Goal: Information Seeking & Learning: Learn about a topic

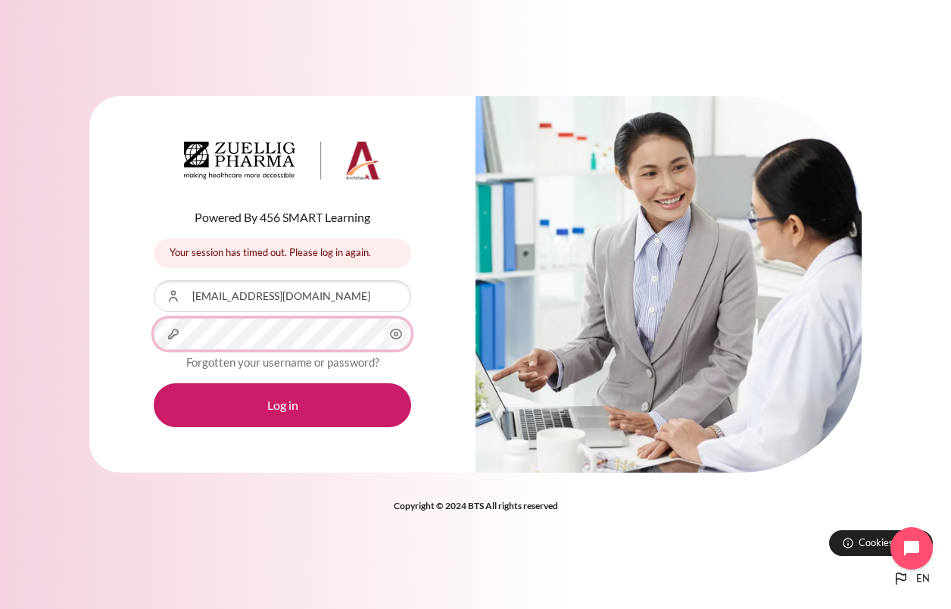
click at [154, 383] on button "Log in" at bounding box center [282, 405] width 257 height 44
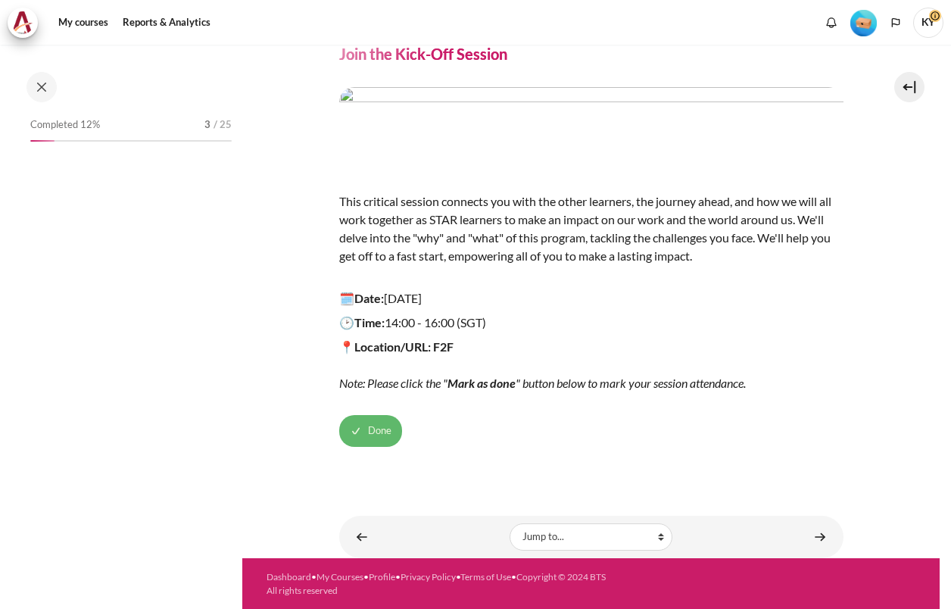
click at [378, 435] on span "Done" at bounding box center [379, 430] width 23 height 15
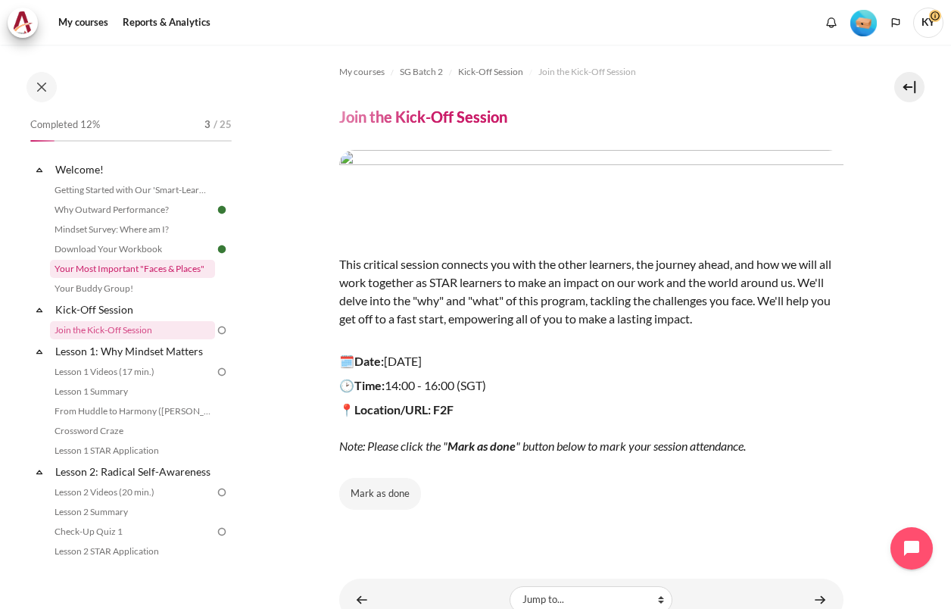
click at [124, 271] on link "Your Most Important "Faces & Places"" at bounding box center [132, 269] width 165 height 18
click at [129, 251] on link "Download Your Workbook" at bounding box center [132, 249] width 165 height 18
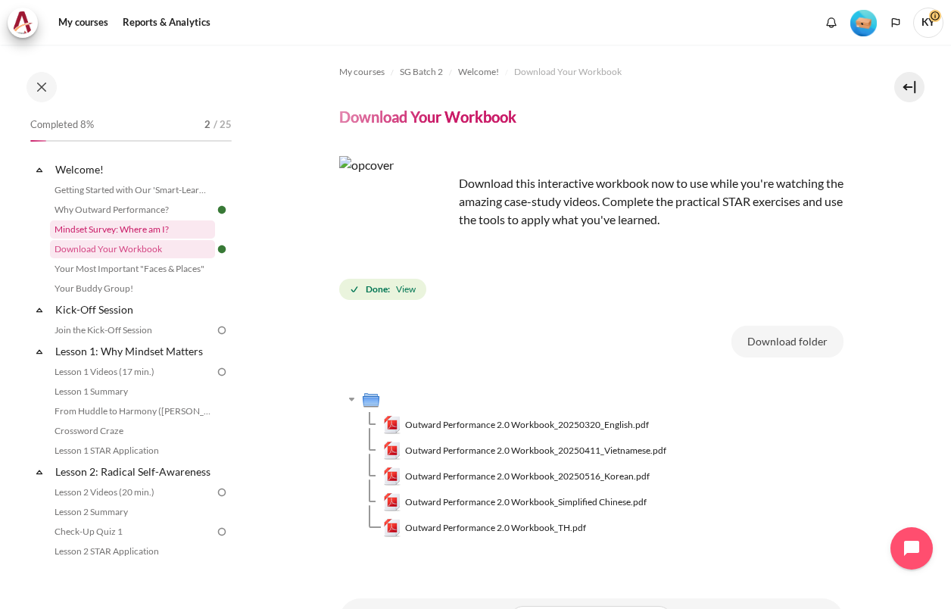
click at [135, 226] on link "Mindset Survey: Where am I?" at bounding box center [132, 229] width 165 height 18
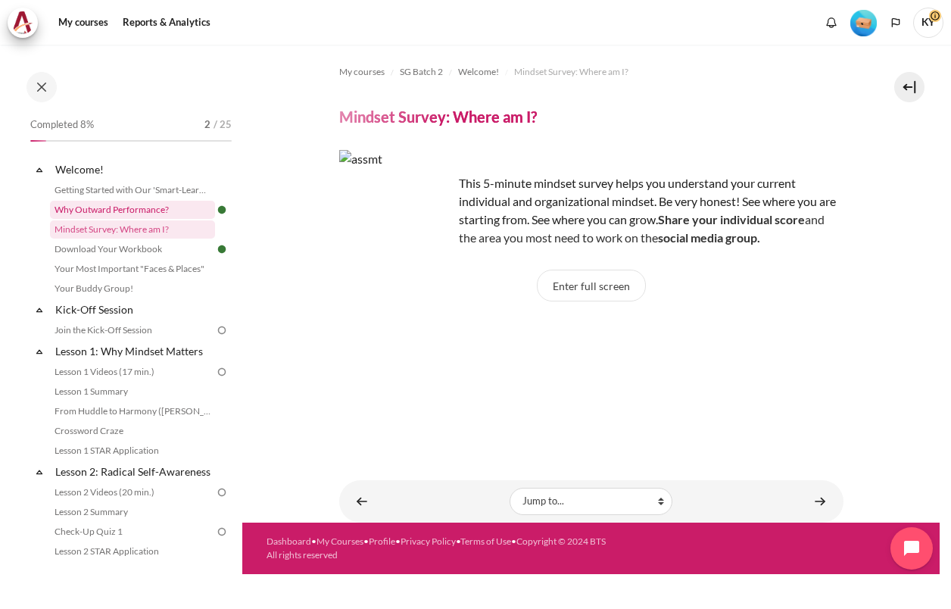
click at [139, 213] on link "Why Outward Performance?" at bounding box center [132, 210] width 165 height 18
click at [140, 211] on link "Why Outward Performance?" at bounding box center [132, 210] width 165 height 18
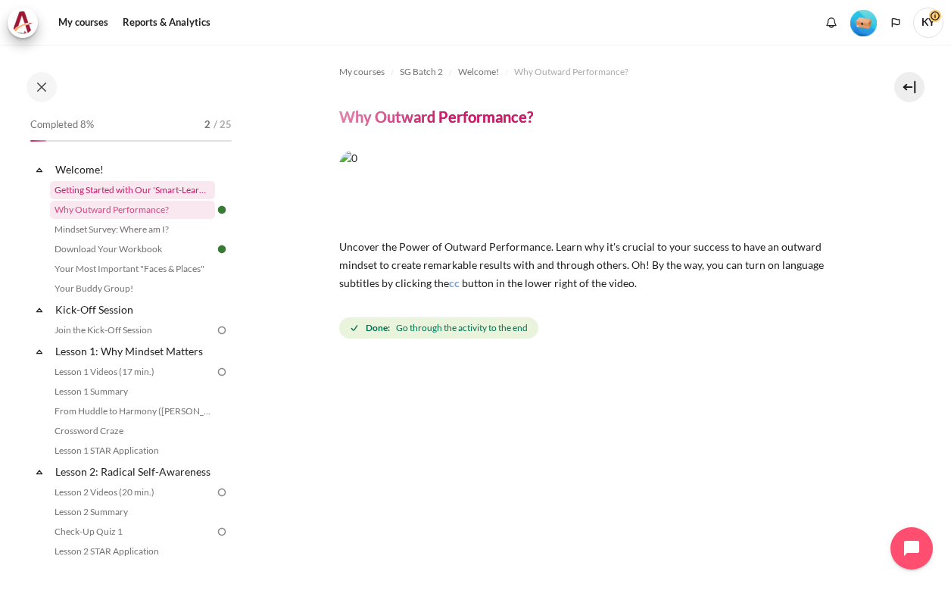
click at [102, 185] on link "Getting Started with Our 'Smart-Learning' Platform" at bounding box center [132, 190] width 165 height 18
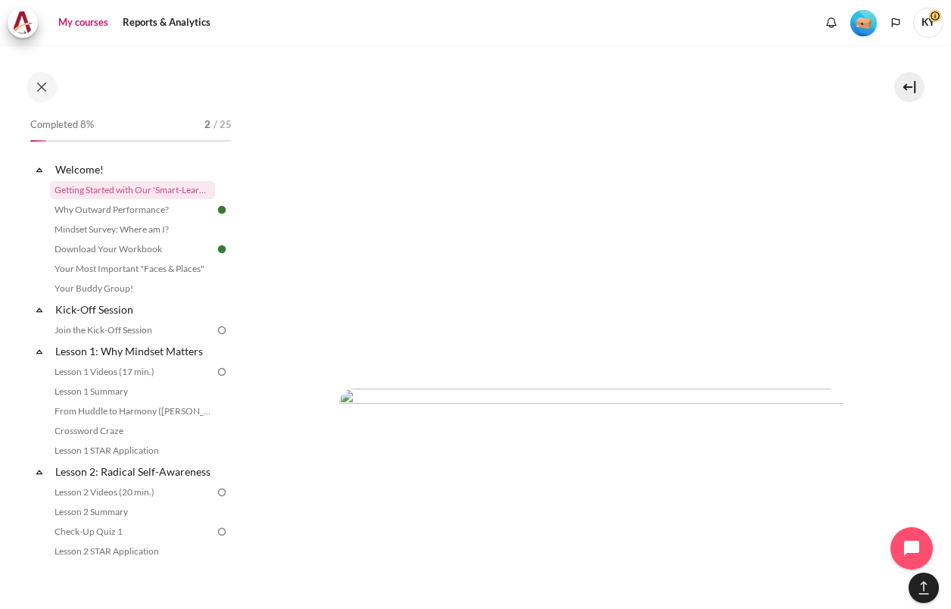
click at [98, 23] on link "My courses" at bounding box center [83, 23] width 61 height 30
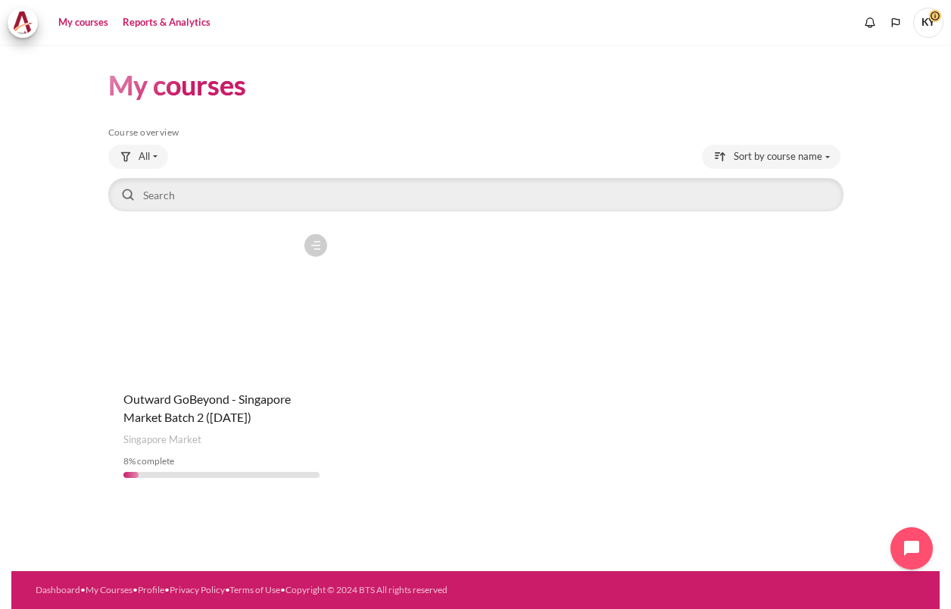
click at [181, 17] on link "Reports & Analytics" at bounding box center [166, 23] width 98 height 30
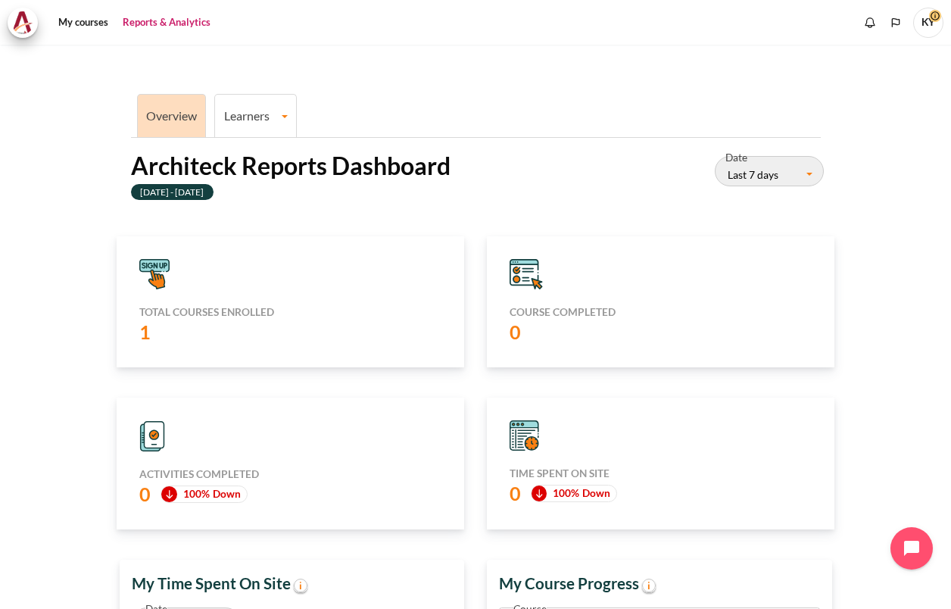
click at [250, 312] on h5 "Total courses enrolled" at bounding box center [290, 312] width 302 height 14
click at [160, 268] on icon "Content" at bounding box center [162, 266] width 4 height 6
click at [79, 21] on link "My courses" at bounding box center [83, 23] width 61 height 30
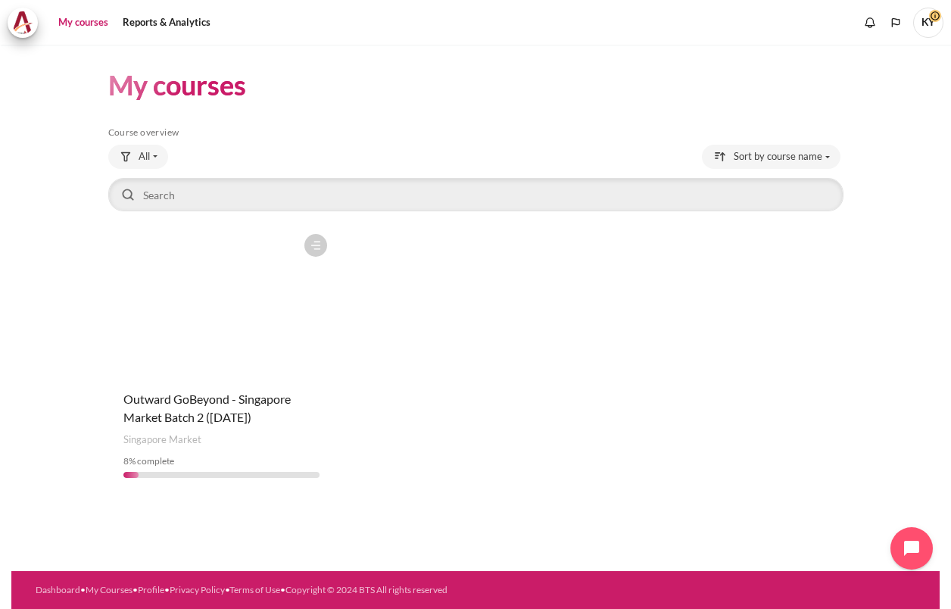
click at [295, 294] on figure "Content" at bounding box center [221, 301] width 227 height 151
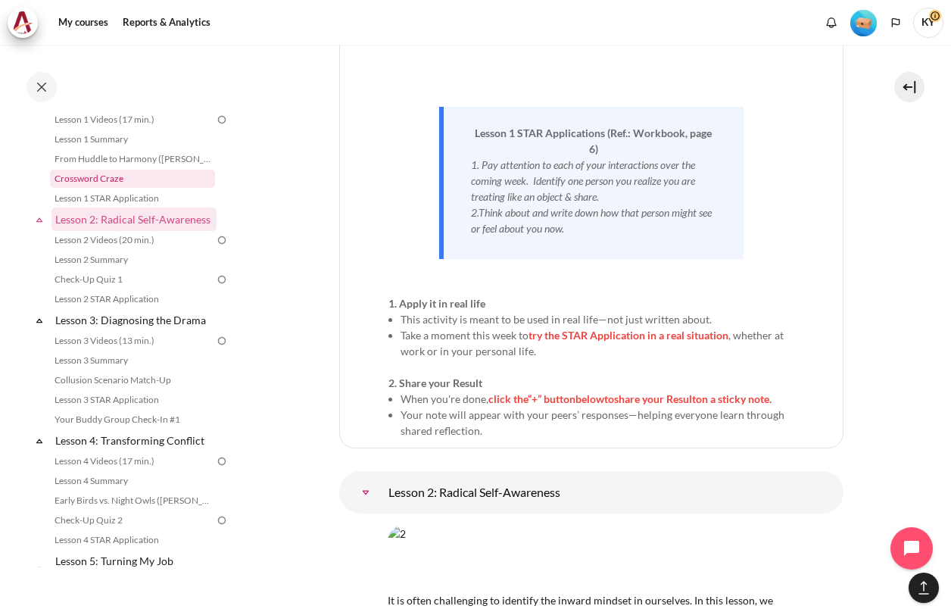
scroll to position [262, 0]
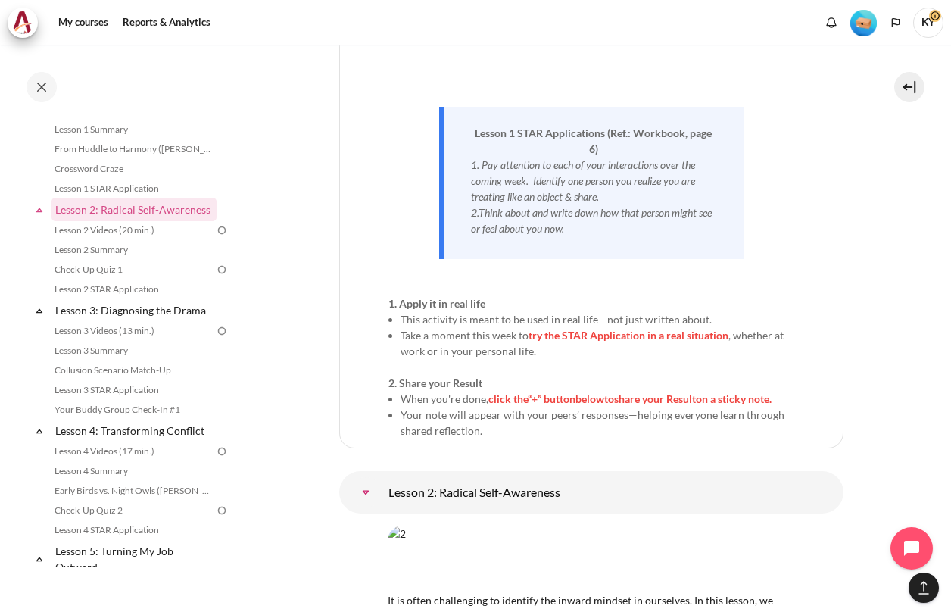
click at [233, 29] on div "My courses Reports & Analytics" at bounding box center [476, 23] width 936 height 30
click at [99, 214] on link "Lesson 2: Radical Self-Awareness" at bounding box center [134, 209] width 162 height 20
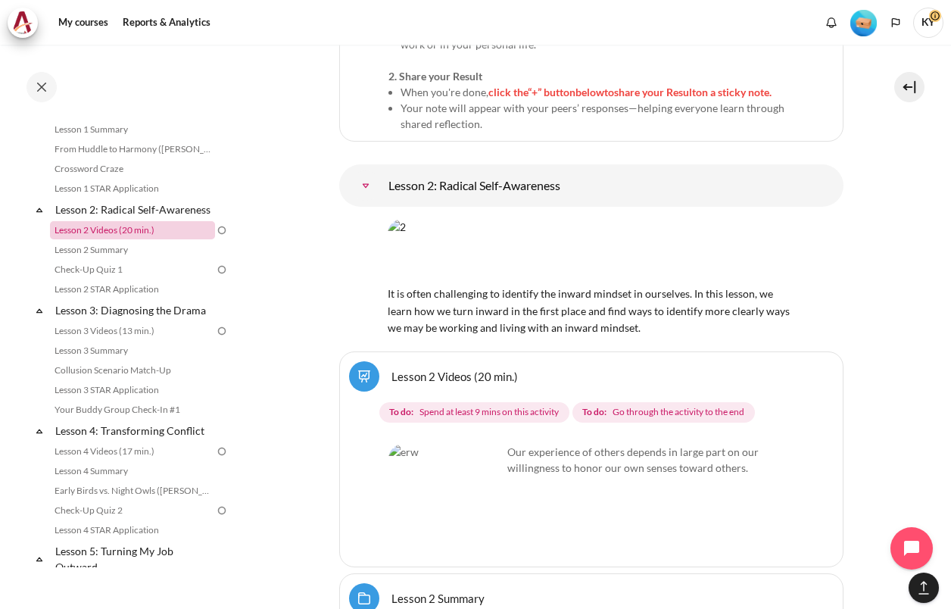
click at [115, 239] on link "Lesson 2 Videos (20 min.)" at bounding box center [132, 230] width 165 height 18
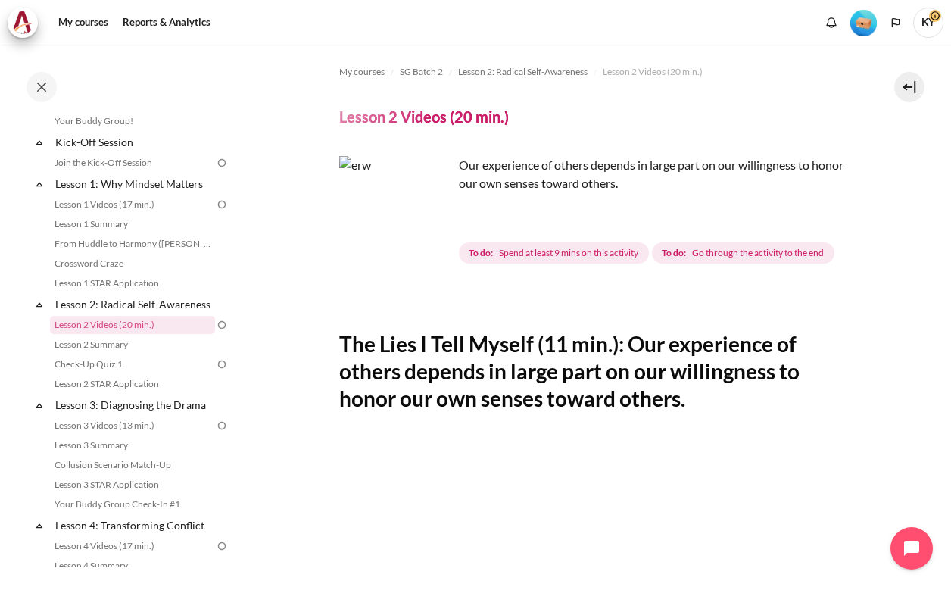
scroll to position [505, 0]
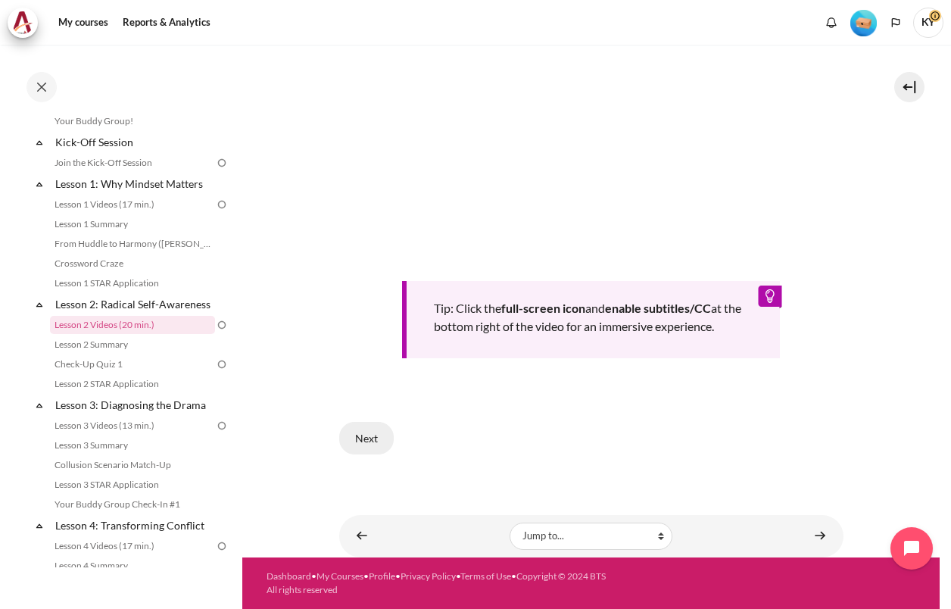
click at [381, 445] on button "Next" at bounding box center [366, 438] width 54 height 32
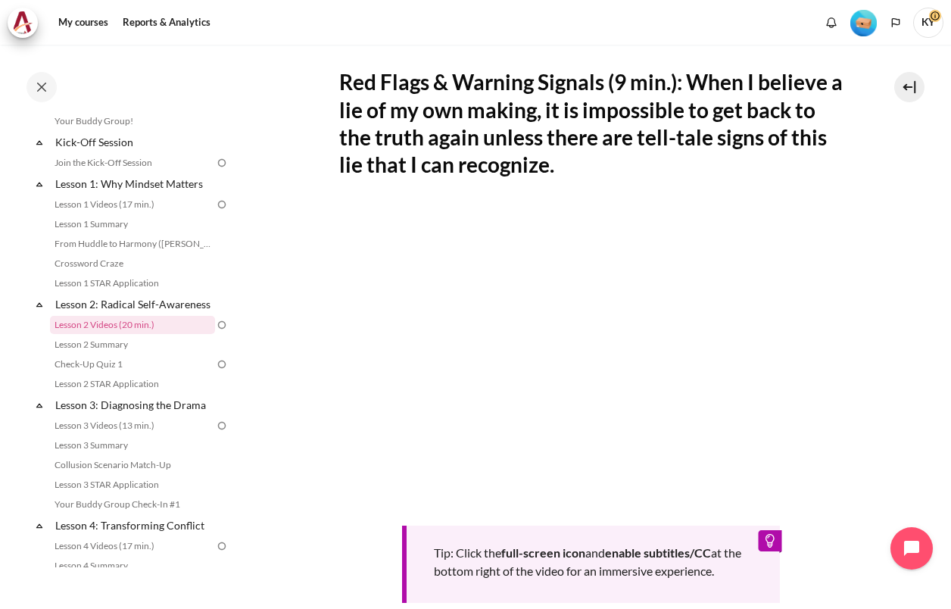
scroll to position [252, 0]
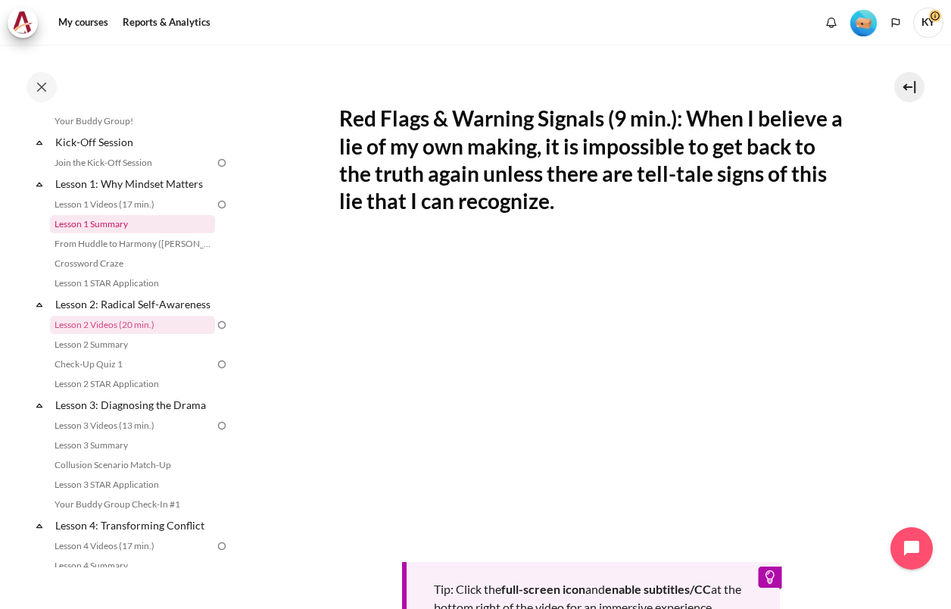
click at [107, 220] on link "Lesson 1 Summary" at bounding box center [132, 224] width 165 height 18
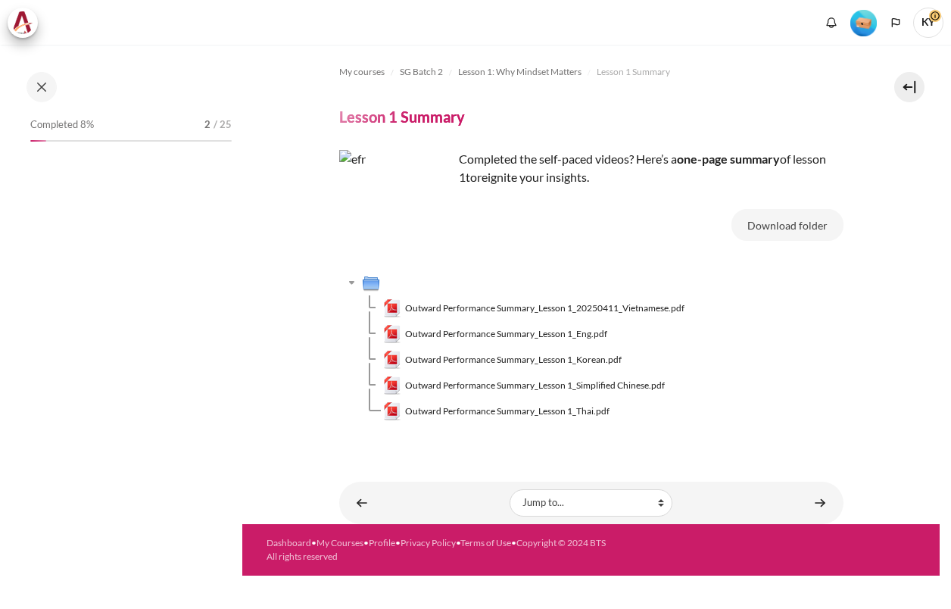
scroll to position [51, 0]
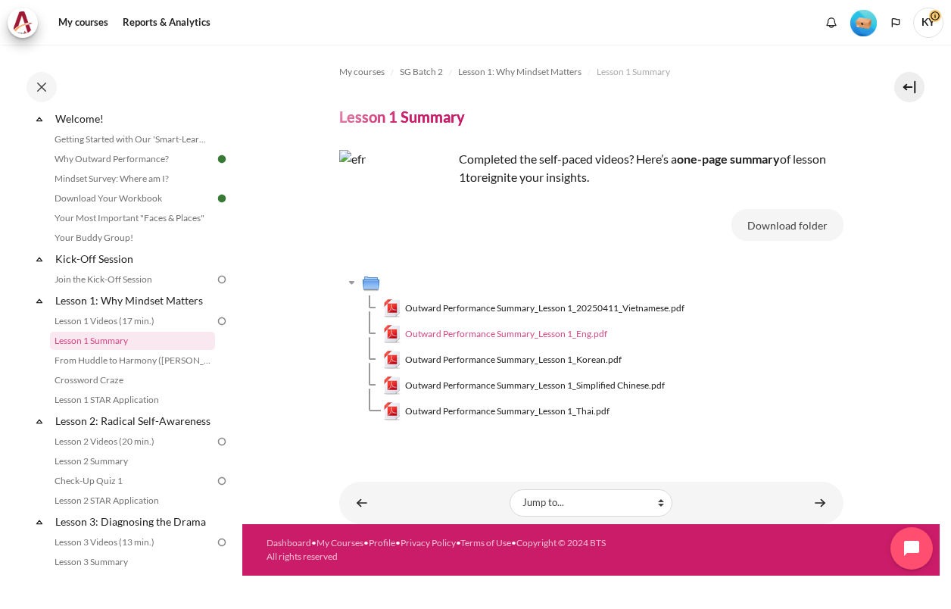
click at [534, 332] on span "Outward Performance Summary_Lesson 1_Eng.pdf" at bounding box center [506, 334] width 202 height 14
click at [140, 359] on link "From Huddle to Harmony ([PERSON_NAME]'s Story)" at bounding box center [132, 360] width 165 height 18
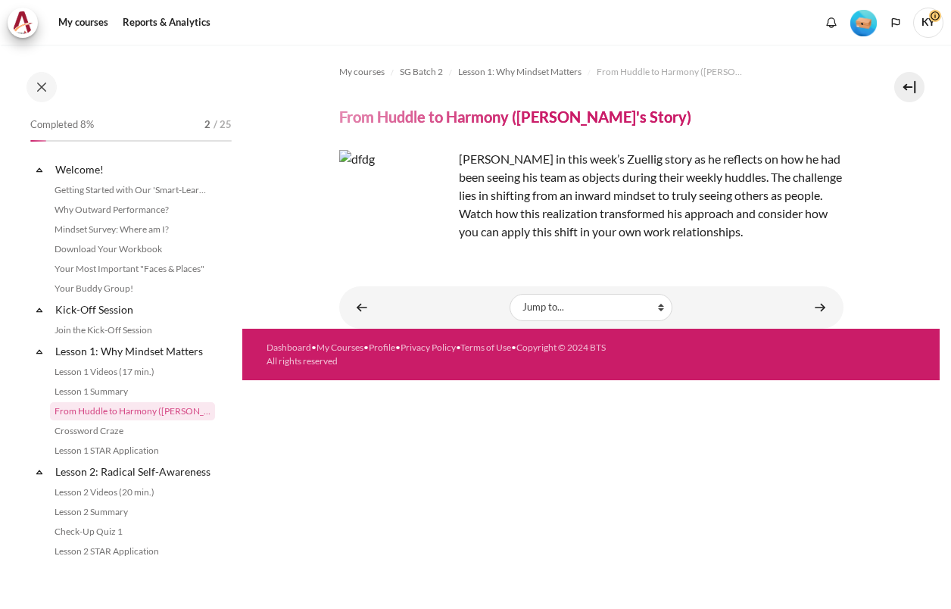
scroll to position [70, 0]
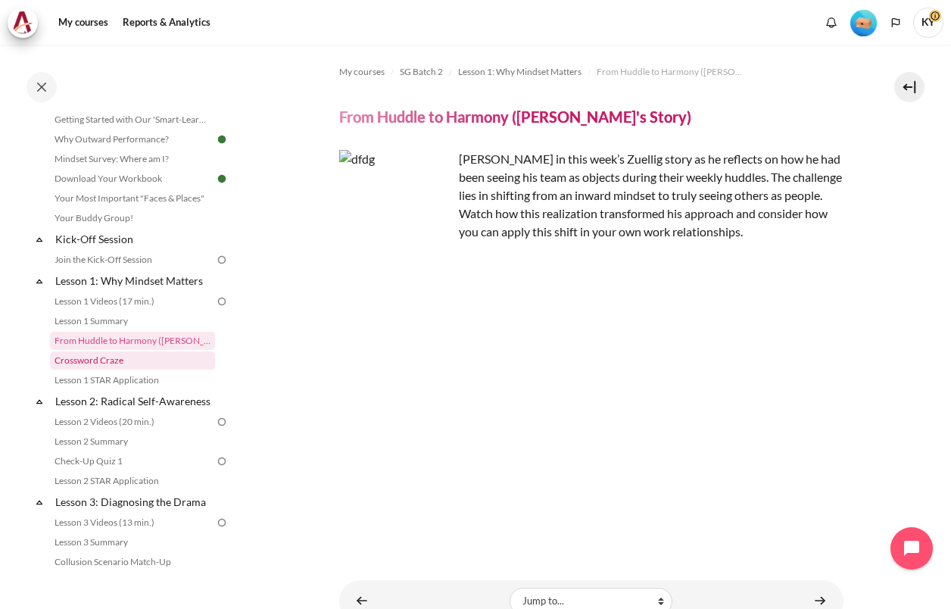
click at [92, 359] on link "Crossword Craze" at bounding box center [132, 360] width 165 height 18
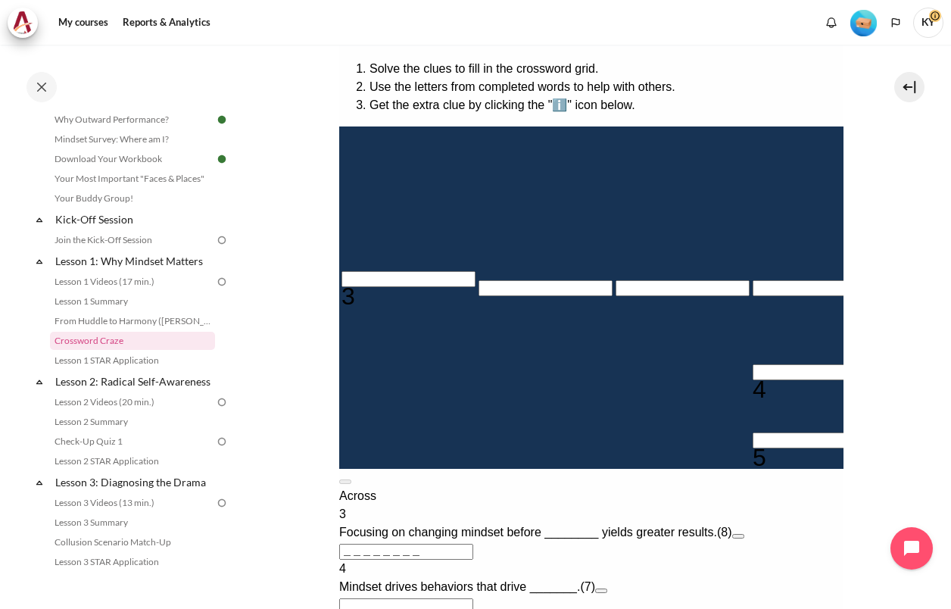
scroll to position [378, 0]
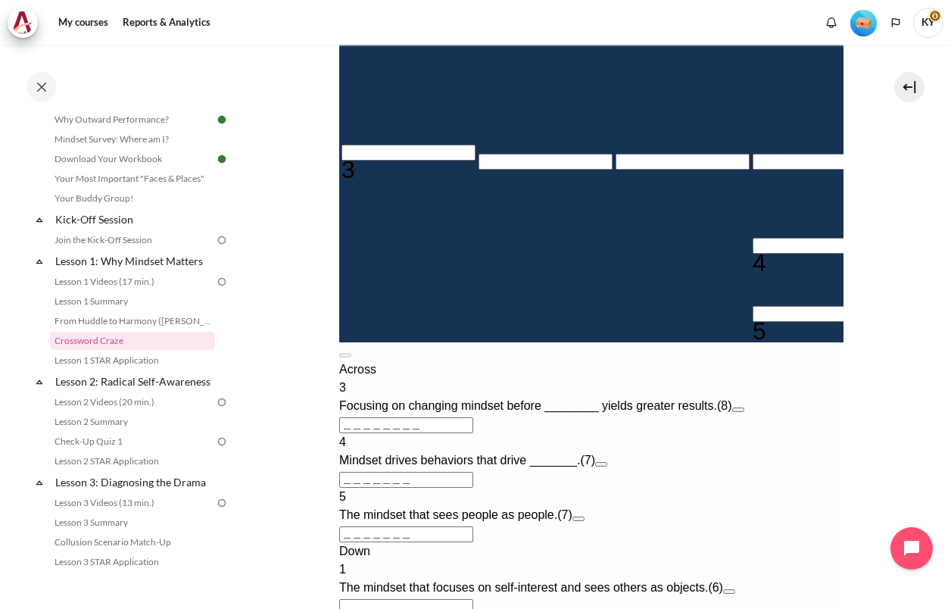
click at [743, 412] on button "Open extra clue for 3 Across. Focusing on changing mindset before ________ yiel…" at bounding box center [737, 409] width 12 height 5
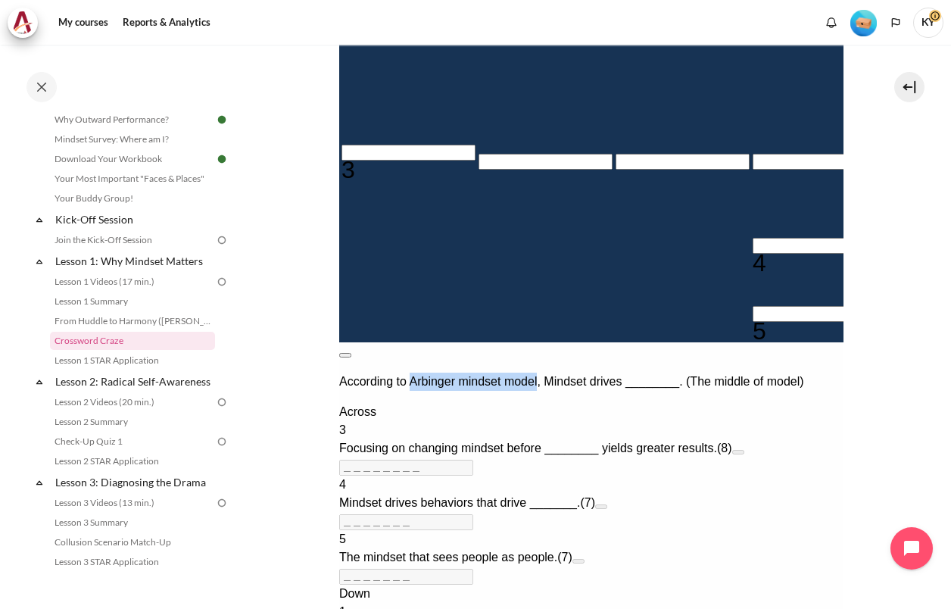
drag, startPoint x: 444, startPoint y: 369, endPoint x: 572, endPoint y: 372, distance: 128.7
click at [572, 372] on p "According to Arbinger mindset model, Mindset drives ________. (The middle of mo…" at bounding box center [590, 381] width 504 height 18
copy p "Arbinger mindset model"
click at [350, 353] on button at bounding box center [344, 355] width 12 height 5
click at [378, 160] on input "Crossword grid. Use arrow keys to navigate and the keyboard to enter characters…" at bounding box center [408, 153] width 134 height 16
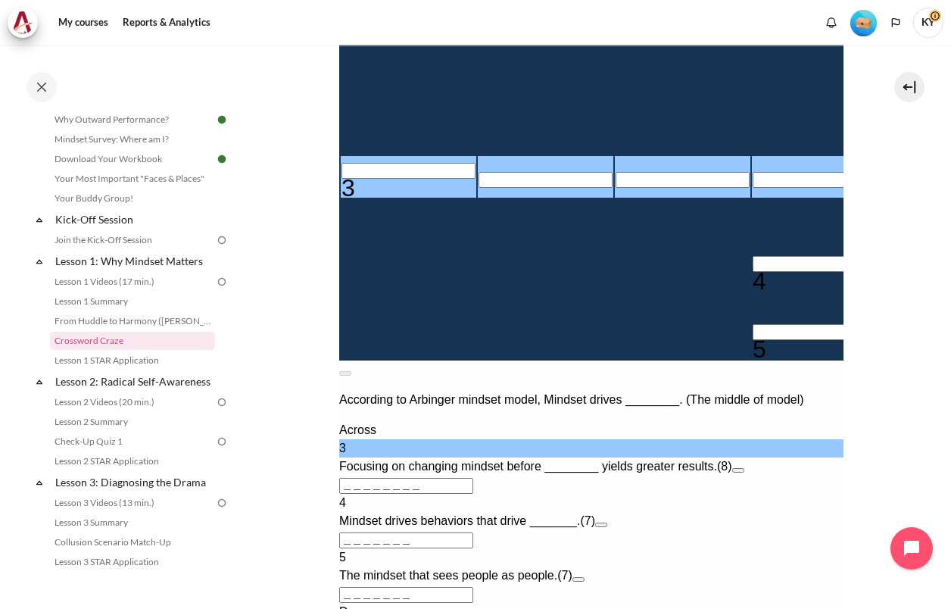
type input "B＿＿＿＿＿＿＿"
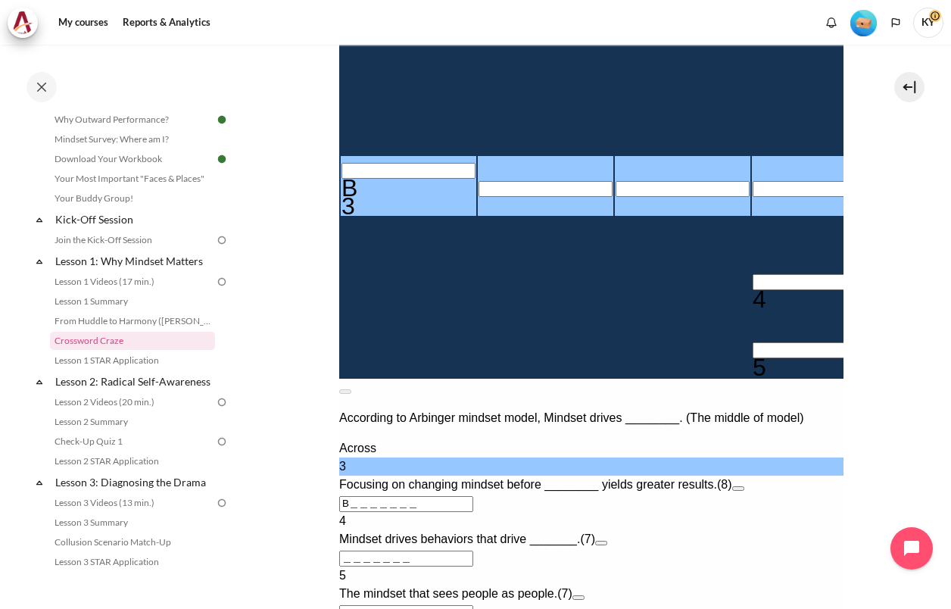
type input "BE＿＿＿＿＿＿"
type input "BEH＿＿＿＿＿"
type input "BEHA＿＿＿＿"
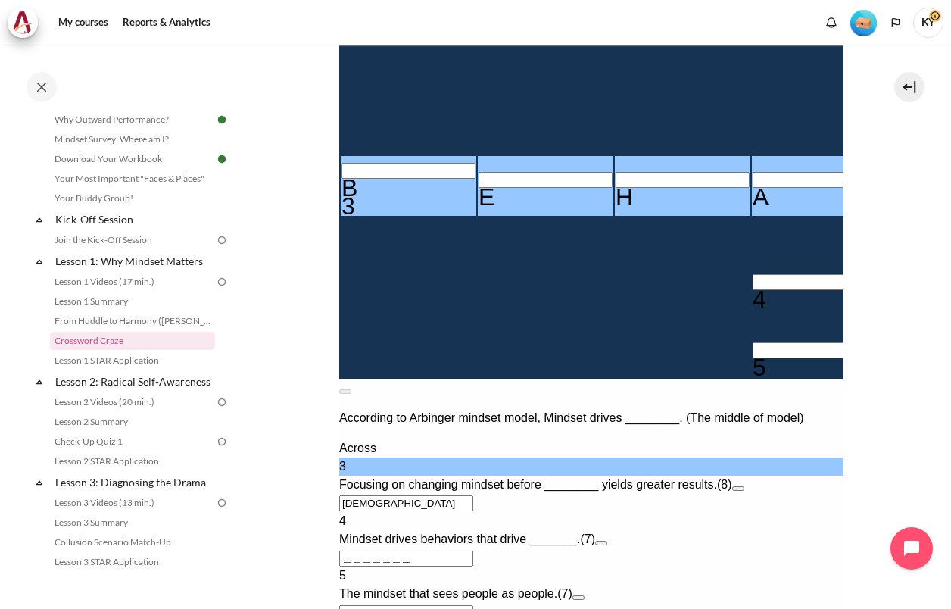
type input "BEHAN＿＿＿"
type input "BEHANI＿＿"
type input "＿I＿＿＿＿＿"
type input "BEHANIO＿"
type input "BEHANIOR"
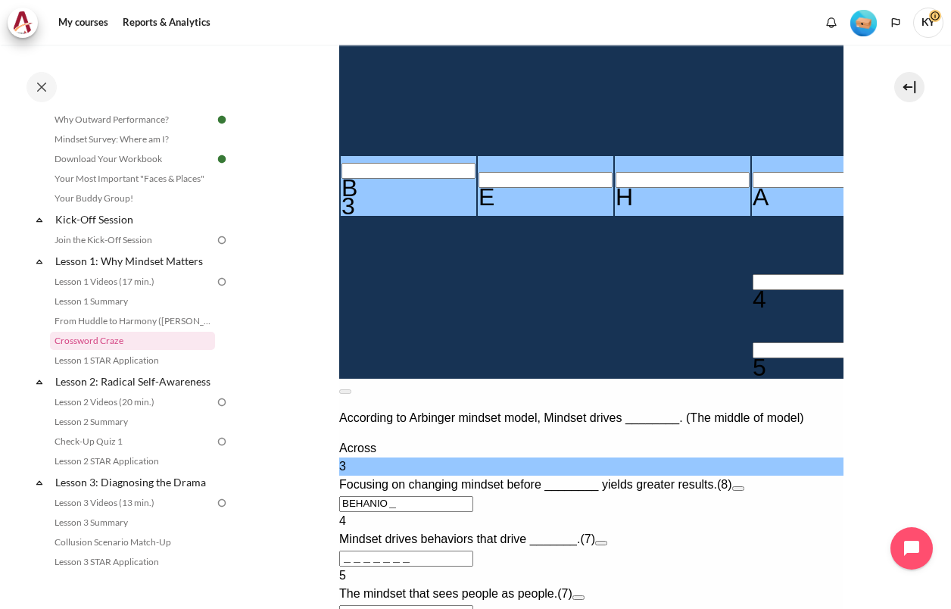
type input "＿＿＿＿R＿"
type input "BEHANIO＿"
type input "＿＿＿＿＿＿"
type input "BEHAN＿＿＿"
type input "＿＿＿＿＿＿＿"
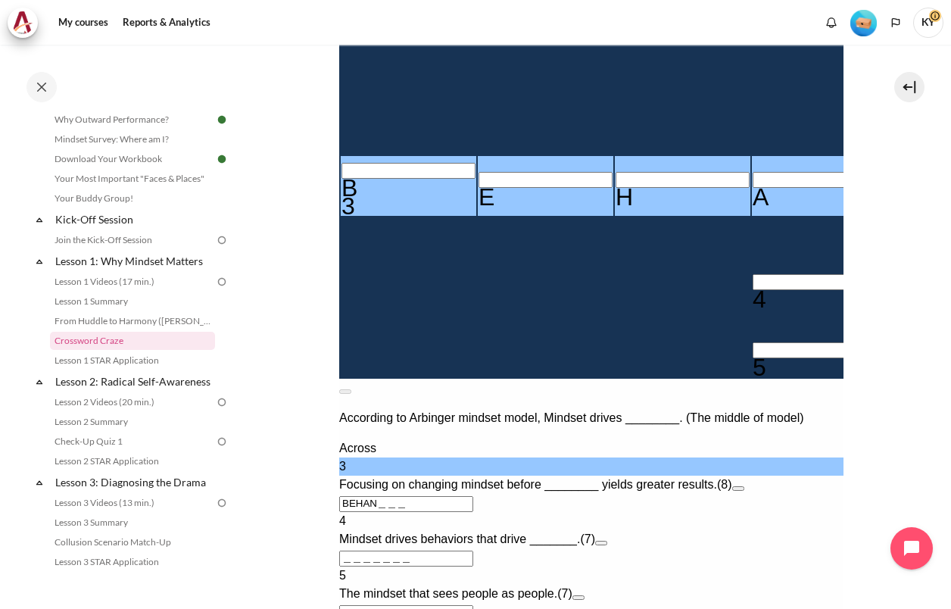
type input "BEHA＿＿＿＿"
type input "BEHAV＿＿＿"
type input "BEHAVI＿＿"
type input "＿I＿＿＿＿＿"
type input "BEHAVIO＿"
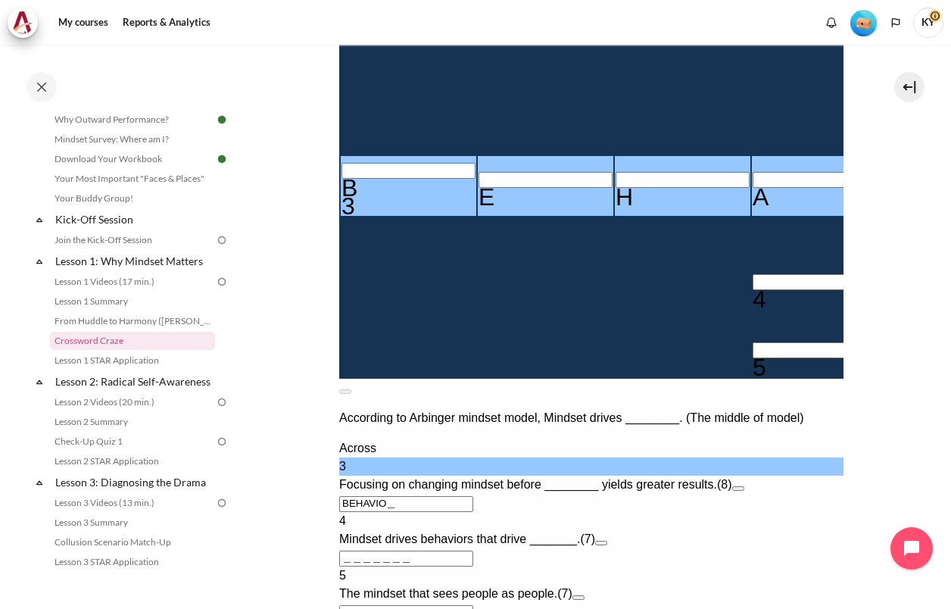
type input "BEHAVIOR"
type input "＿＿＿＿R＿"
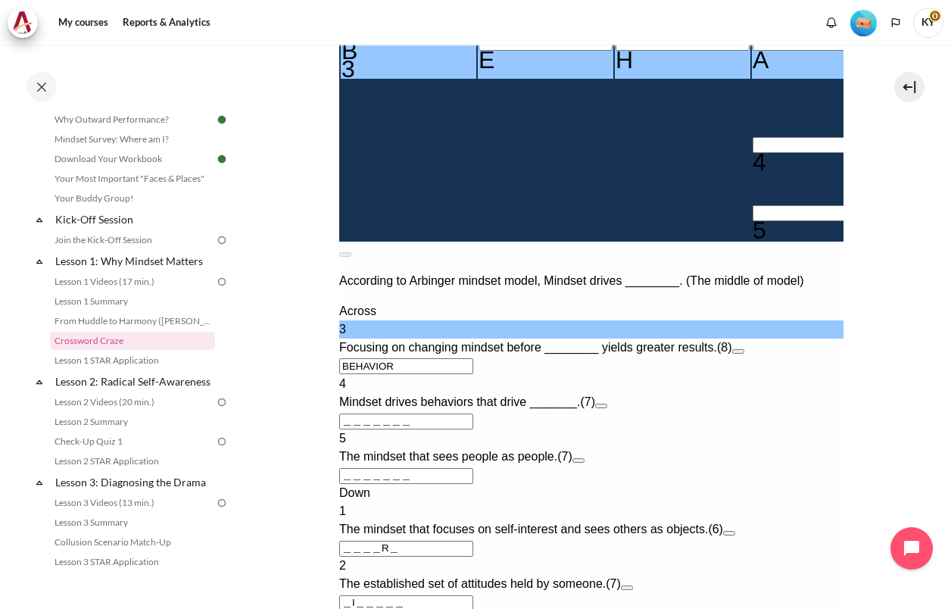
scroll to position [630, 0]
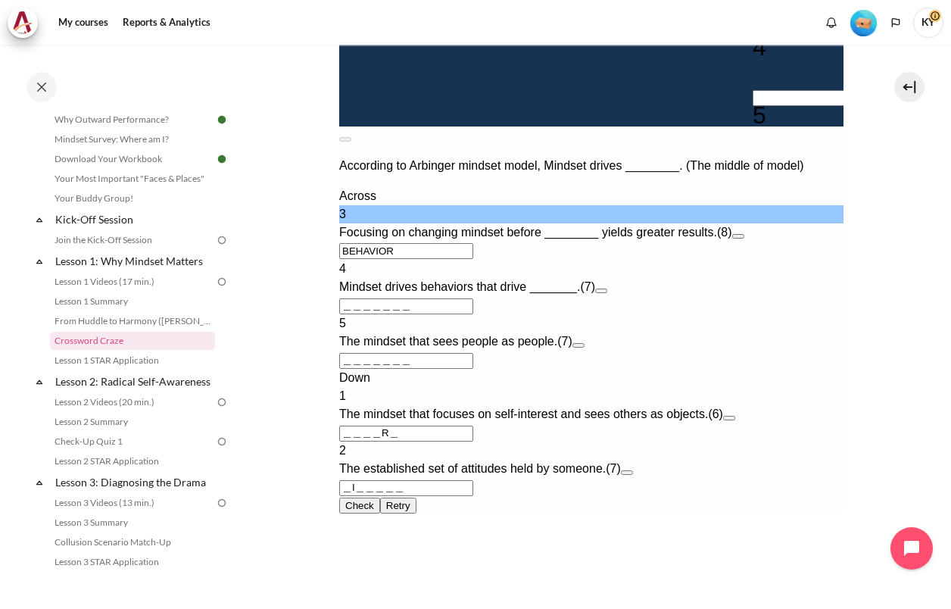
click at [472, 293] on span "Mindset drives behaviors that drive _______." at bounding box center [458, 286] width 241 height 13
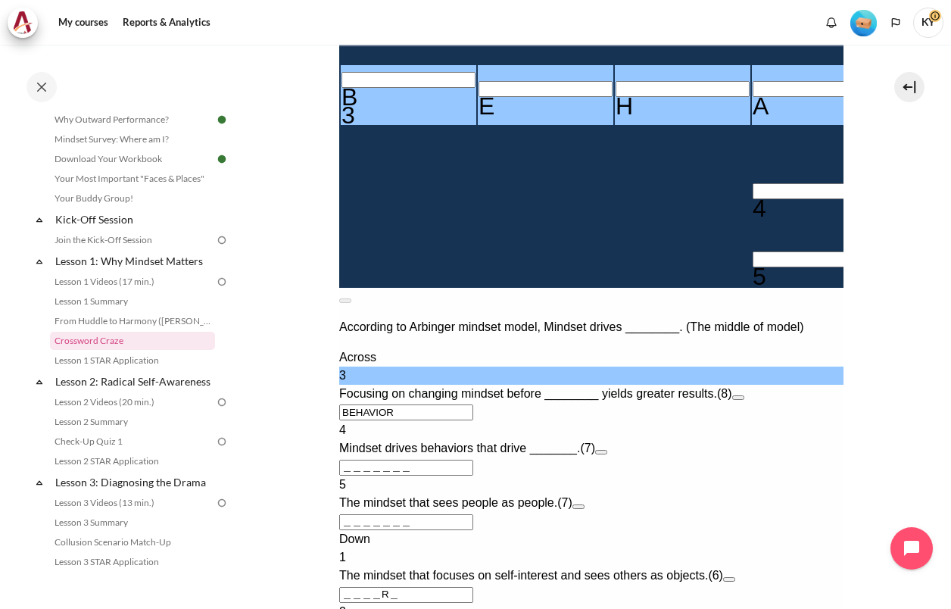
scroll to position [505, 0]
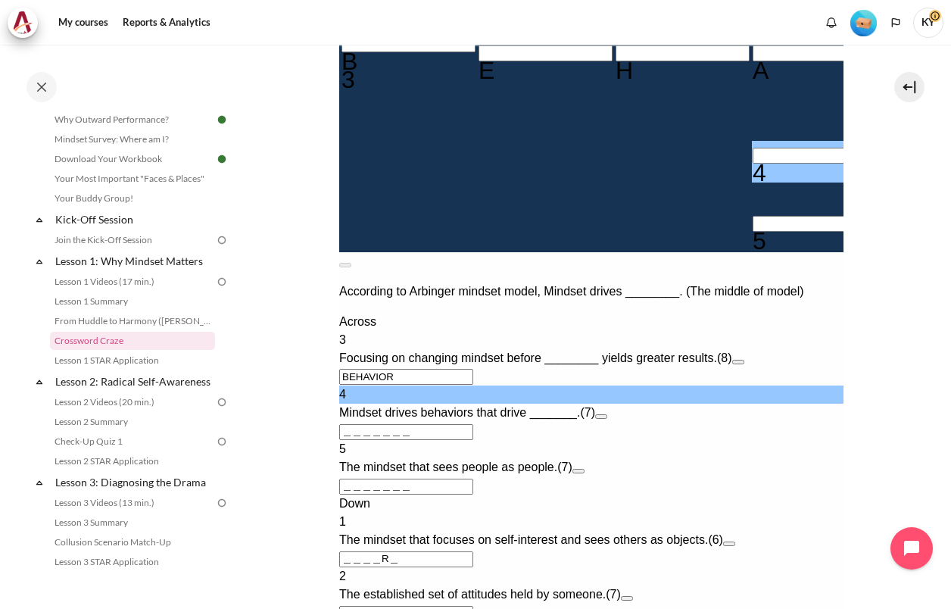
click at [752, 163] on input "Row 8, Column 4. 4 Across. Mindset drives behaviors that drive _______., Letter…" at bounding box center [819, 156] width 134 height 16
type input "O＿＿＿＿＿＿"
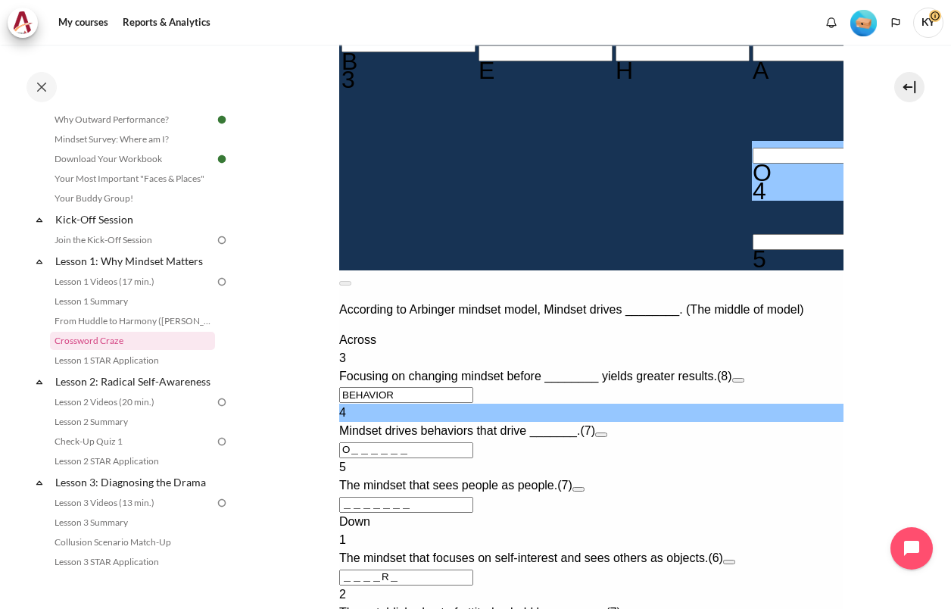
type input "OU＿＿＿＿＿"
type input "OUT＿＿＿＿"
type input "＿I＿＿T＿＿"
type input "OUTC＿＿＿"
type input "OUTCO＿＿"
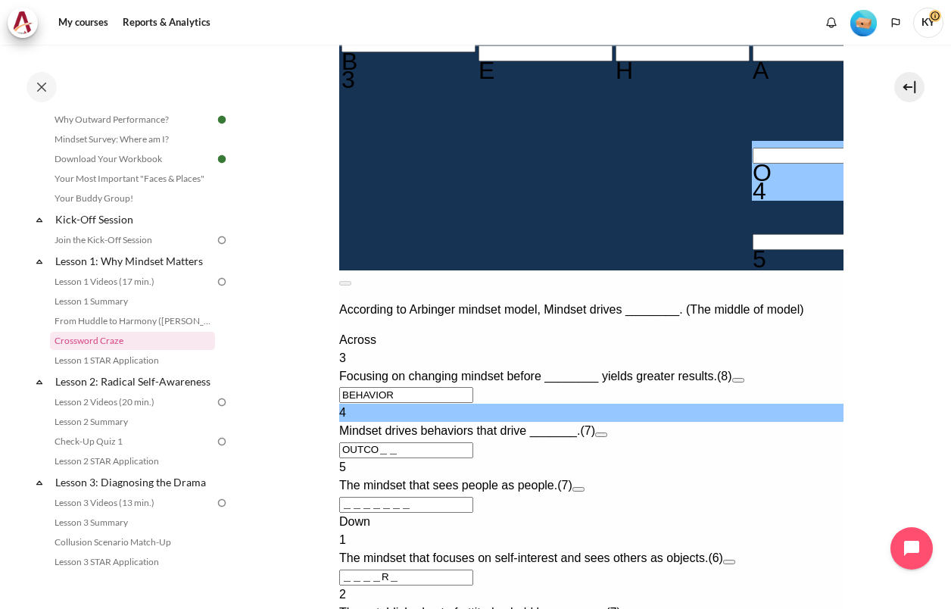
type input "OUTCOM＿"
type input "OUTCOME"
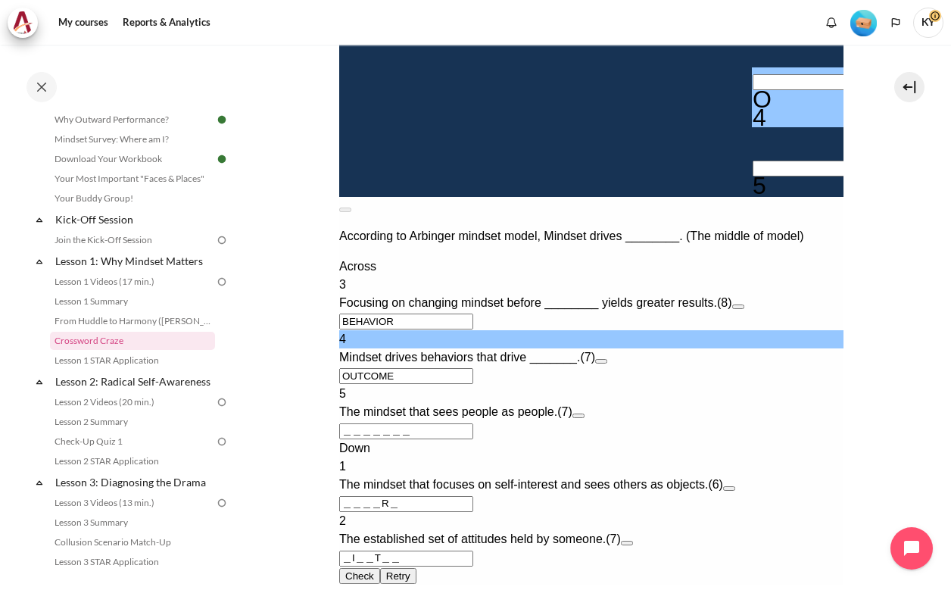
scroll to position [630, 0]
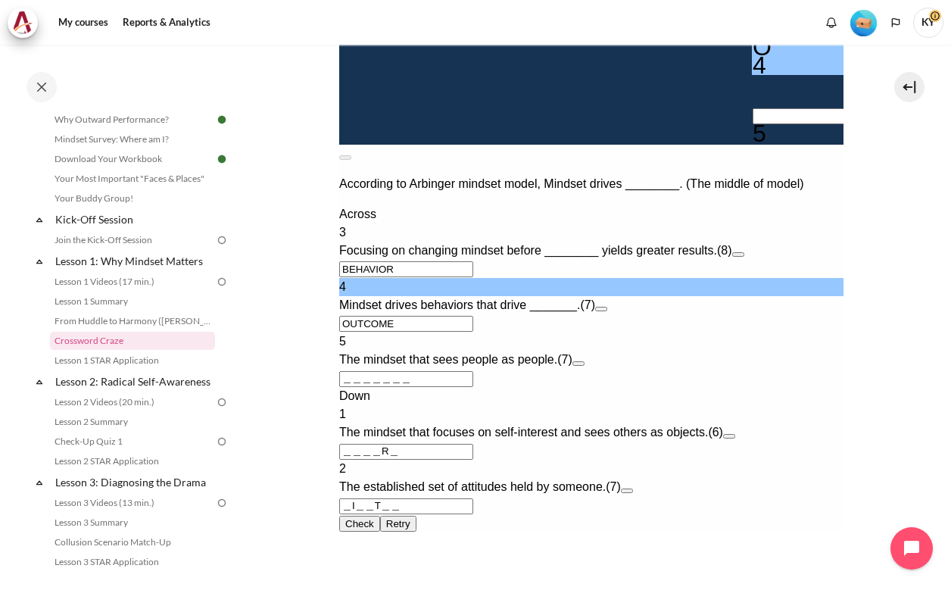
click at [752, 124] on input "Crossword grid. Use arrow keys to navigate and the keyboard to enter characters…" at bounding box center [819, 116] width 134 height 16
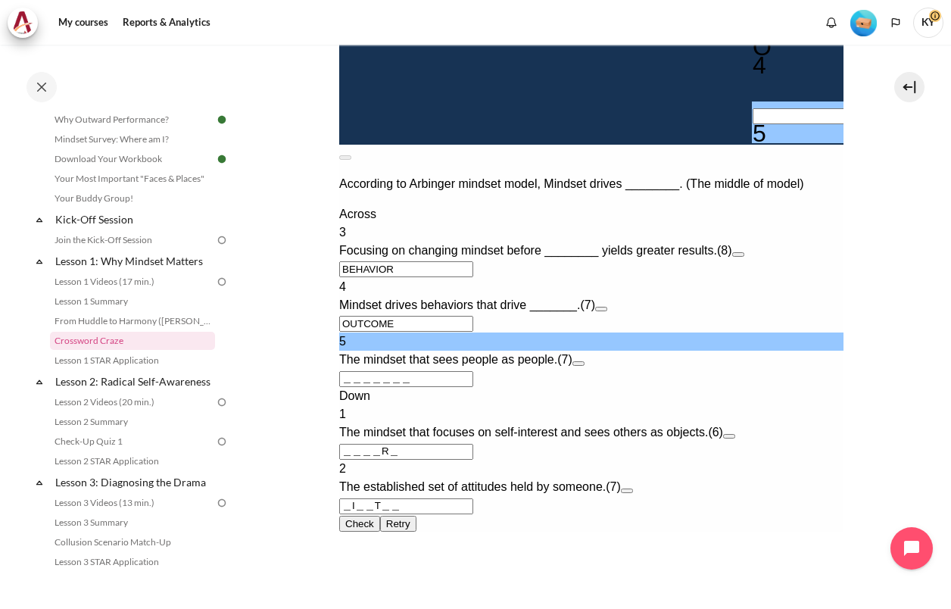
type input "I＿＿＿＿＿＿"
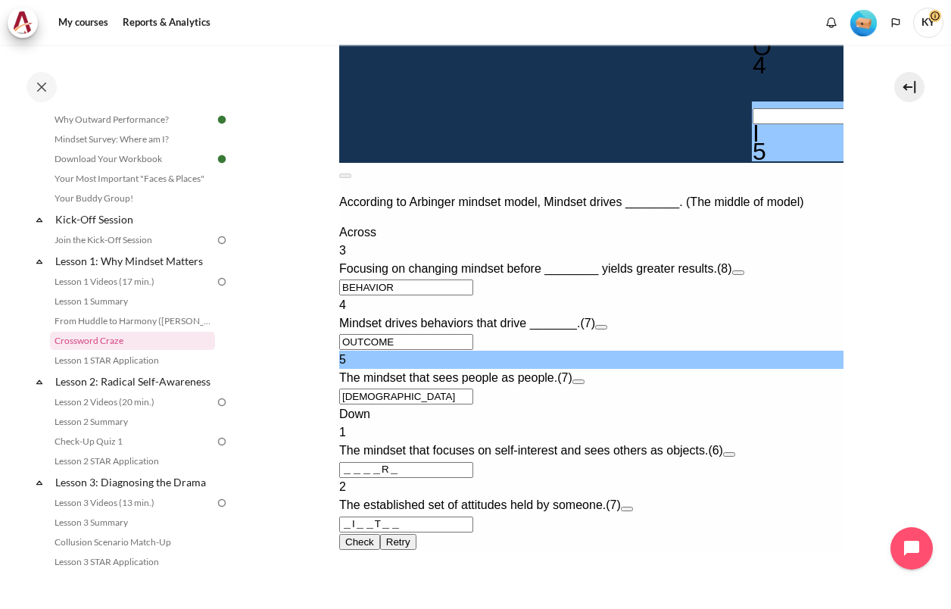
type input "IN＿＿＿＿＿"
type input "INW＿＿＿＿"
type input "＿I＿＿T＿W"
type input "INWA＿＿＿"
type input "INWAR＿＿"
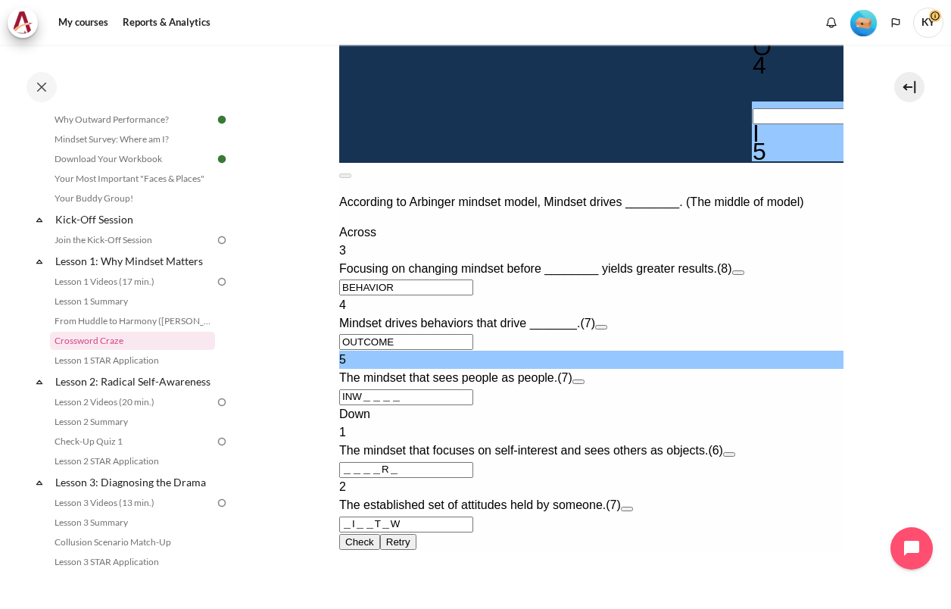
type input "IN＿＿＿＿＿"
type input "＿I＿＿T＿＿"
type input "＿＿＿＿＿＿＿"
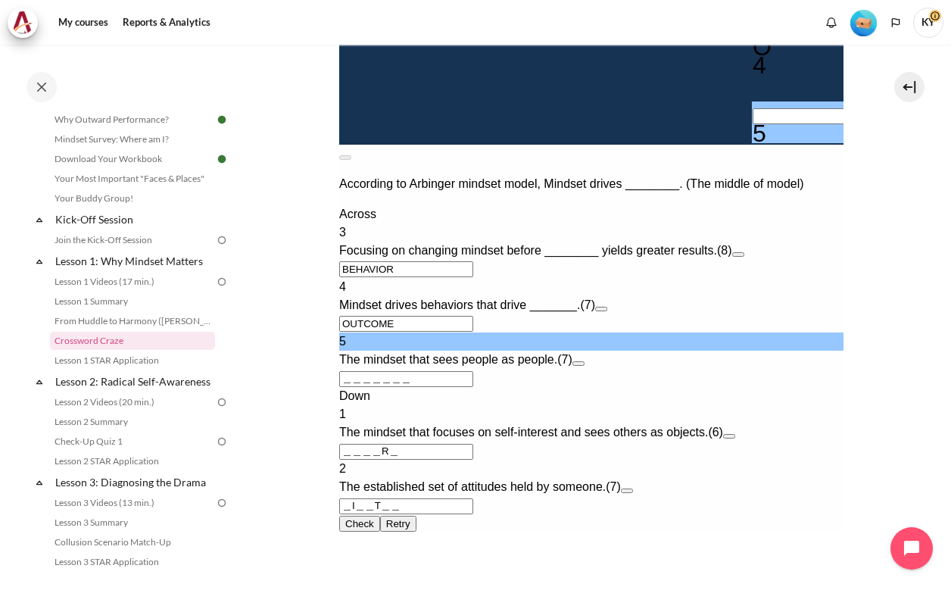
type input "O＿＿＿＿＿＿"
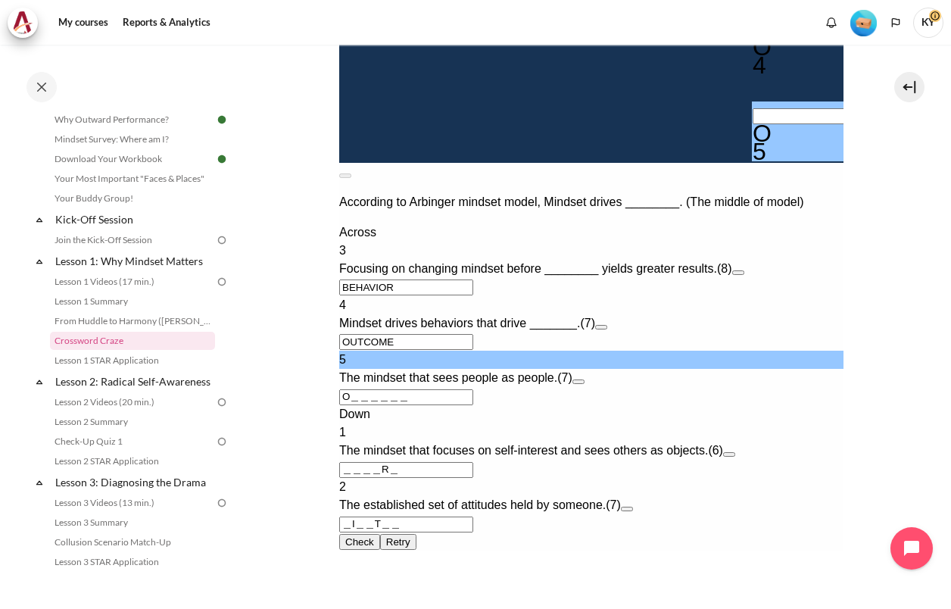
type input "OU＿＿＿＿＿"
type input "OUT＿＿＿＿"
type input "＿I＿＿T＿T"
type input "OUTW＿＿＿"
type input "OUTWA＿＿"
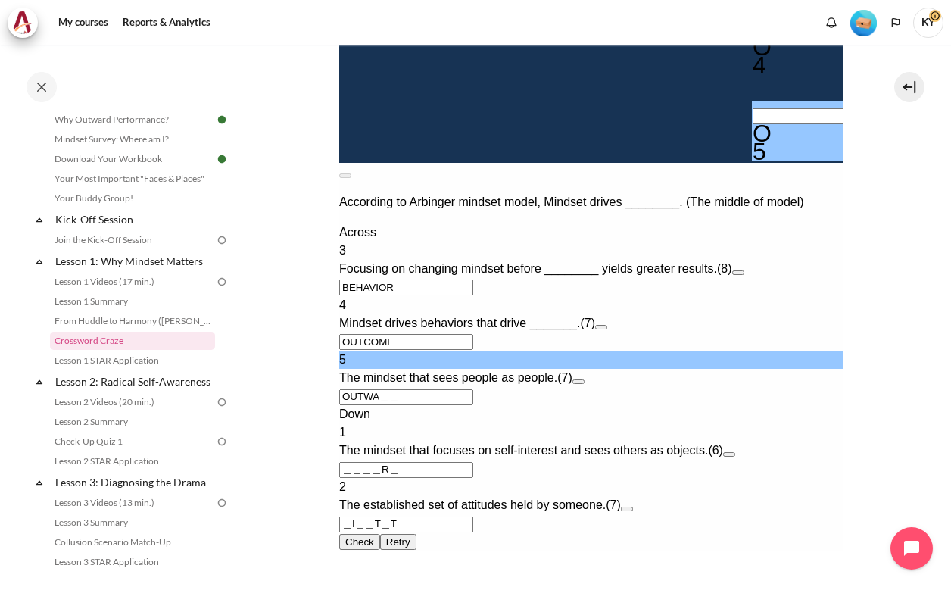
type input "OUTWAR＿"
type input "OUTWARD"
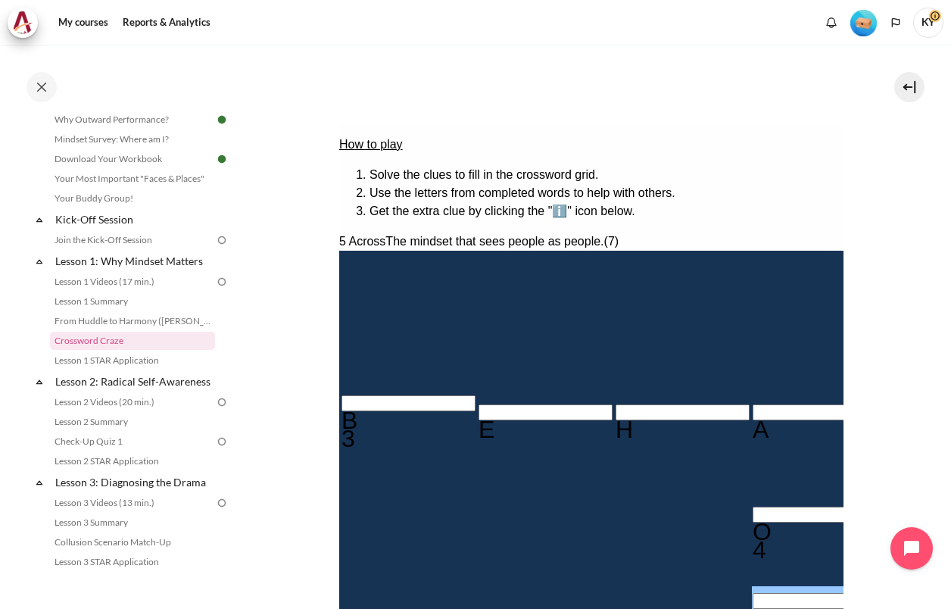
scroll to position [126, 0]
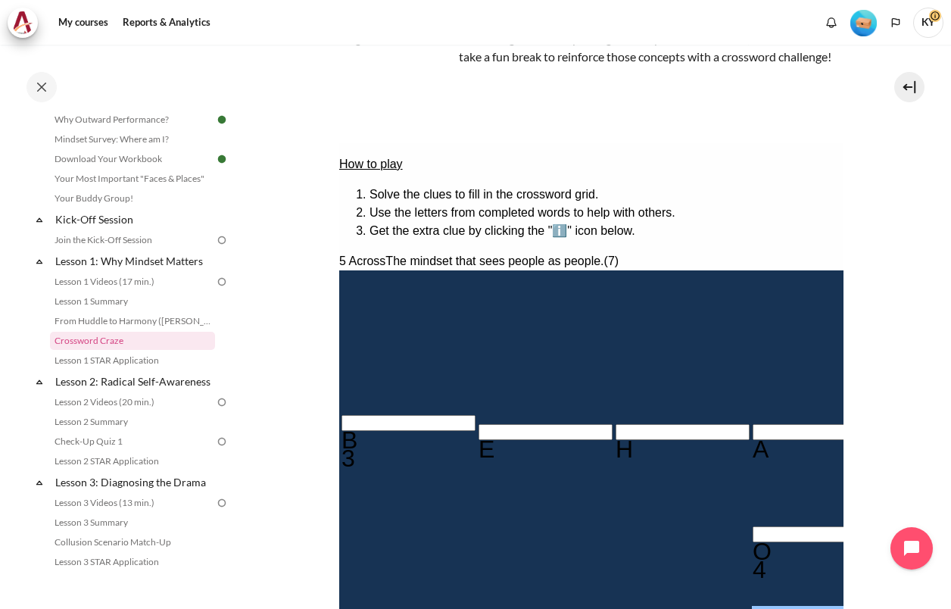
type input "I＿＿＿R＿"
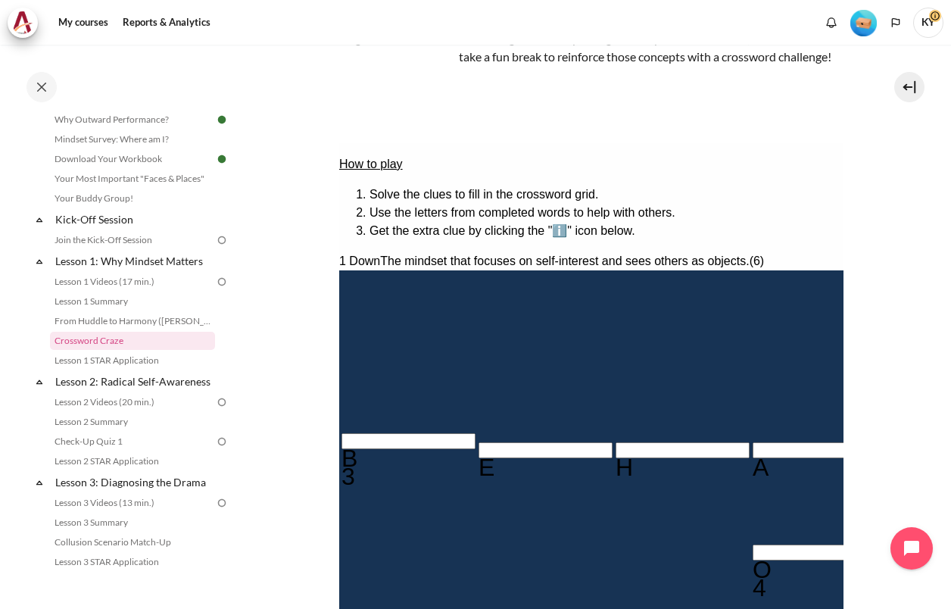
type input "IN＿＿R＿"
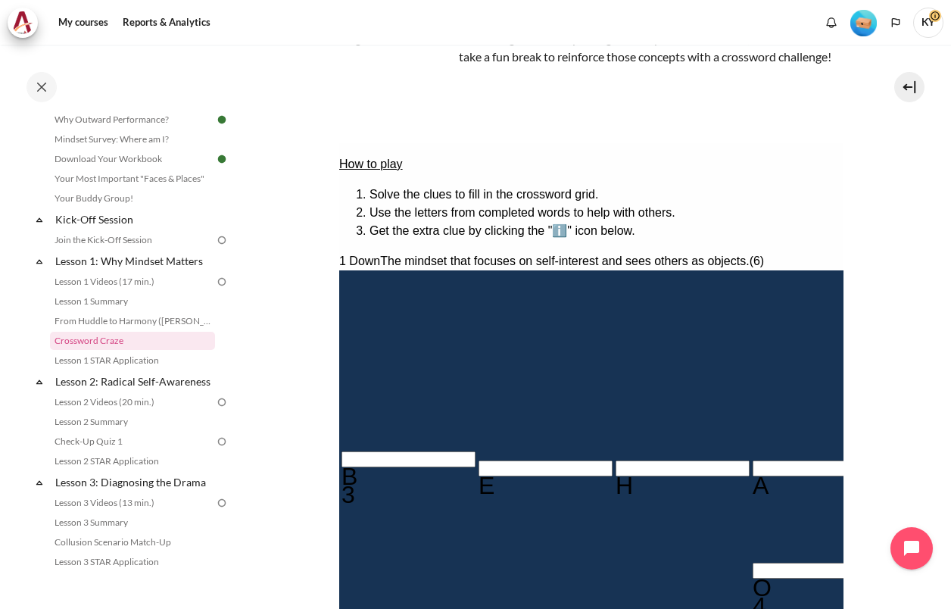
type input "INW＿R＿"
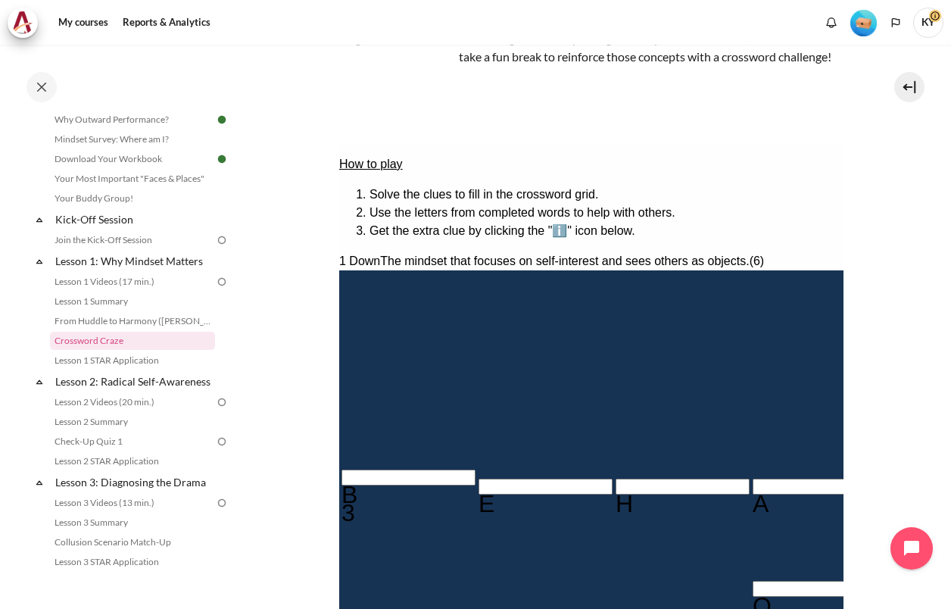
type input "INWAR＿"
type input "INWARD"
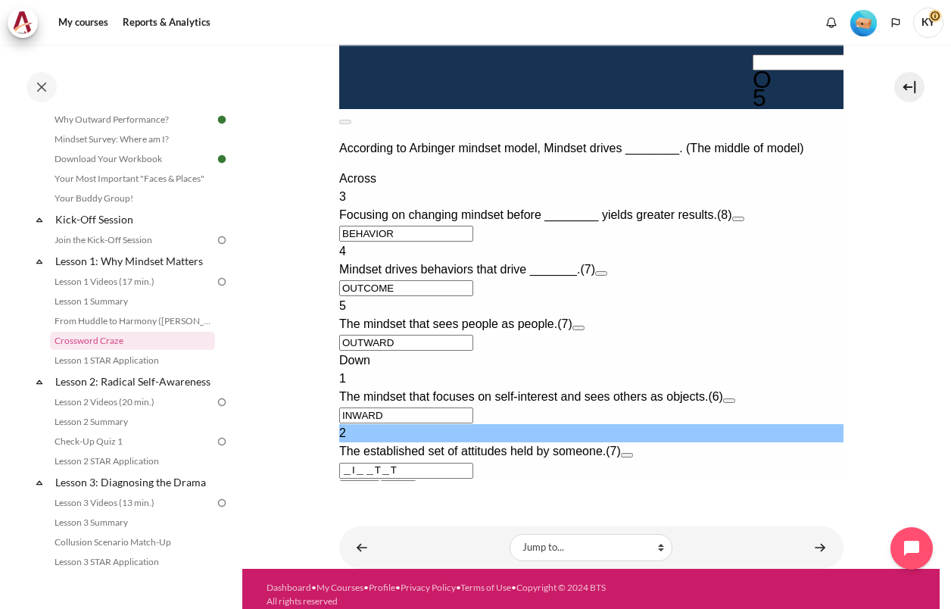
click at [632, 453] on button "Open extra clue for 2 Down. The established set of attitudes held by someone." at bounding box center [626, 455] width 12 height 5
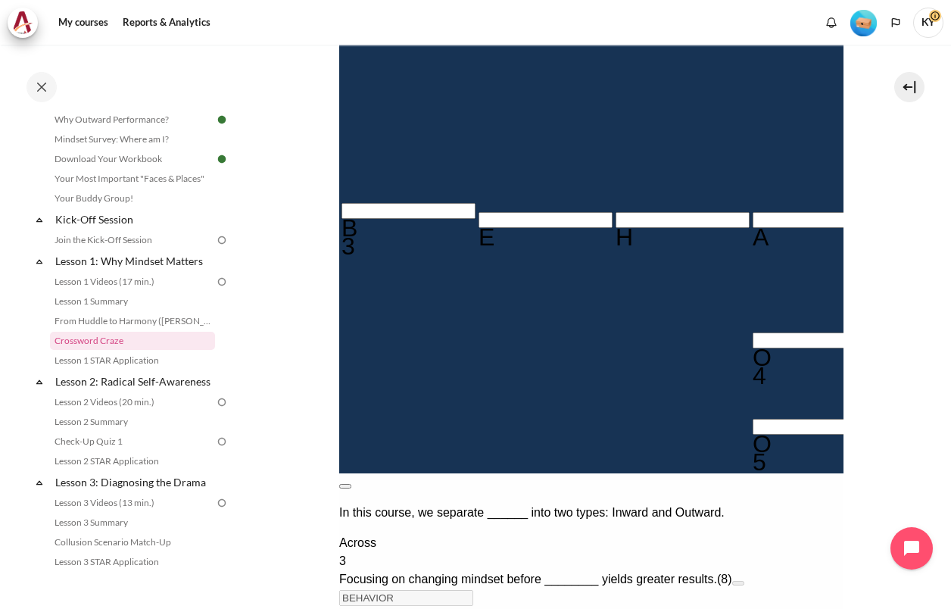
click at [350, 484] on button at bounding box center [344, 486] width 12 height 5
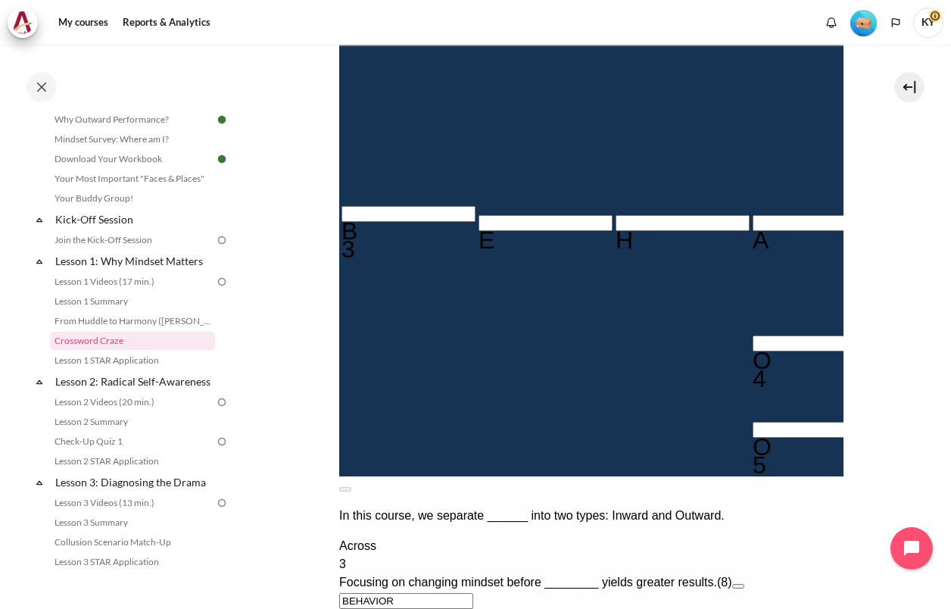
scroll to position [768, 0]
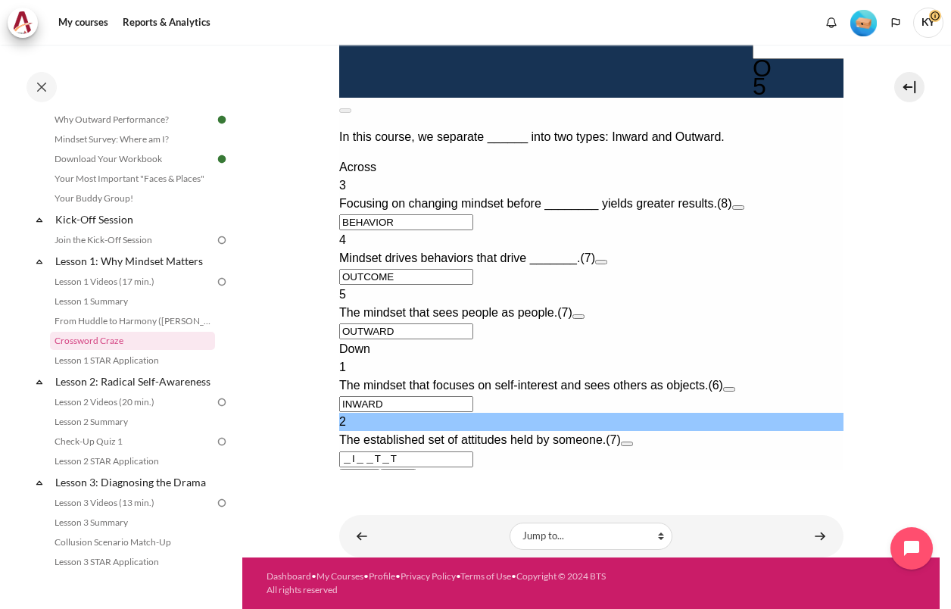
click at [632, 441] on button "Open extra clue for 2 Down. The established set of attitudes held by someone." at bounding box center [626, 443] width 12 height 5
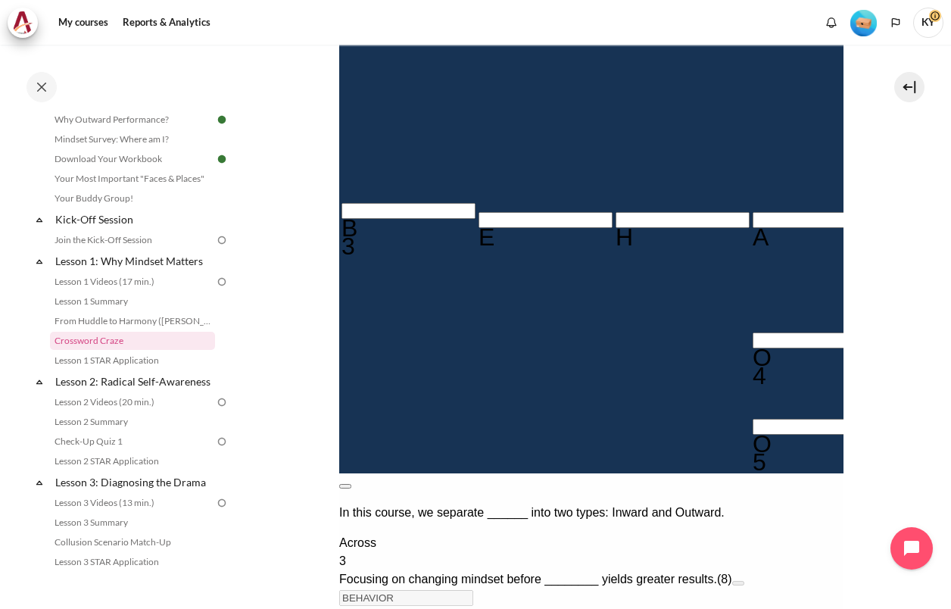
click at [350, 484] on button at bounding box center [344, 486] width 12 height 5
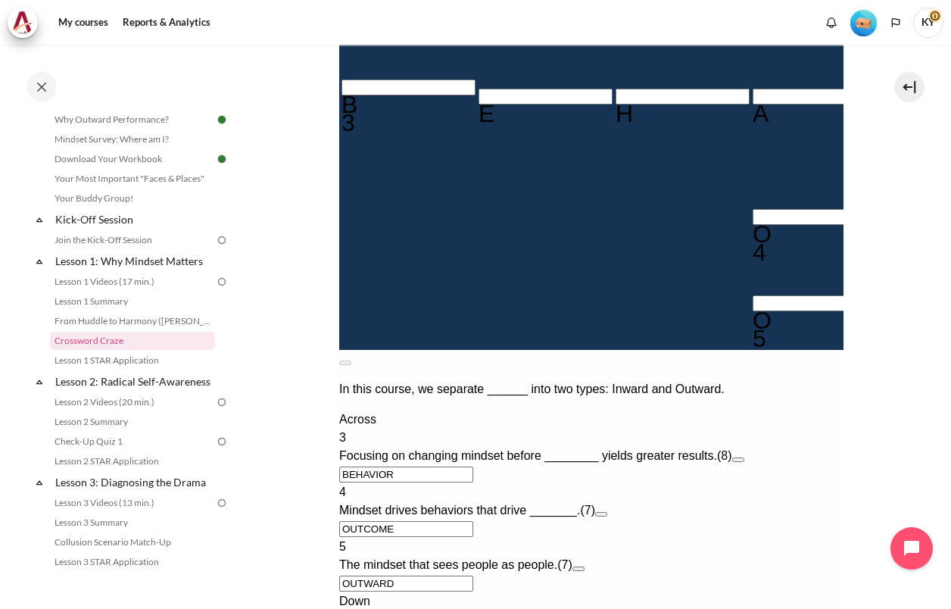
scroll to position [390, 0]
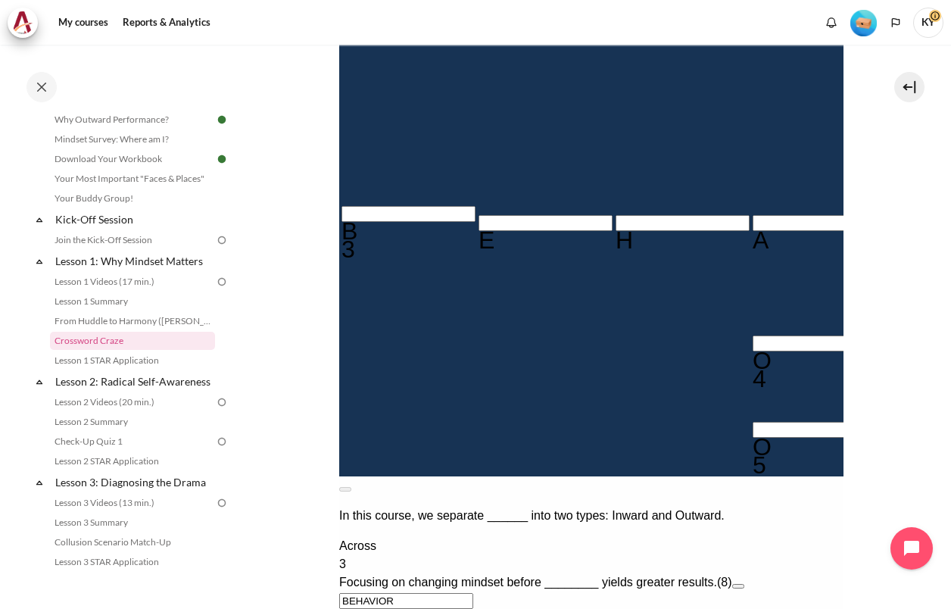
type input "MI＿＿T＿T"
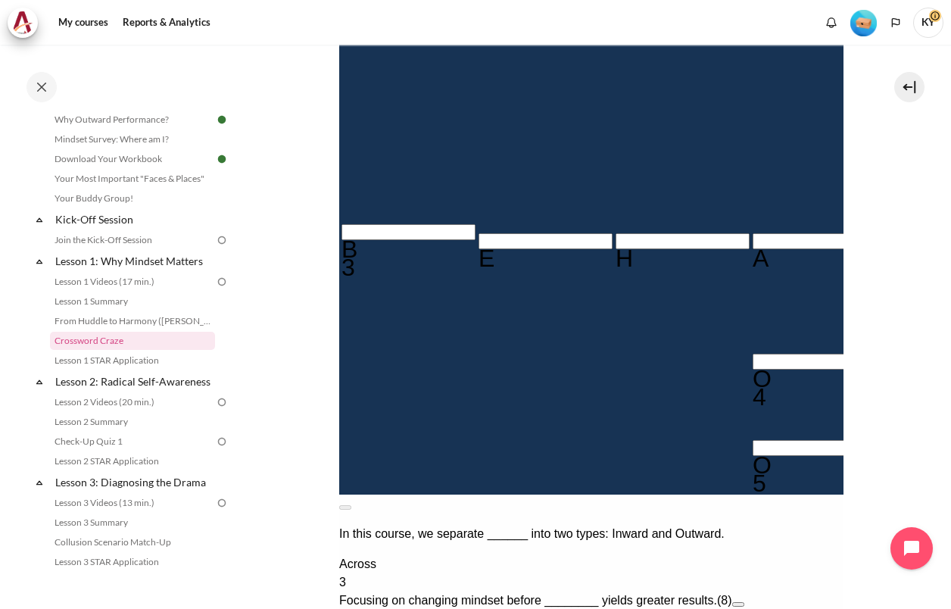
type input "MIN＿T＿T"
type input "MINBT＿T"
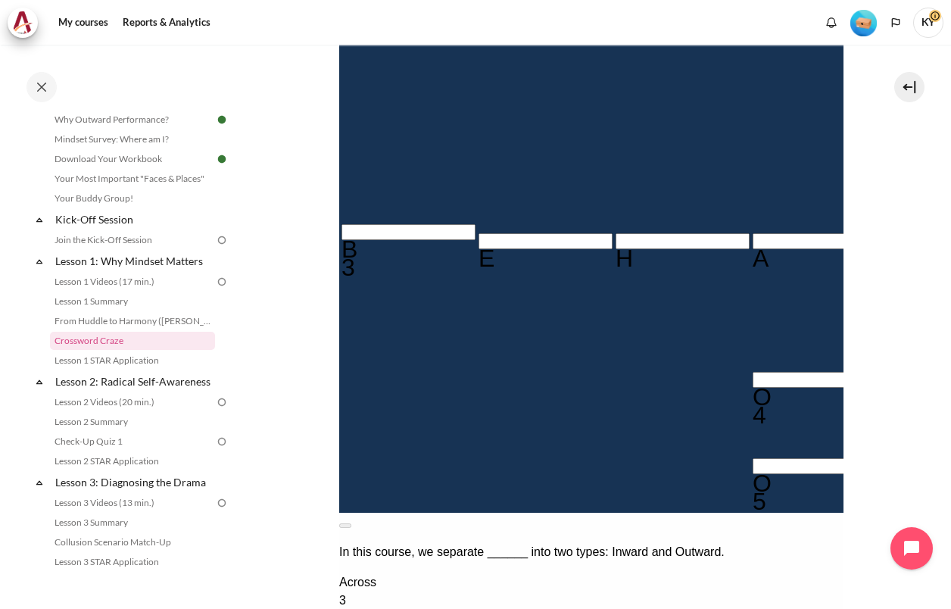
type input "MINDT＿T"
type input "OUSCOME"
type input "MINDS＿T"
type input "MINDSET"
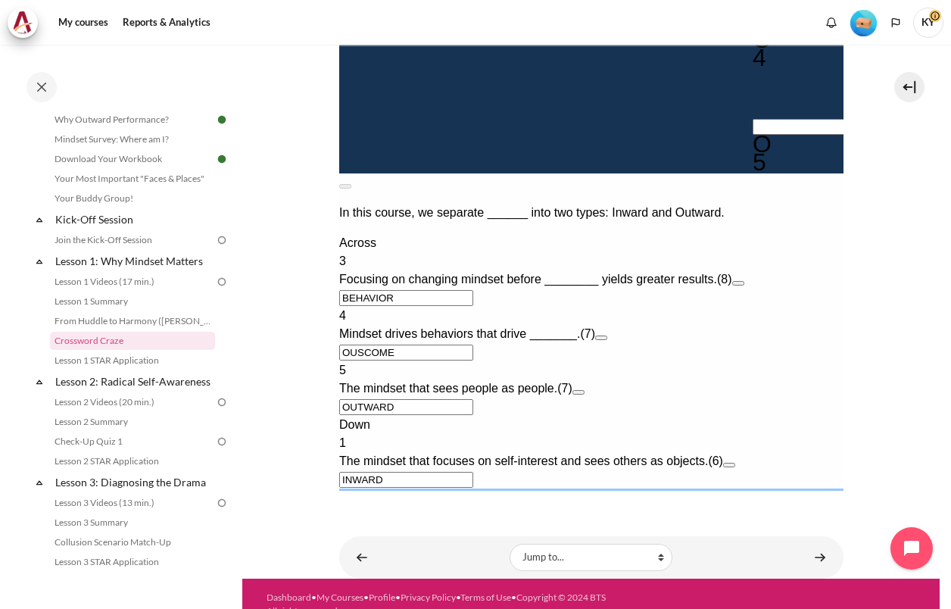
scroll to position [768, 0]
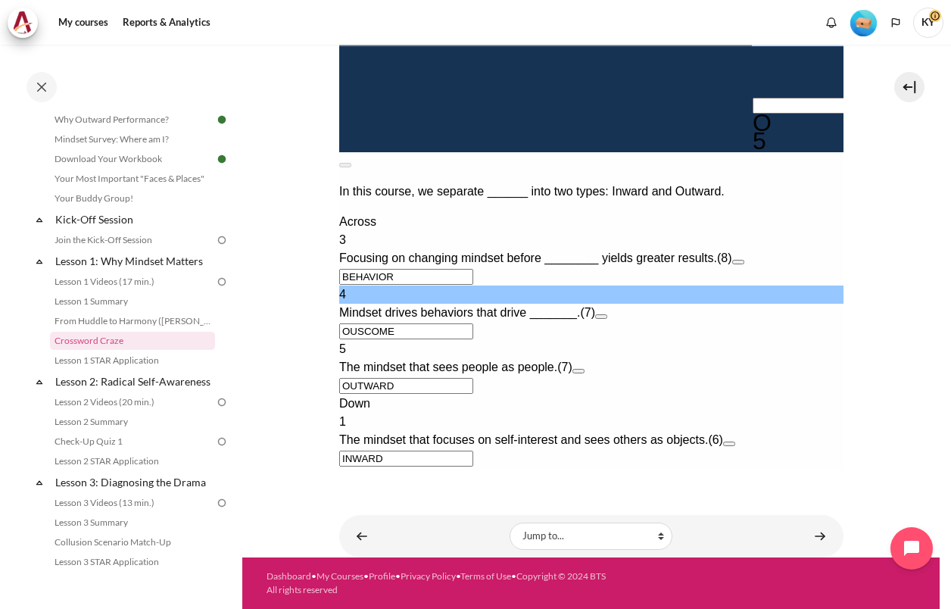
drag, startPoint x: 398, startPoint y: 211, endPoint x: 624, endPoint y: -294, distance: 553.9
type input "＿＿＿＿＿＿＿"
type input "MIND＿ET"
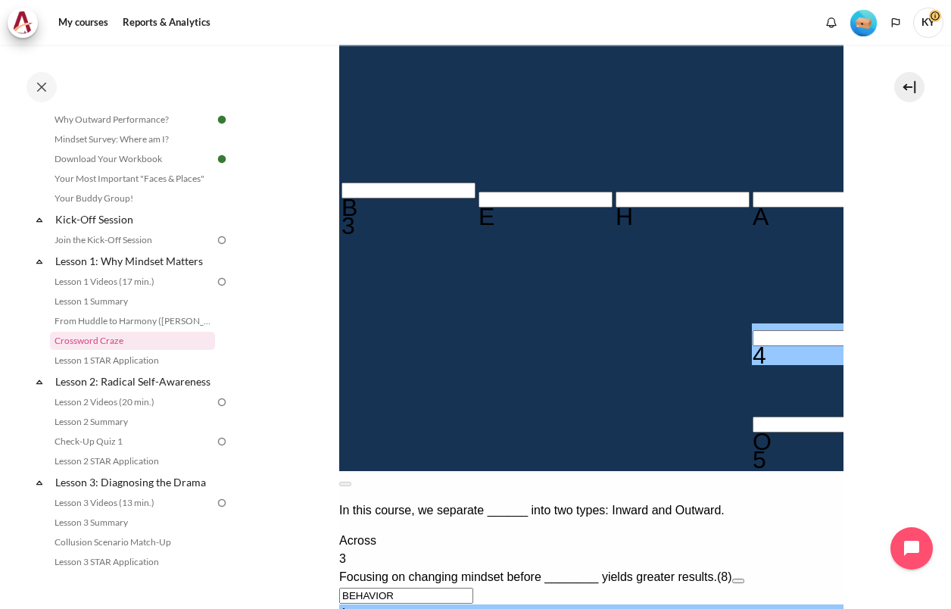
scroll to position [390, 0]
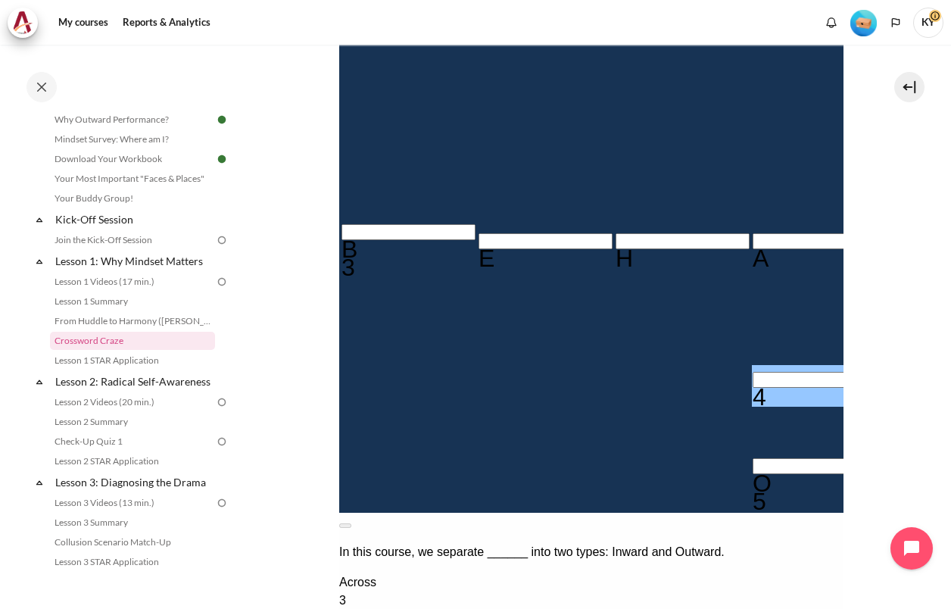
type input "＿＿＿＿＿＿＿"
type input "＿＿S＿＿＿＿"
type input "MINDSET"
click at [752, 372] on input "Row 8, Column 4. 4 Across. Mindset drives behaviors that drive _______., Letter…" at bounding box center [819, 380] width 134 height 16
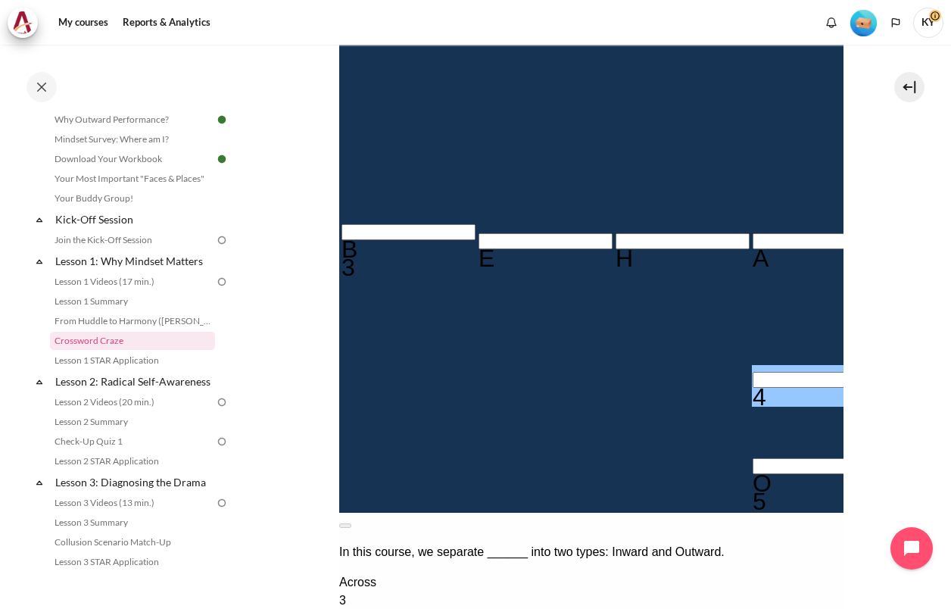
type input "D＿S＿＿＿＿"
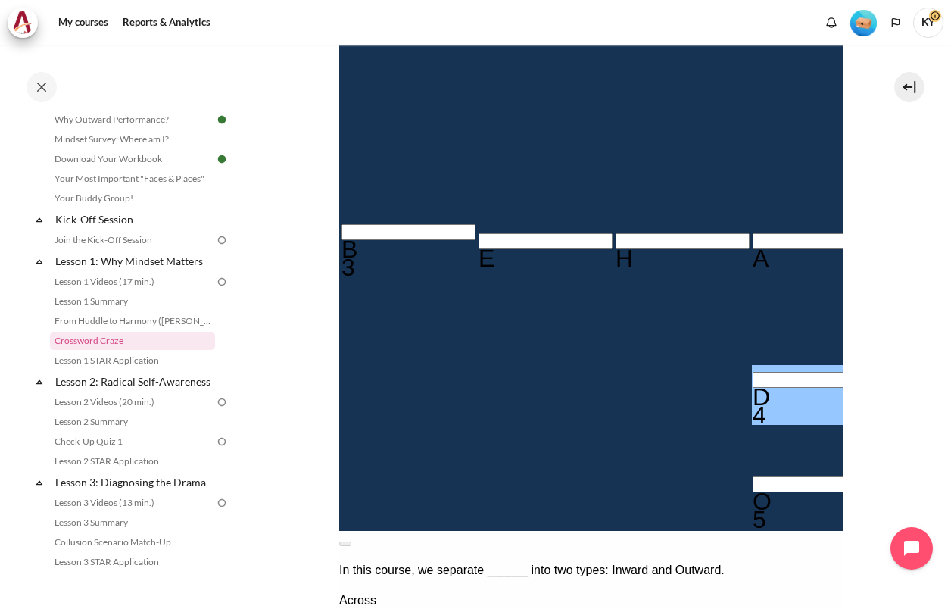
type input "DES＿＿＿＿"
type input "DER＿＿＿＿"
type input "MINDRET"
type input "DERS＿＿＿"
type input "DERSI＿＿"
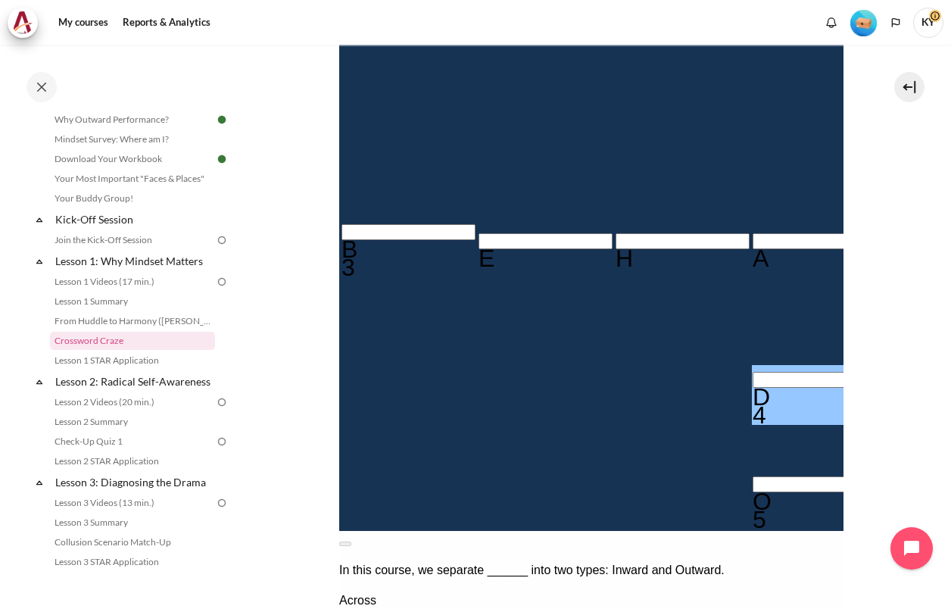
type input "DERSIR＿"
type input "DERSIRE"
type input "DERSIR＿"
type input "DERSIRE"
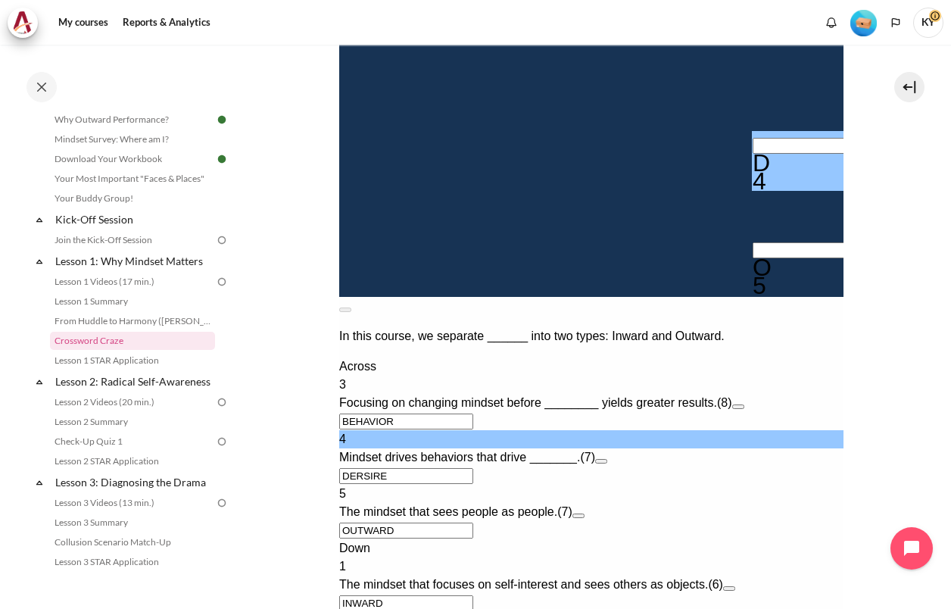
scroll to position [642, 0]
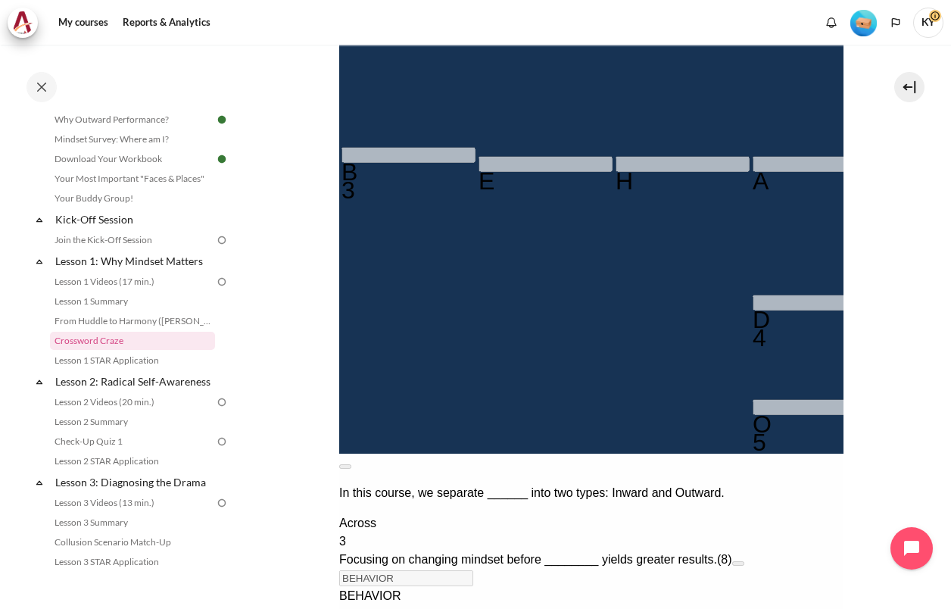
scroll to position [390, 0]
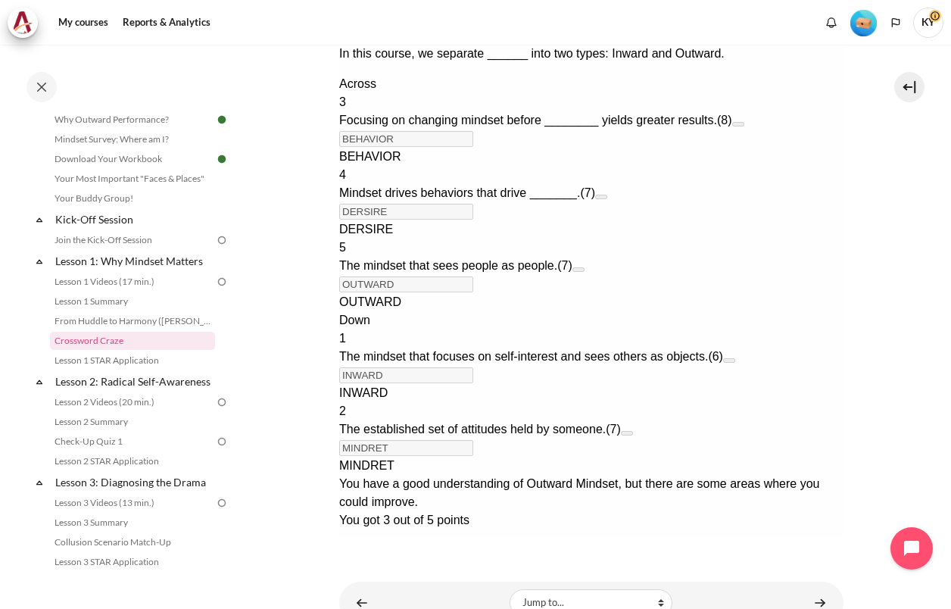
scroll to position [895, 0]
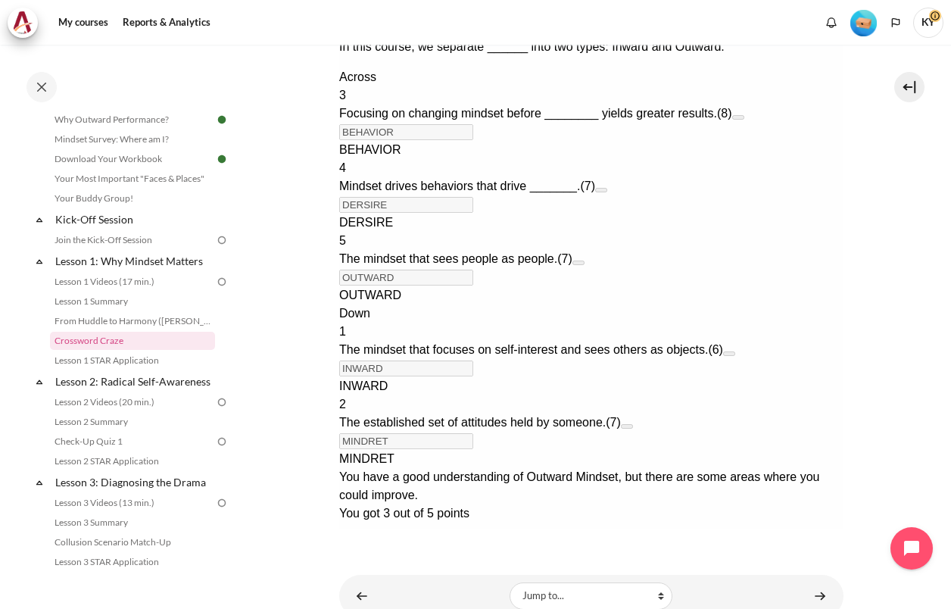
click at [375, 534] on button "Retry Retry the task. Reset all responses and start the task over again." at bounding box center [356, 542] width 36 height 16
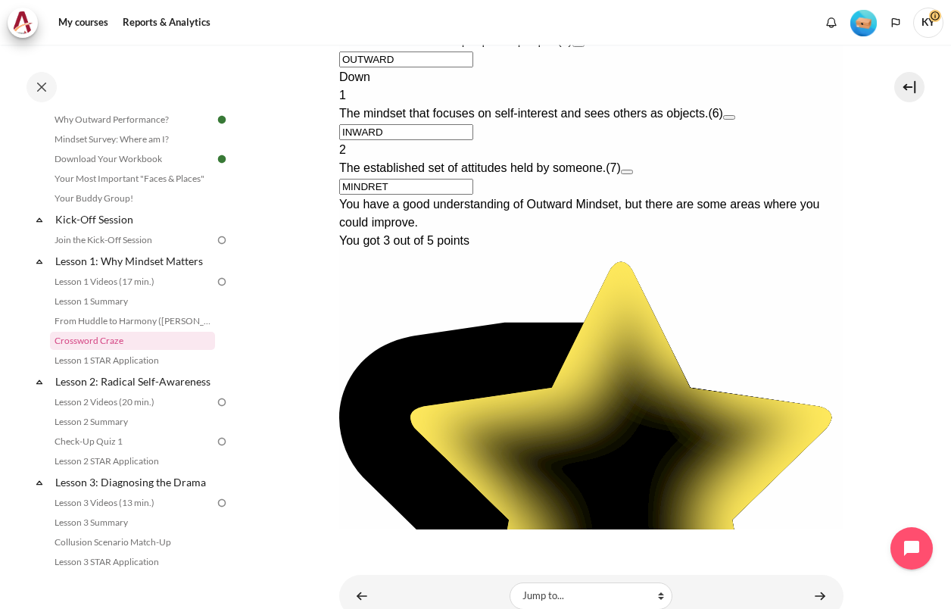
type input "＿＿＿＿＿＿＿＿"
type input "＿＿＿＿＿＿＿"
type input "＿＿＿＿＿＿"
type input "＿＿＿＿＿＿＿"
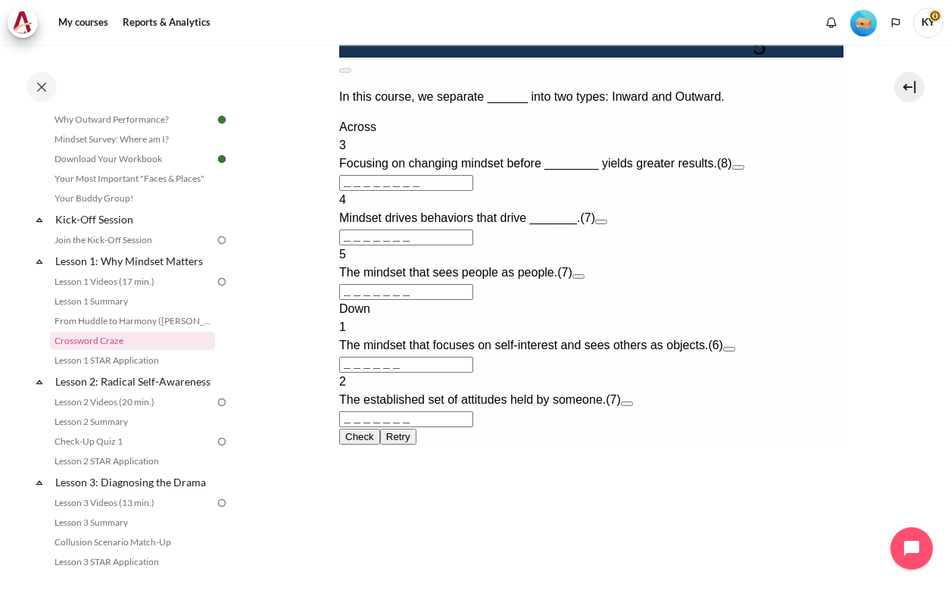
scroll to position [390, 0]
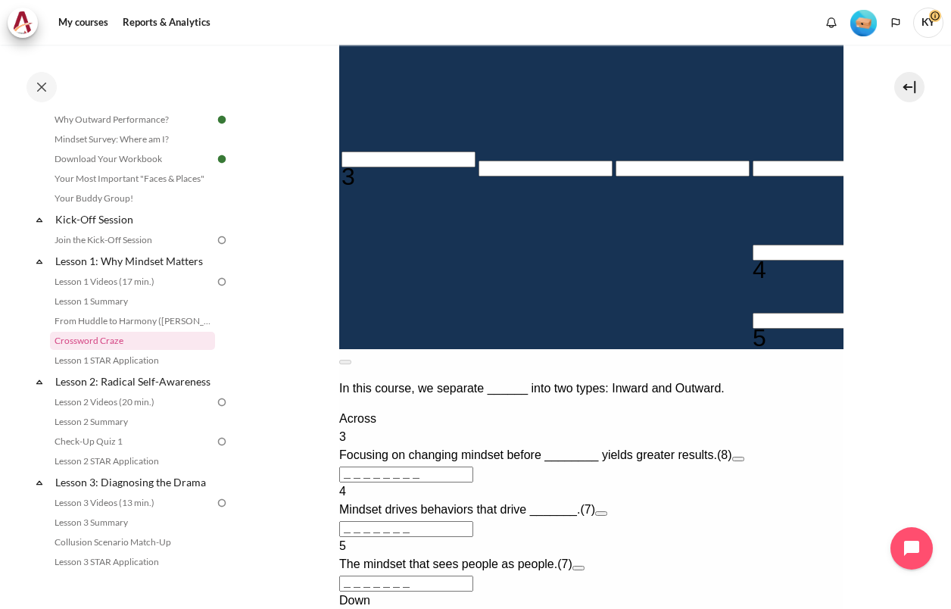
type input "M＿＿＿＿＿＿"
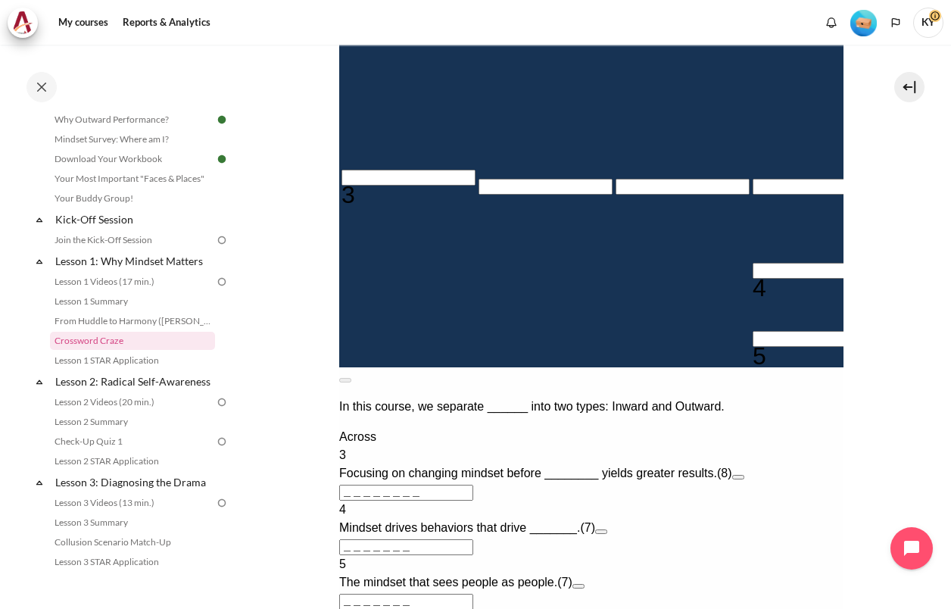
type input "＿＿＿＿＿I＿＿"
type input "MI＿＿＿＿＿"
type input "MIN＿＿＿＿"
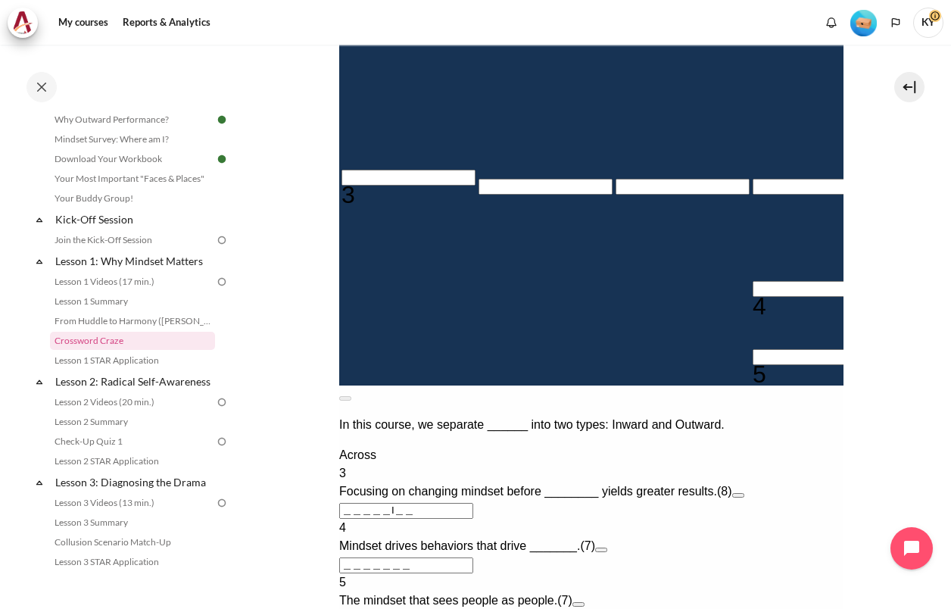
type input "MIND＿＿＿"
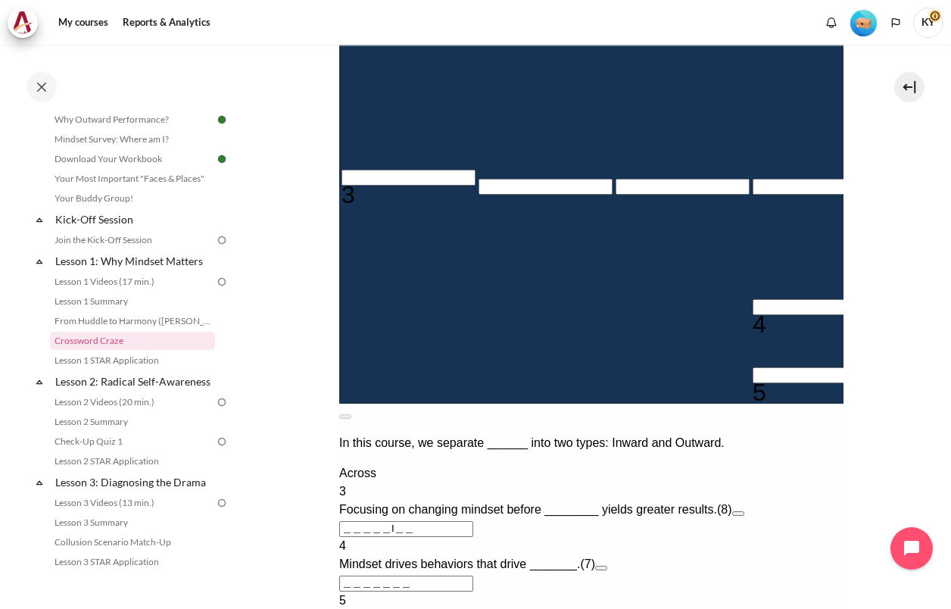
type input "＿＿S＿＿＿＿"
type input "MINDS＿＿"
type input "MINDSE＿"
type input "＿＿T＿＿＿＿"
type input "MINDSET"
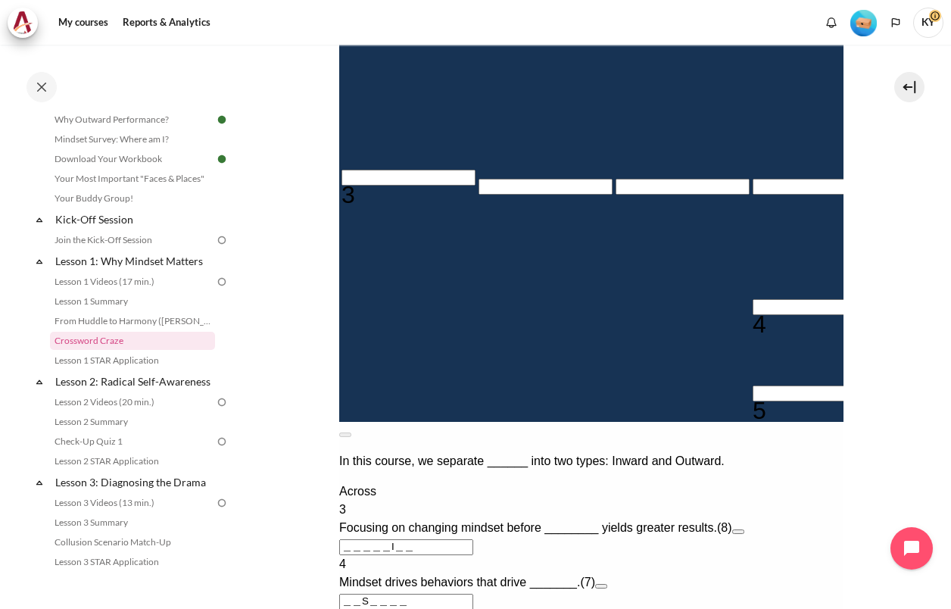
click at [752, 315] on input "Row 8, Column 4. 4 Across. Mindset drives behaviors that drive _______., Letter…" at bounding box center [819, 307] width 134 height 16
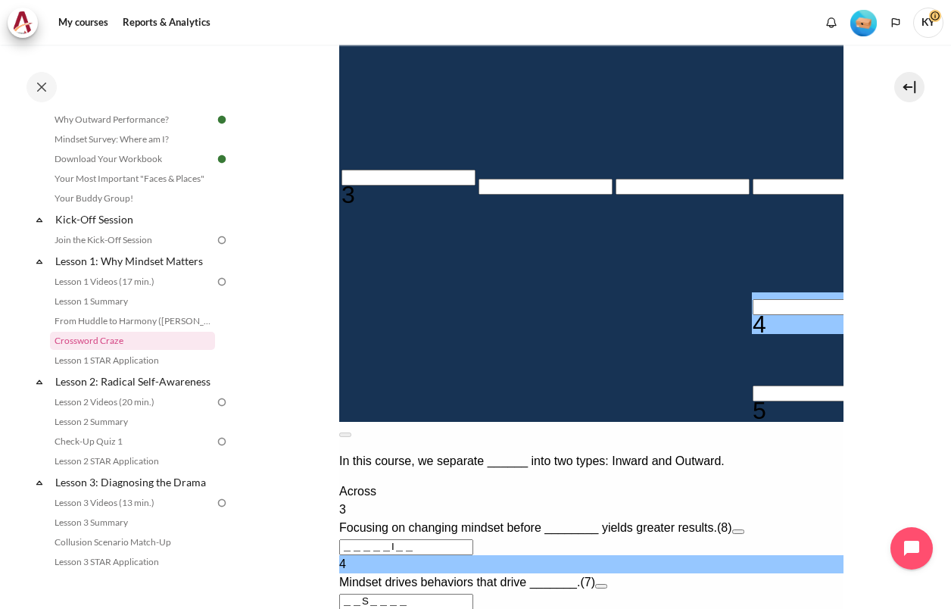
type input "D＿S＿＿＿＿"
type input "DES＿＿＿＿"
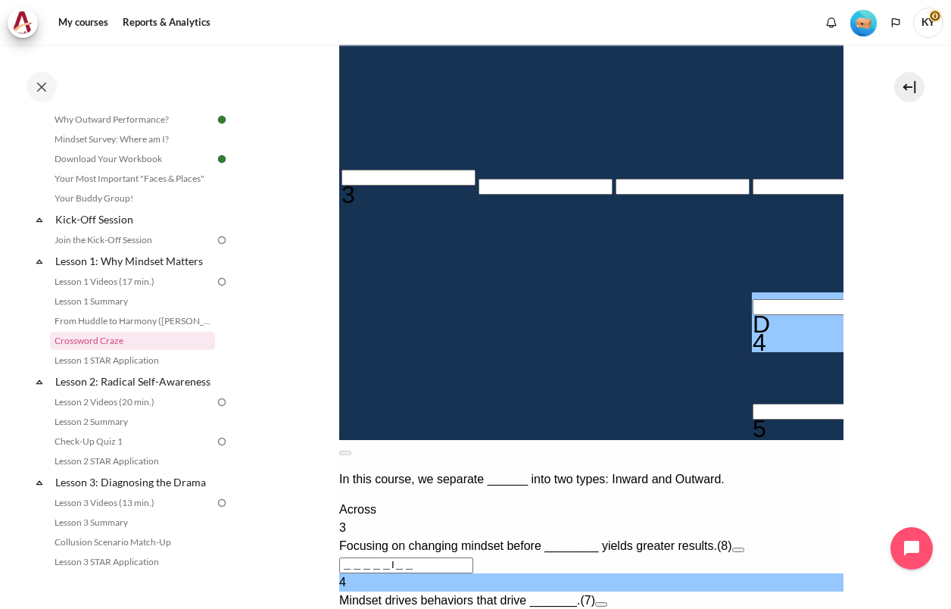
type input "DESI＿＿＿"
type input "DESIR＿＿"
type input "DESIRE＿"
click at [752, 419] on input "Row 10, Column 4. 5 Across. The mindset that sees people as people., Letter 1 o…" at bounding box center [819, 411] width 134 height 16
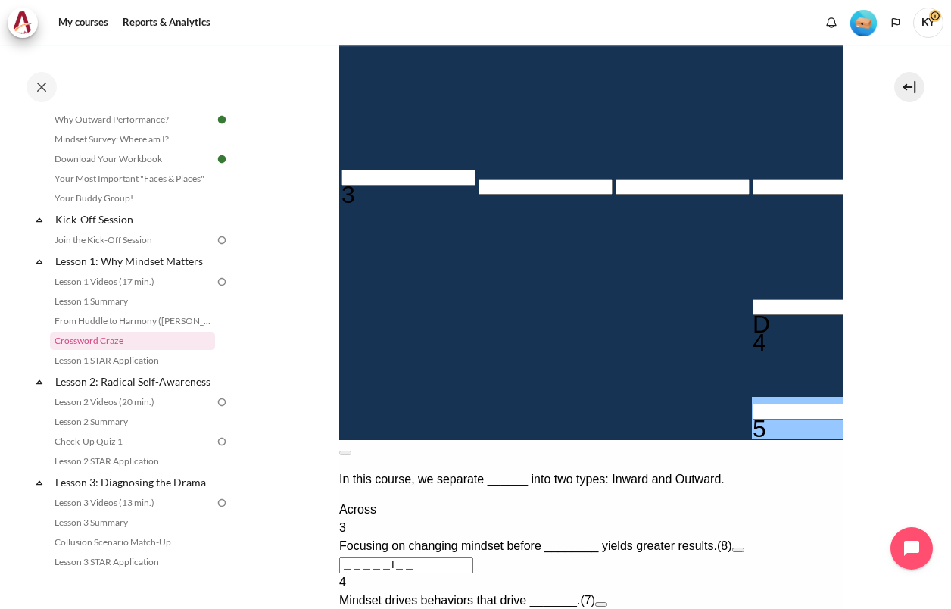
type input "O＿T＿＿＿＿"
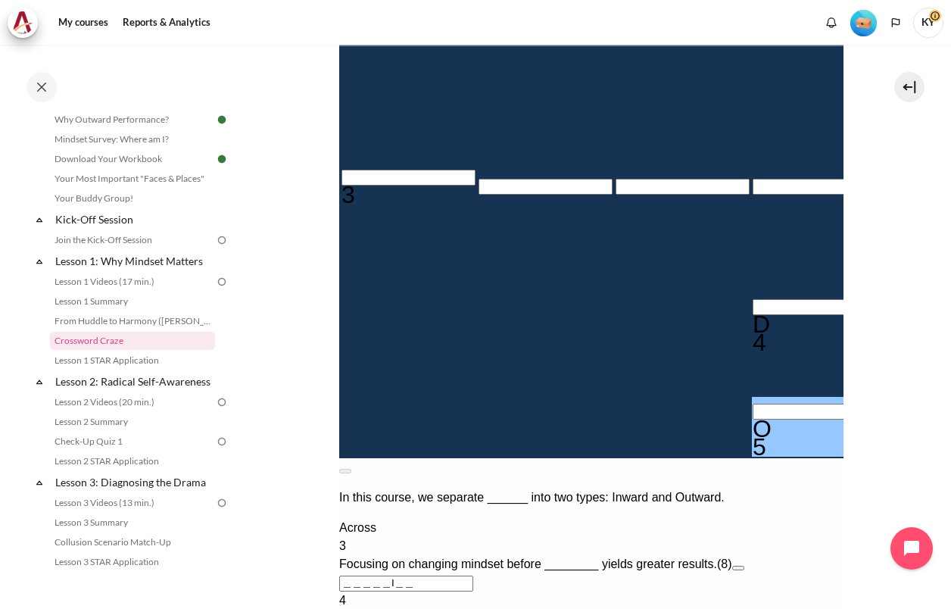
type input "OUT＿＿＿＿"
type input "OUTC＿＿＿"
type input "OUTCO＿＿"
type input "OUTCOM＿"
type input "OUTCOME"
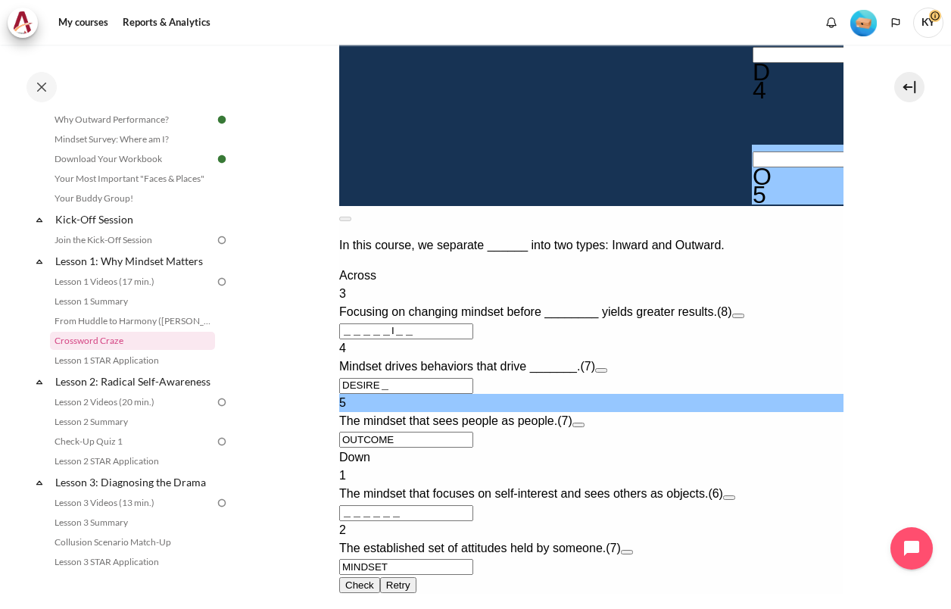
scroll to position [515, 0]
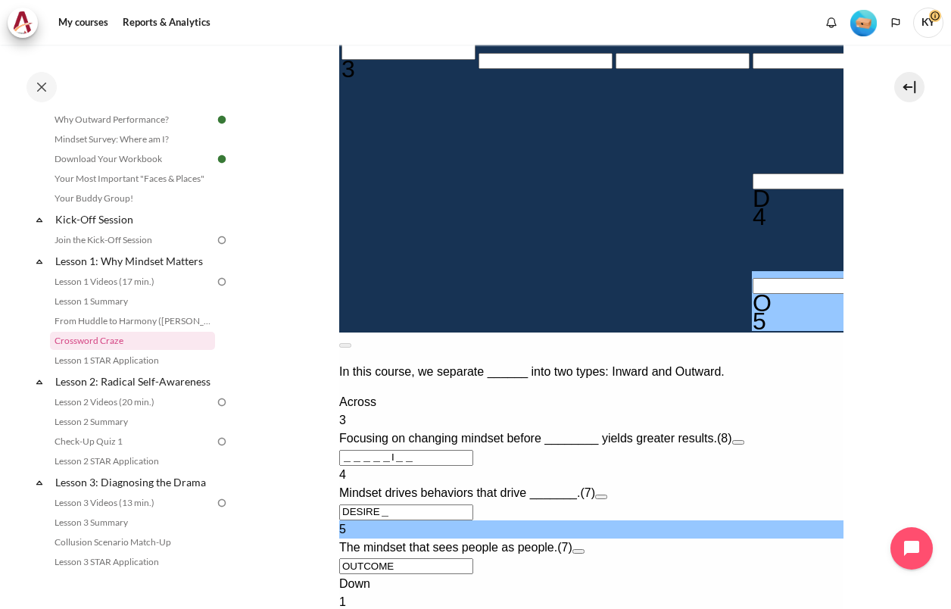
click at [388, 60] on input "Row 5, Column 1. 3 Across. Focusing on changing mindset before ________ yields …" at bounding box center [408, 52] width 134 height 16
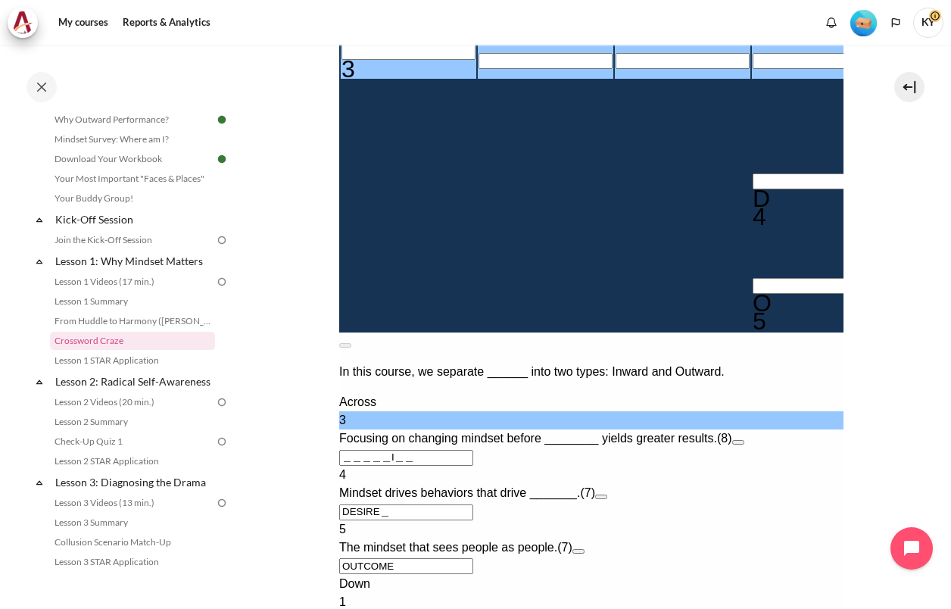
type input "B＿＿＿＿I＿＿"
type input "BE＿＿＿I＿＿"
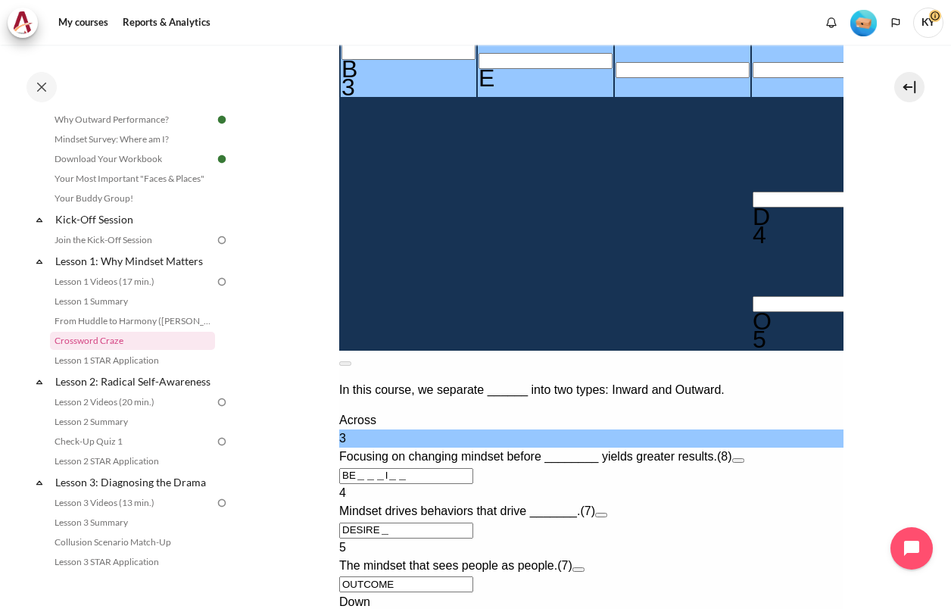
type input "BEH＿＿I＿＿"
type input "BEHI＿I＿＿"
type input "BEHIV＿＿＿"
type input "M＿NDSET"
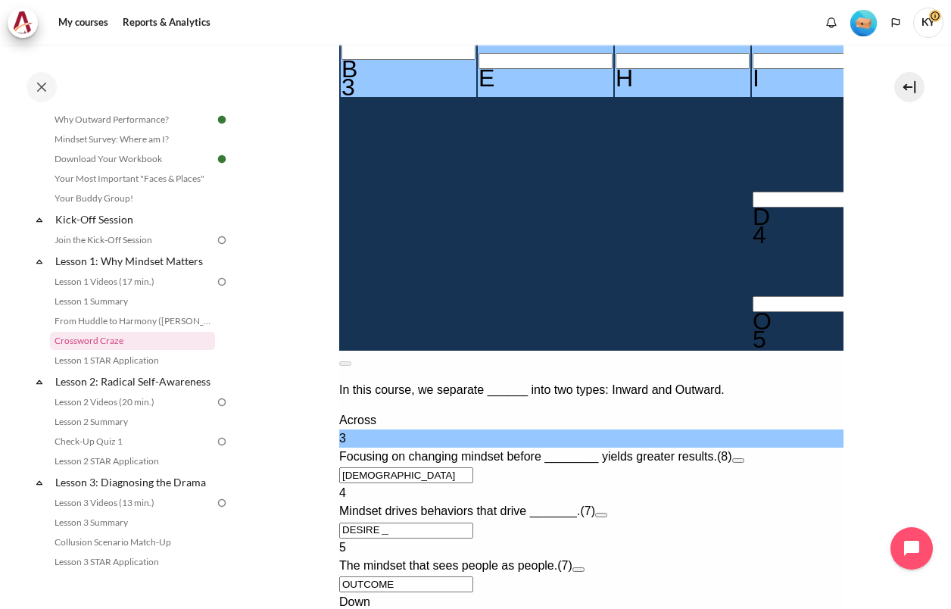
type input "BEH＿＿＿＿＿"
type input "BEHA＿＿＿＿"
type input "BEHAV＿＿＿"
type input "BEHAVI＿＿"
type input "MINDSET"
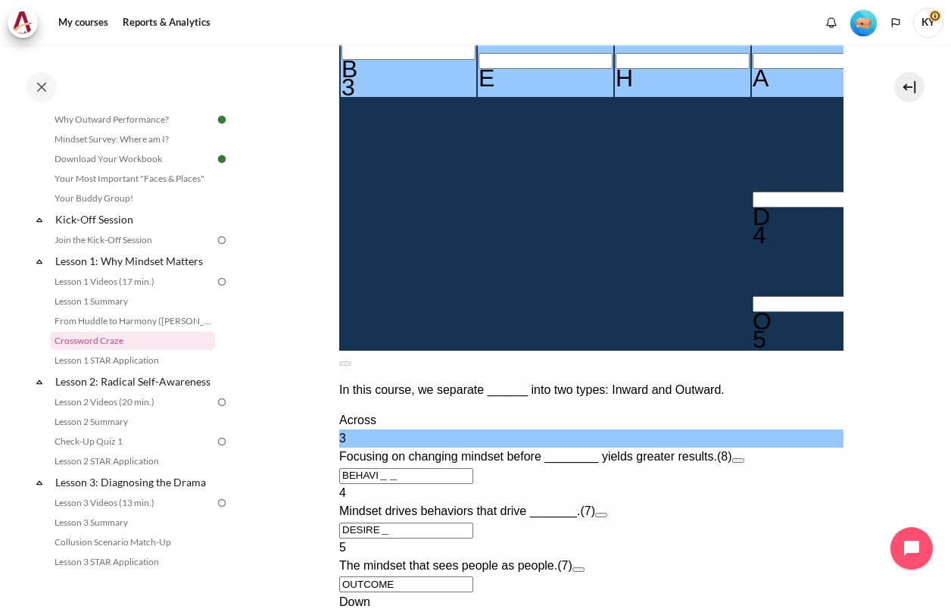
type input "BEHAVIO＿"
type input "BEHAVIOR"
type input "＿＿＿＿R＿"
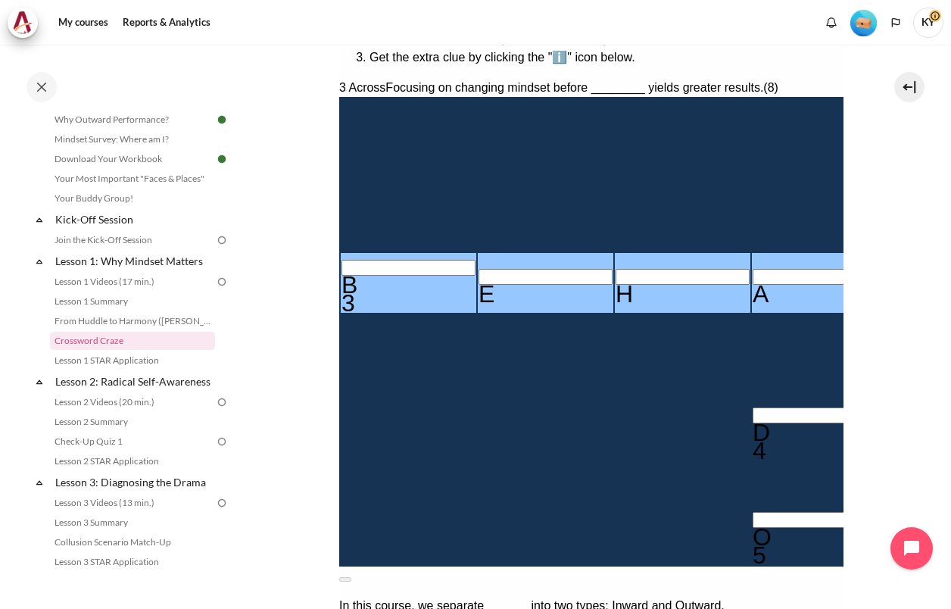
scroll to position [263, 0]
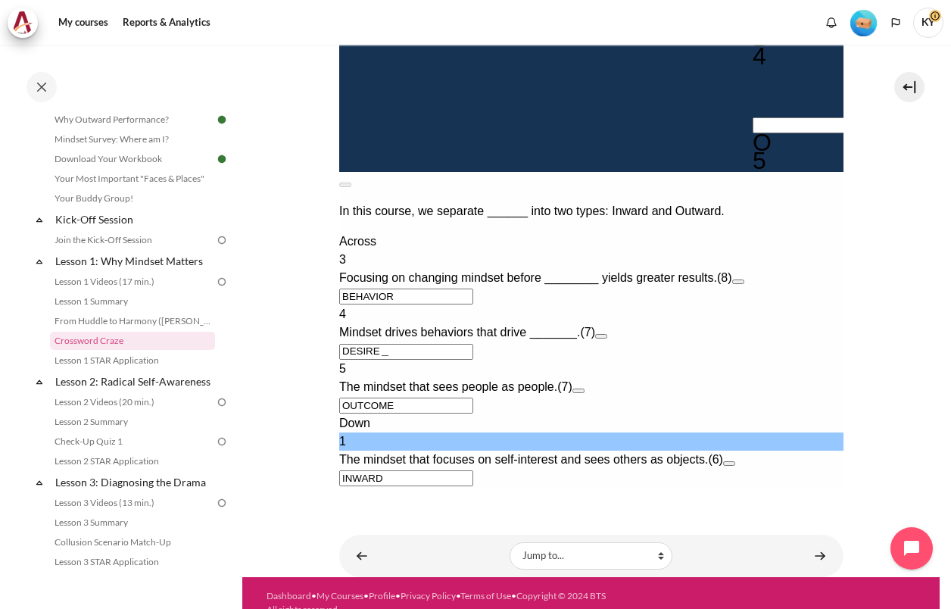
scroll to position [768, 0]
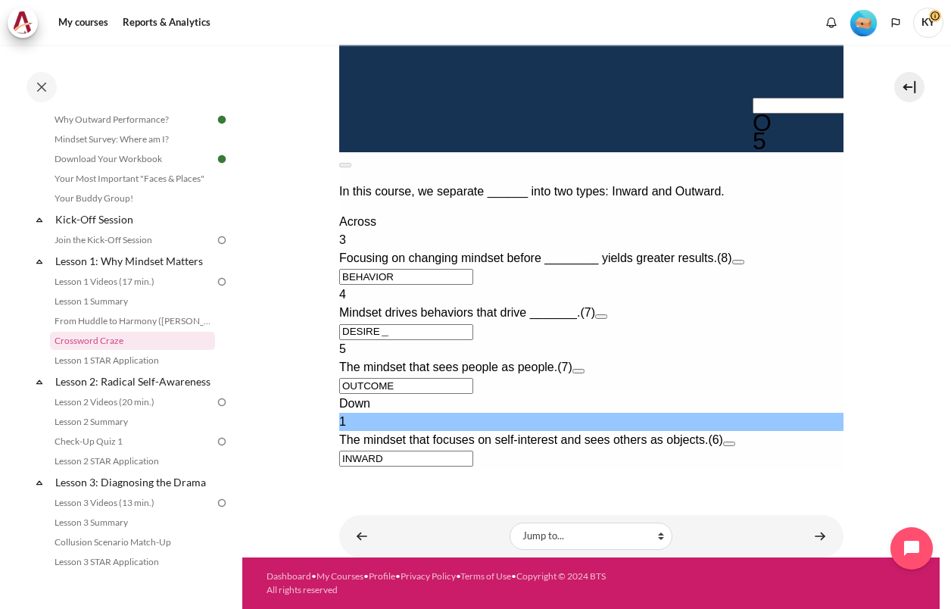
click at [357, 523] on button "Check Check the characters. The responses will be marked as correct, incorrect,…" at bounding box center [358, 531] width 41 height 16
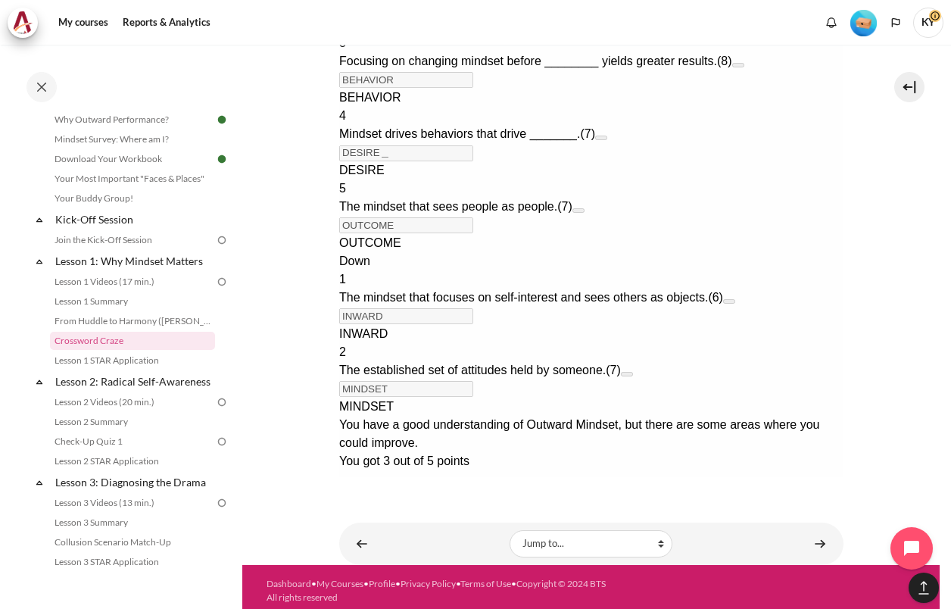
scroll to position [954, 0]
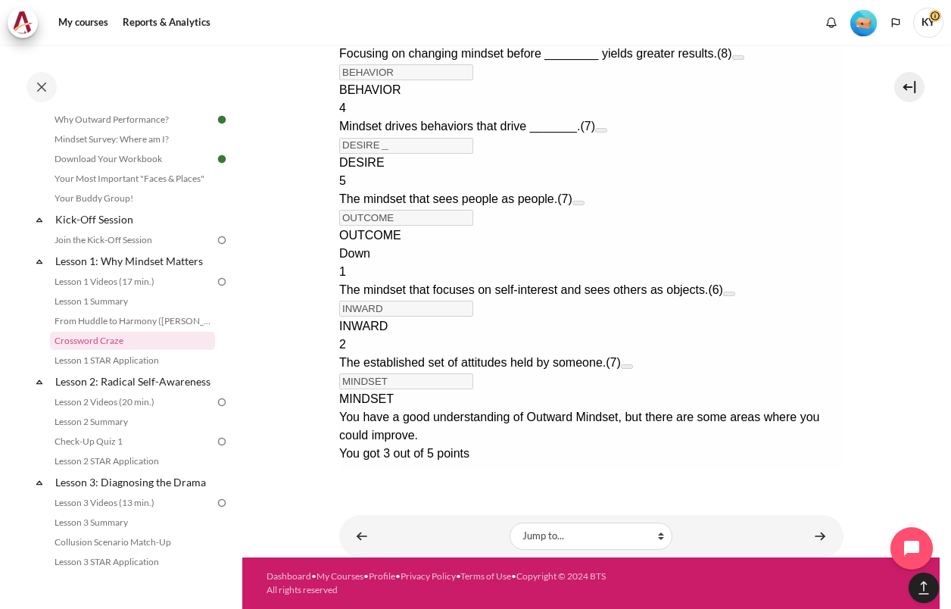
click at [375, 474] on button "Retry Retry the task. Reset all responses and start the task over again." at bounding box center [356, 482] width 36 height 16
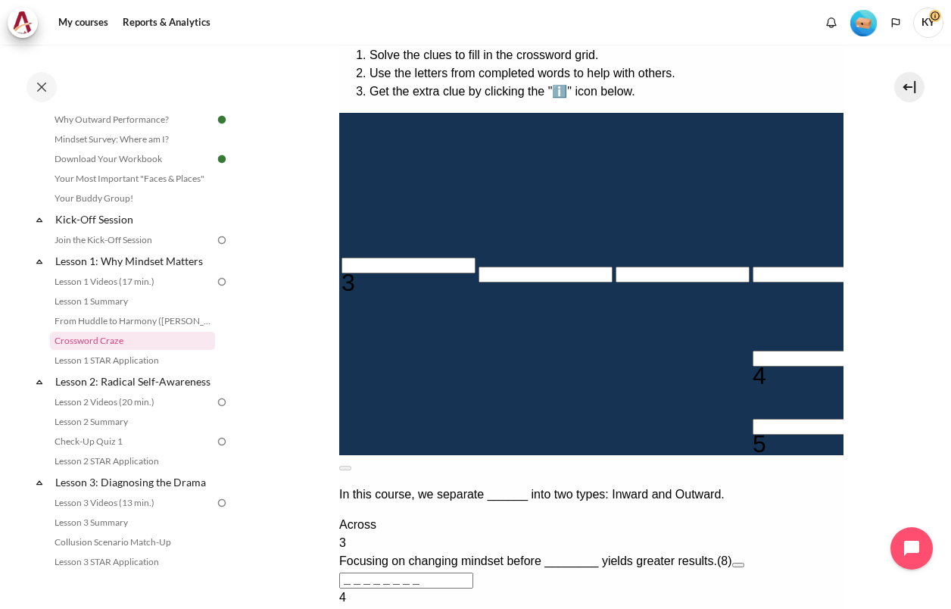
scroll to position [390, 0]
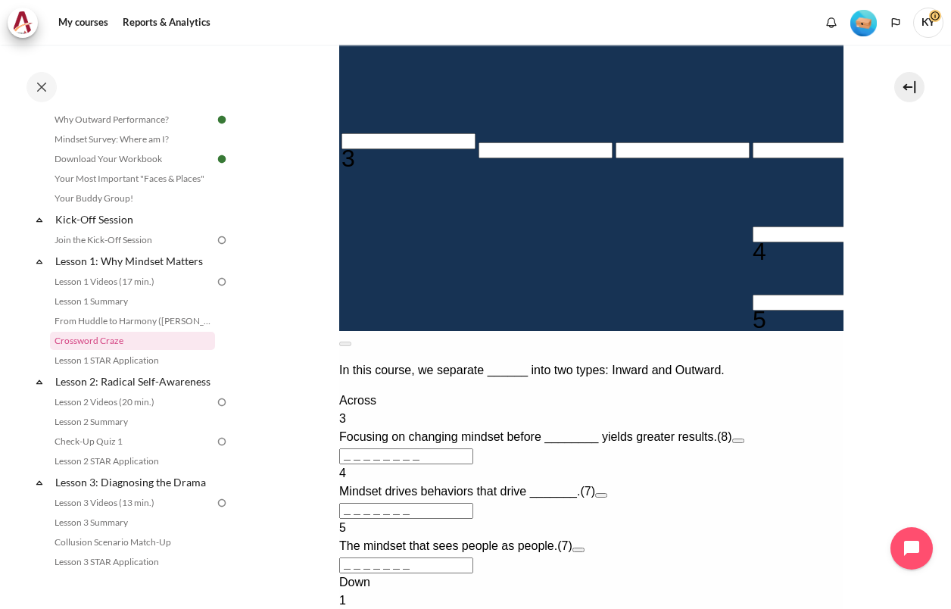
click at [375, 149] on input "Row 5, Column 1. 3 Across. Focusing on changing mindset before ________ yields …" at bounding box center [408, 141] width 134 height 16
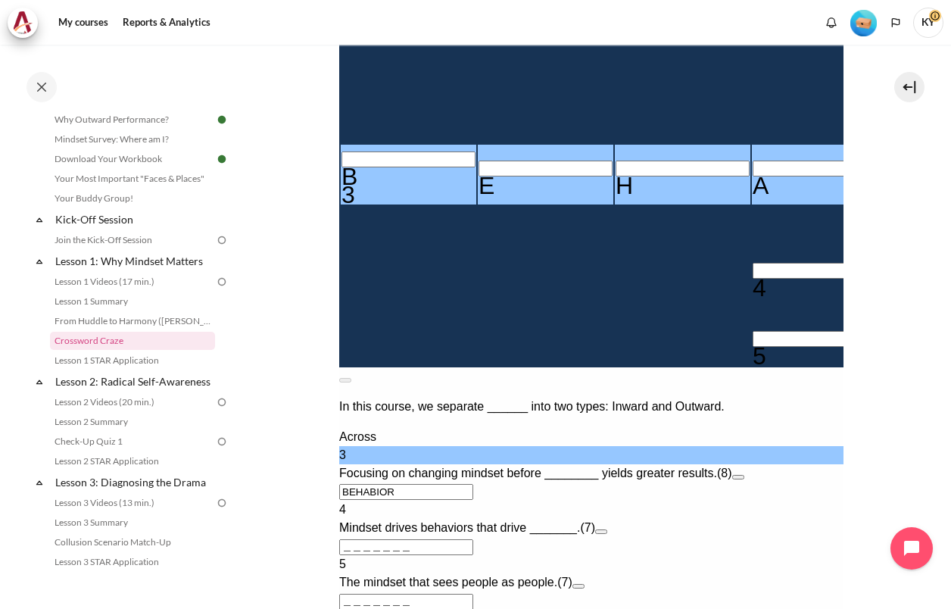
click at [752, 347] on input "Row 10, Column 4. 5 Across. The mindset that sees people as people., Letter 1 o…" at bounding box center [819, 339] width 134 height 16
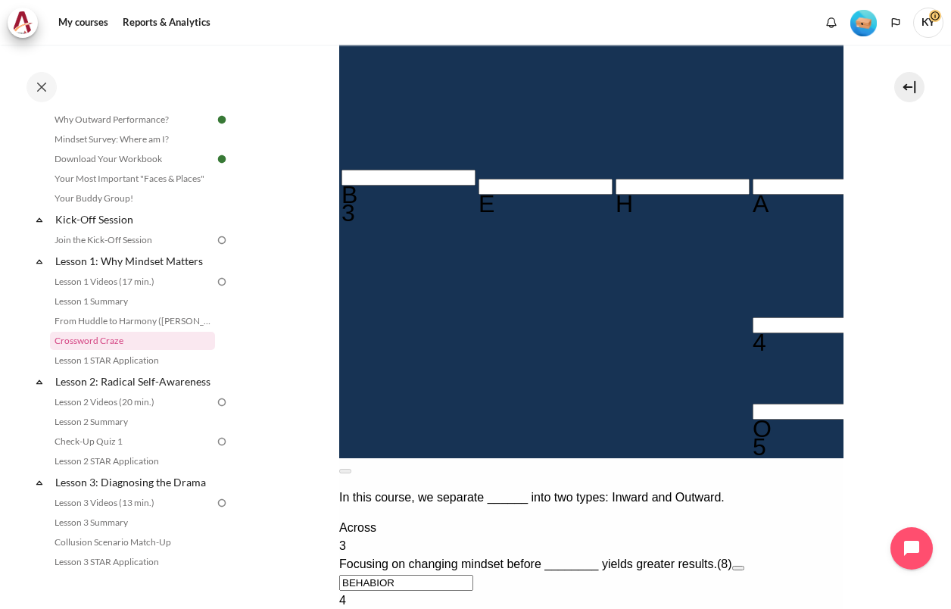
click at [889, 342] on input "Row 8, Column 5. 4 Across. Mindset drives behaviors that drive _______., Letter…" at bounding box center [956, 334] width 134 height 16
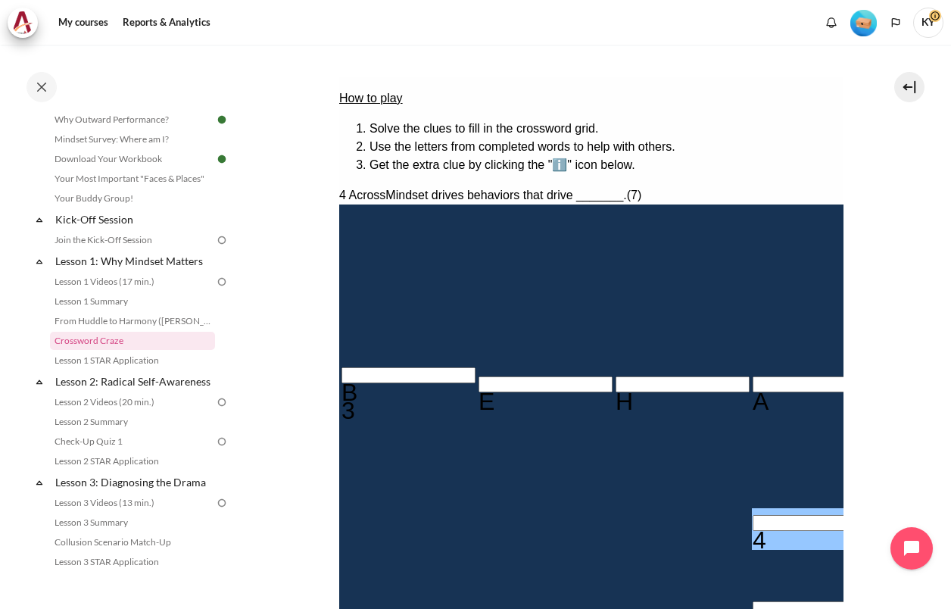
scroll to position [138, 0]
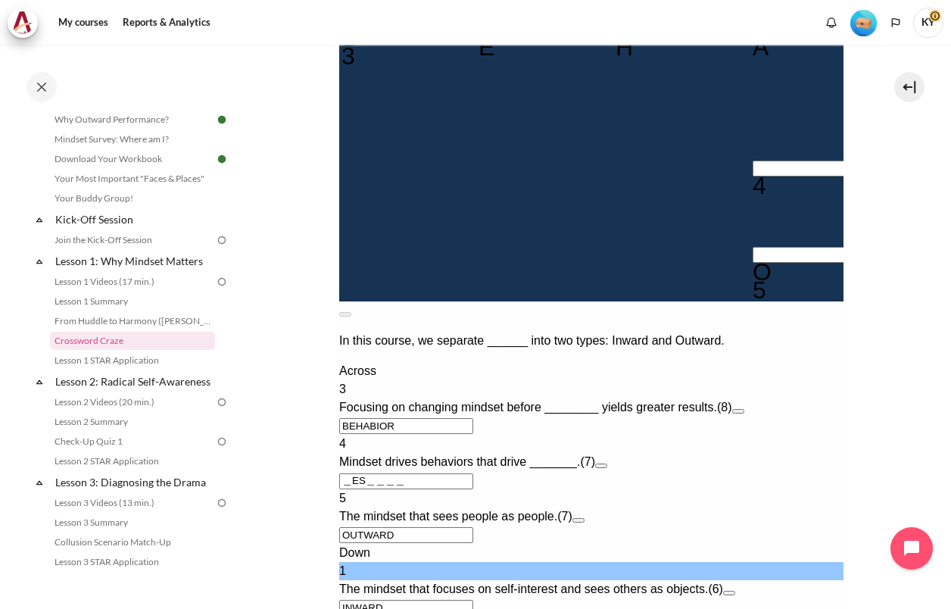
scroll to position [725, 0]
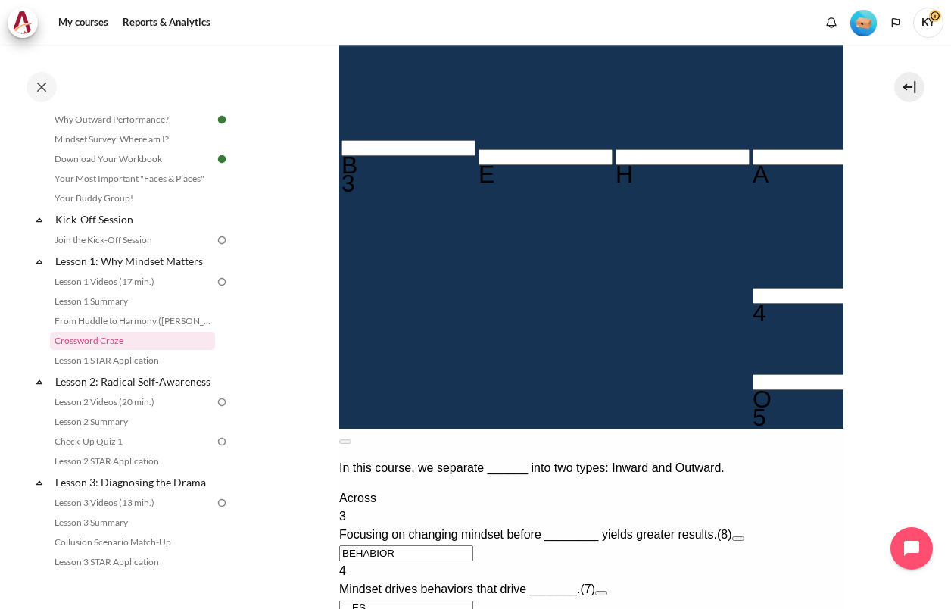
scroll to position [473, 0]
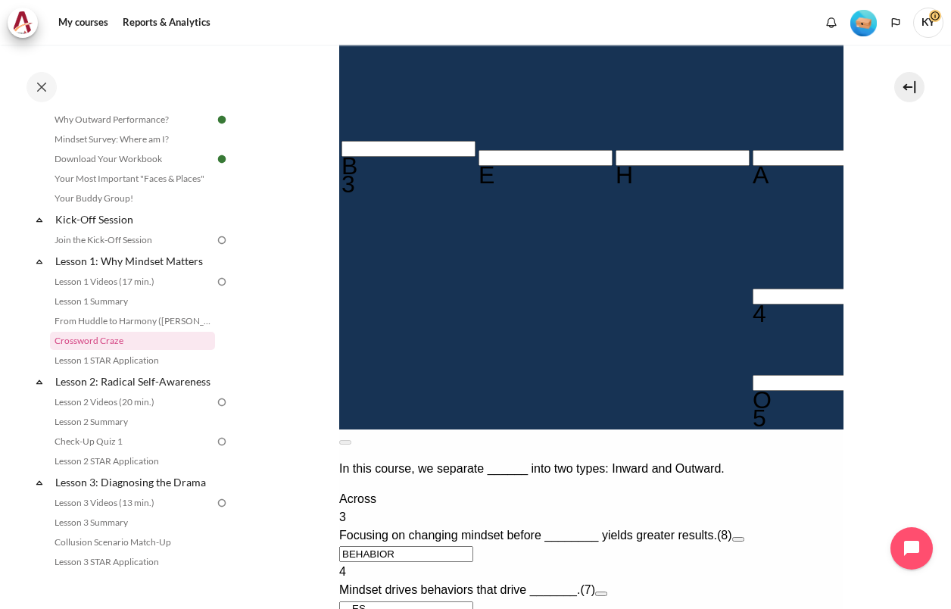
click at [383, 562] on div "4 Mindset drives behaviors that drive _______. (7)" at bounding box center [590, 580] width 504 height 36
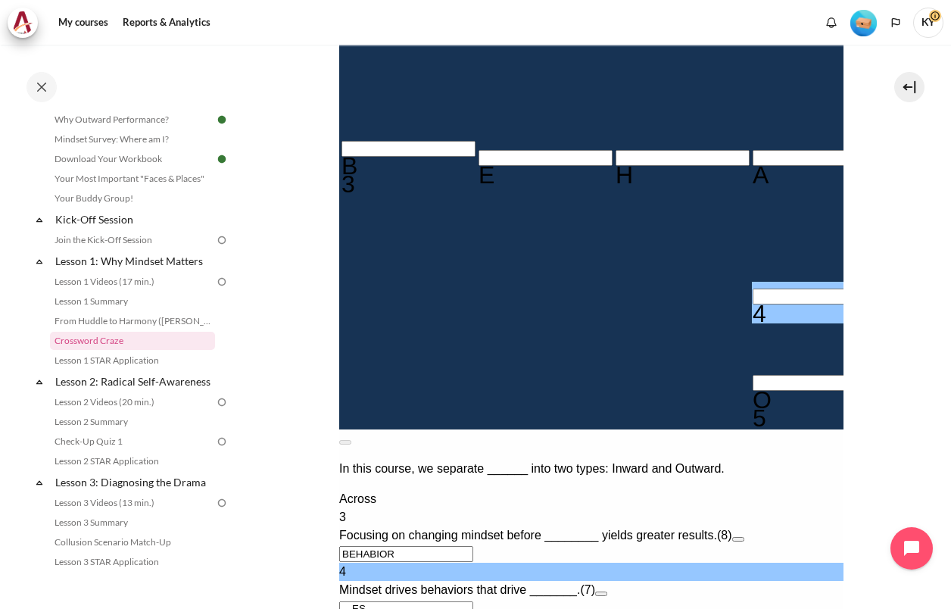
click at [752, 288] on input "Row 8, Column 4. 4 Across. Mindset drives behaviors that drive _______., Letter…" at bounding box center [819, 296] width 134 height 16
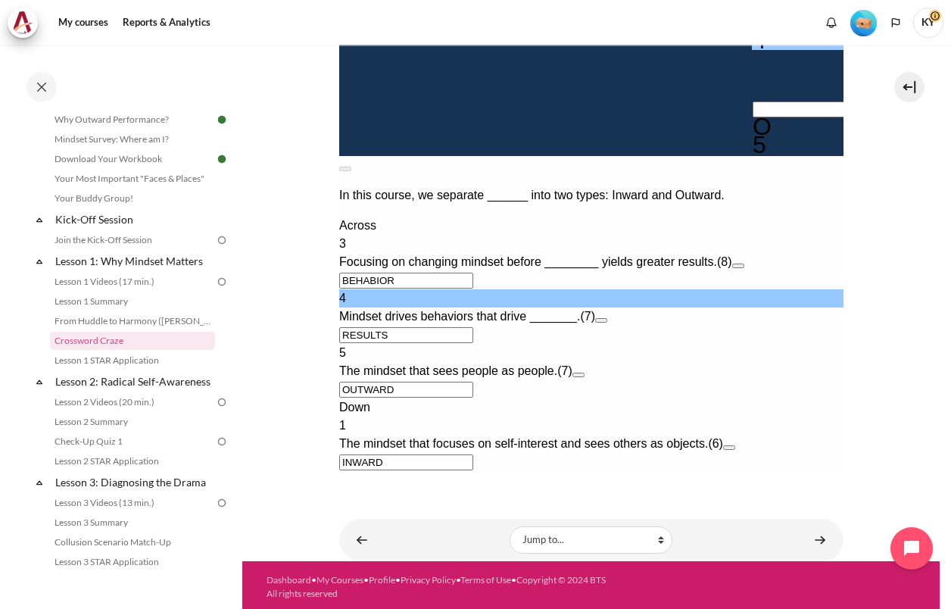
scroll to position [768, 0]
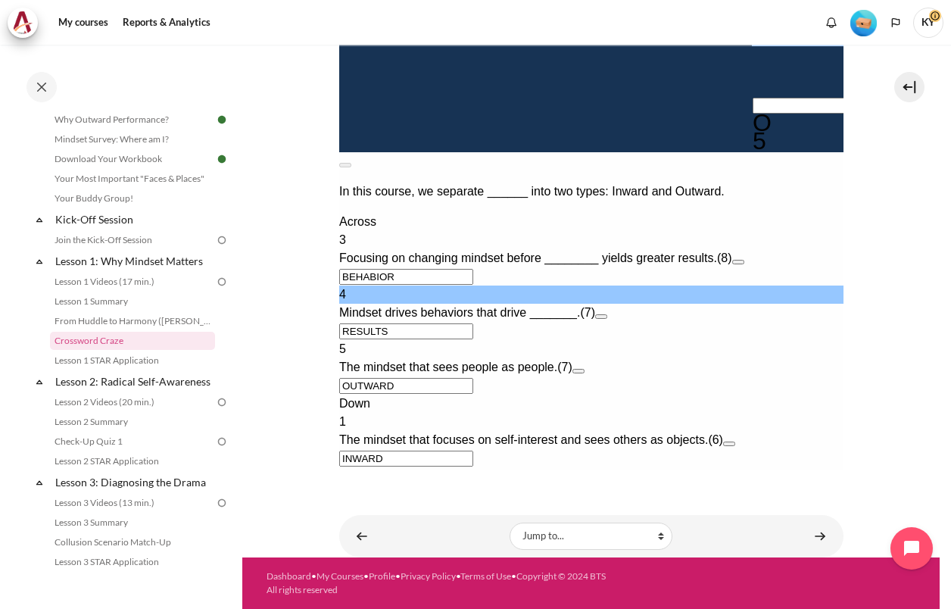
click at [375, 523] on button "Check Check the characters. The responses will be marked as correct, incorrect,…" at bounding box center [358, 531] width 41 height 16
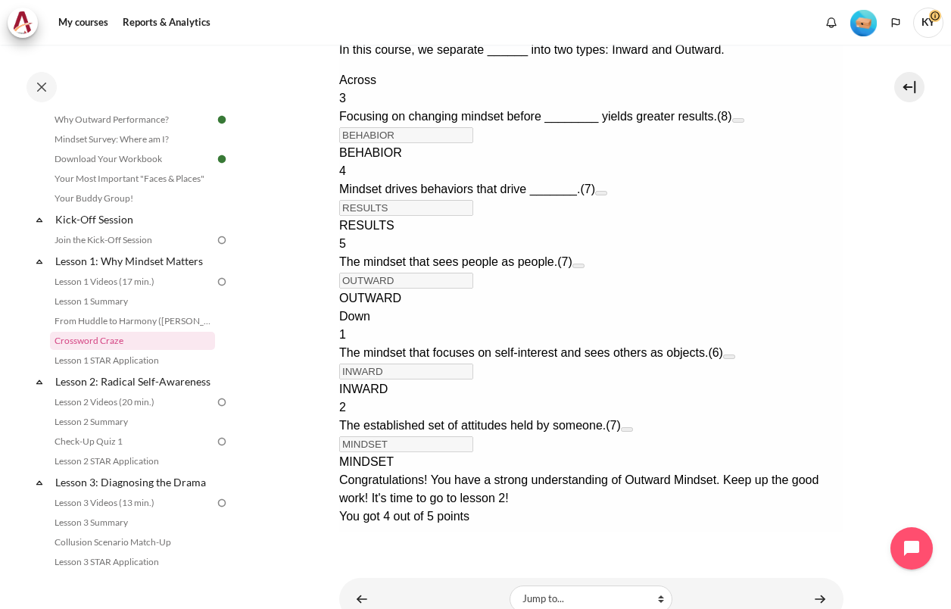
scroll to position [895, 0]
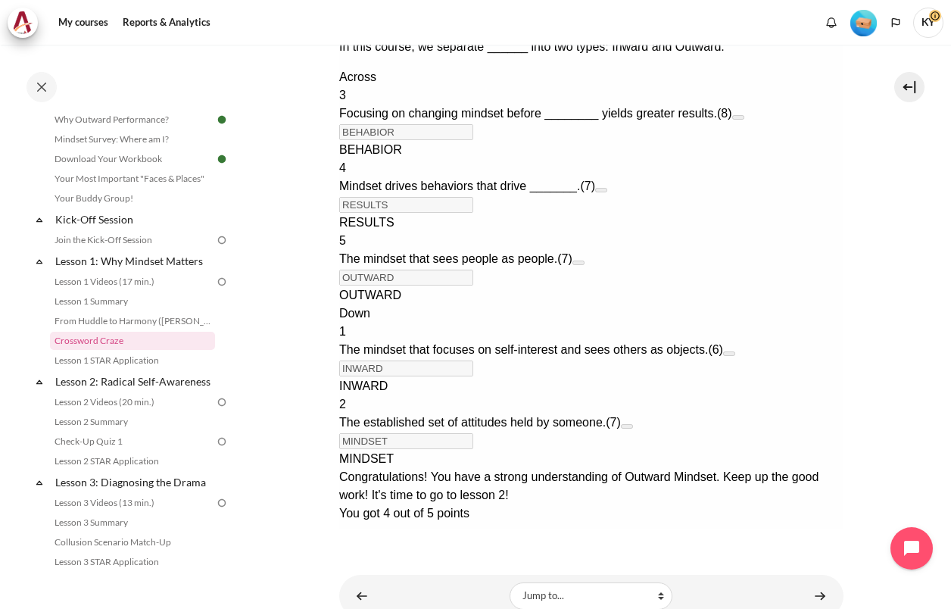
drag, startPoint x: 560, startPoint y: 500, endPoint x: 914, endPoint y: -150, distance: 739.7
click at [375, 534] on button "Retry Retry the task. Reset all responses and start the task over again." at bounding box center [356, 542] width 36 height 16
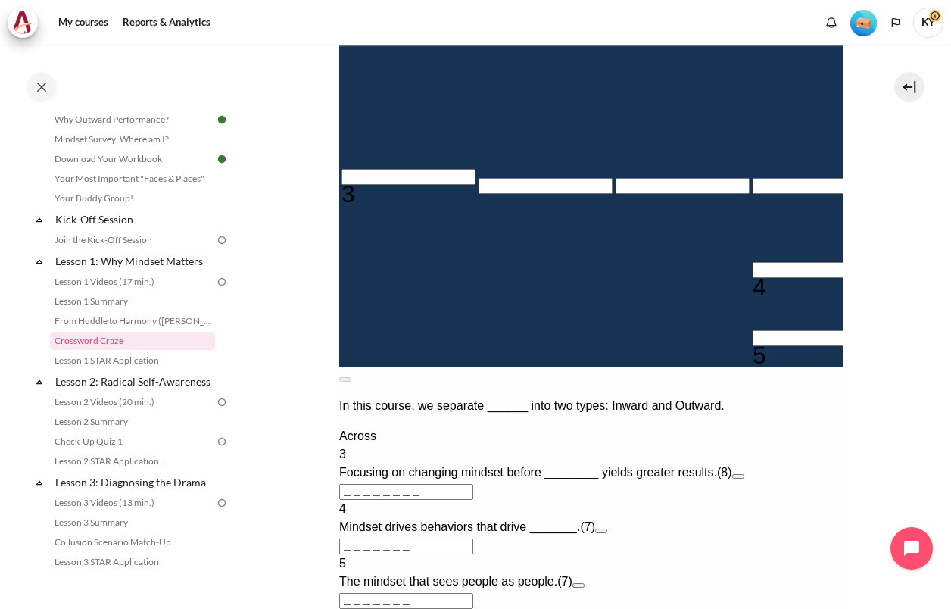
scroll to position [263, 0]
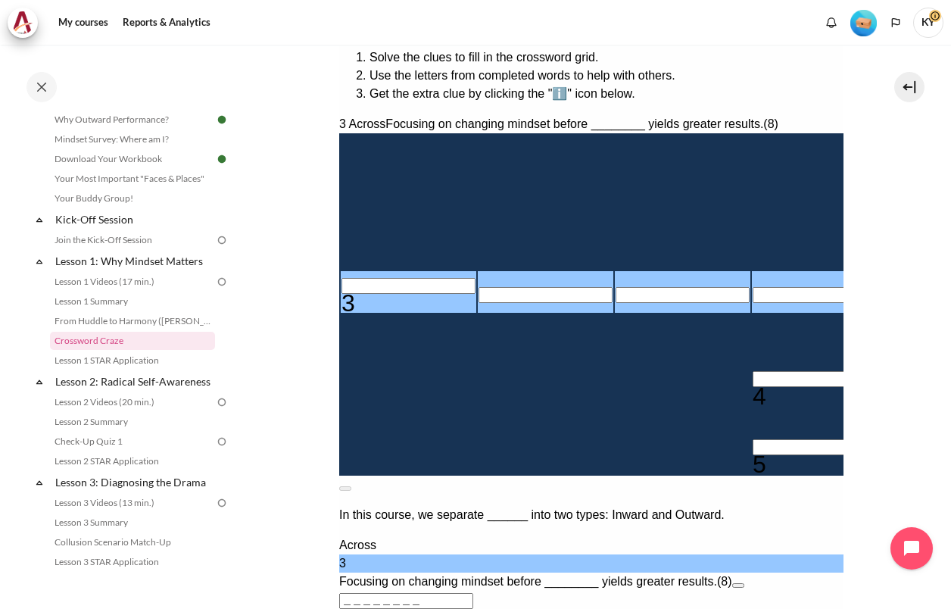
click at [381, 294] on input "Row 5, Column 1. 3 Across. Focusing on changing mindset before ________ yields …" at bounding box center [408, 286] width 134 height 16
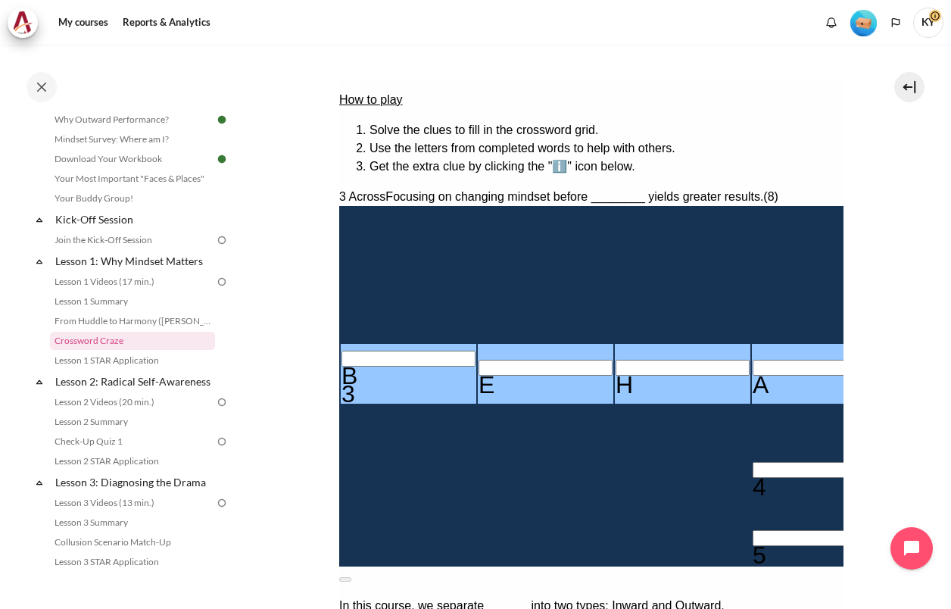
scroll to position [137, 0]
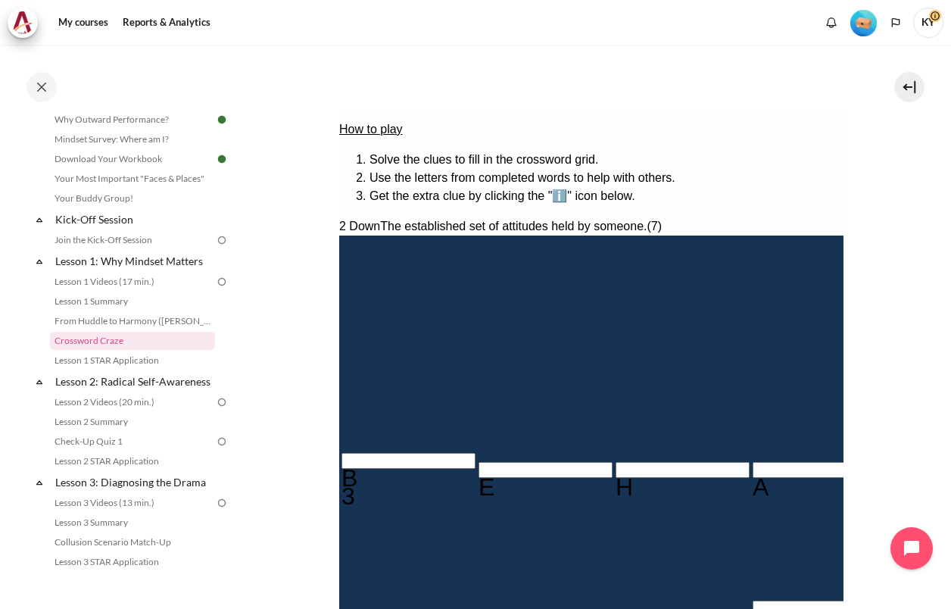
scroll to position [468, 0]
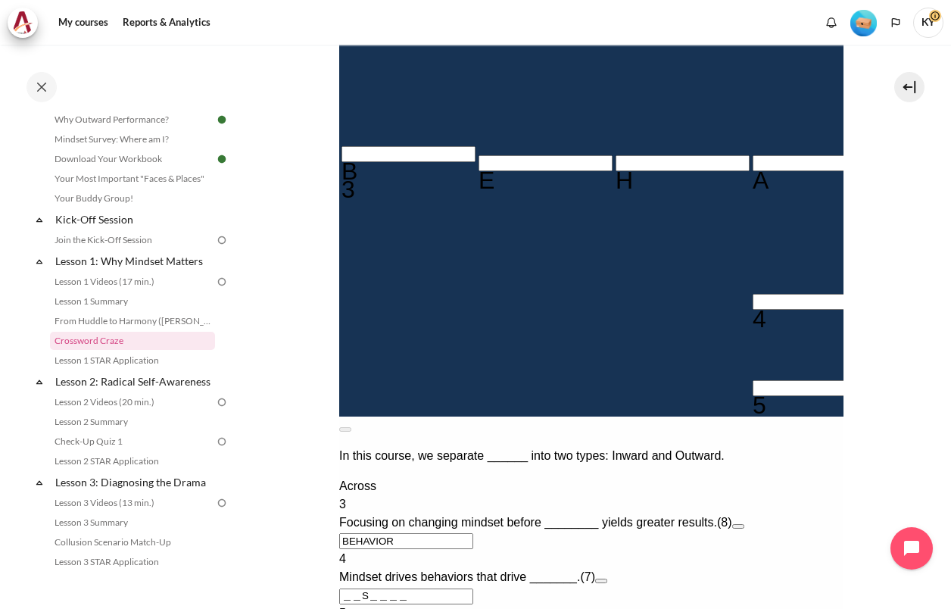
click at [752, 384] on input "Row 10, Column 4. 5 Across. The mindset that sees people as people., Letter 1 o…" at bounding box center [819, 388] width 134 height 16
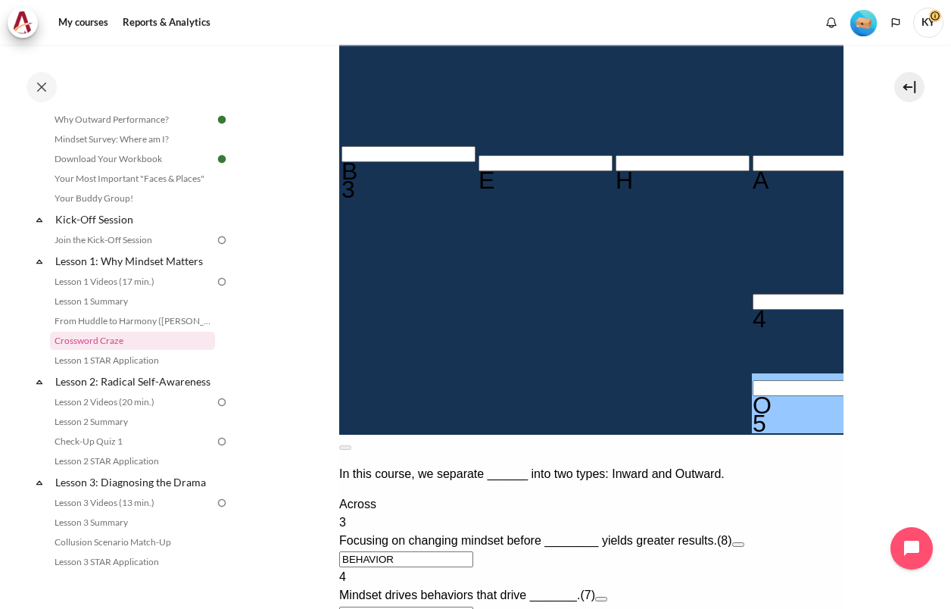
click at [752, 294] on input "Row 8, Column 4. 4 Across. Mindset drives behaviors that drive _______., Letter…" at bounding box center [819, 302] width 134 height 16
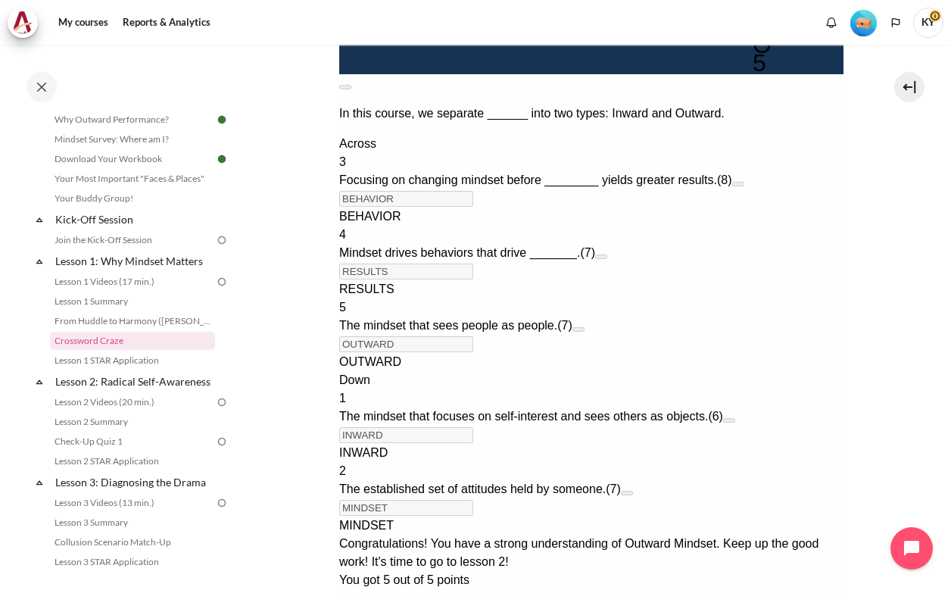
scroll to position [954, 0]
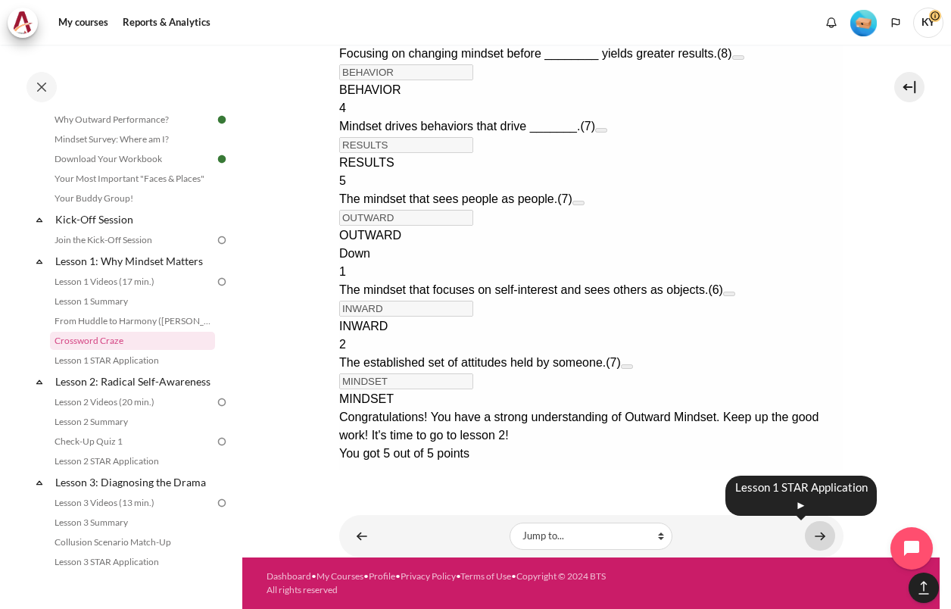
click at [805, 529] on link "Content" at bounding box center [820, 536] width 30 height 30
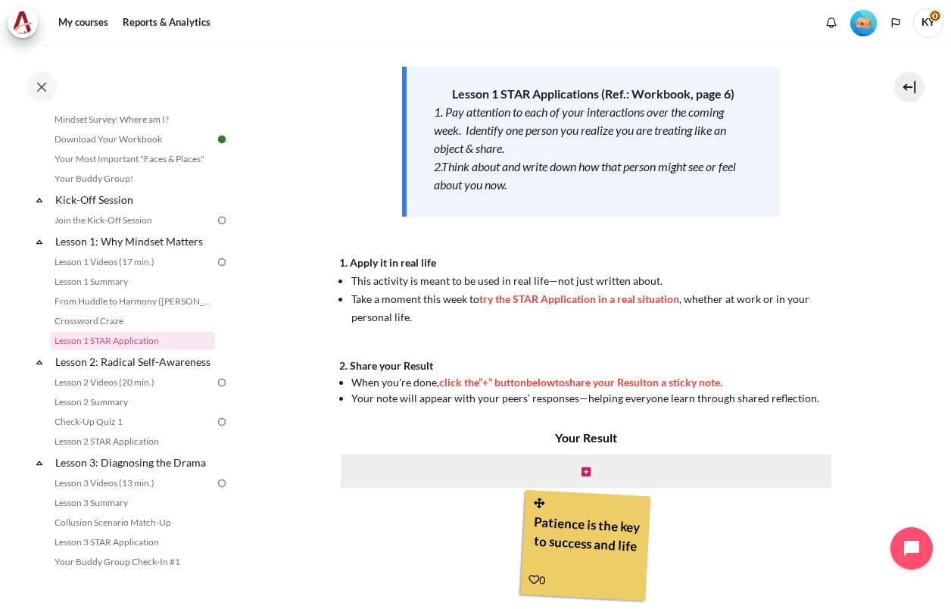
scroll to position [355, 0]
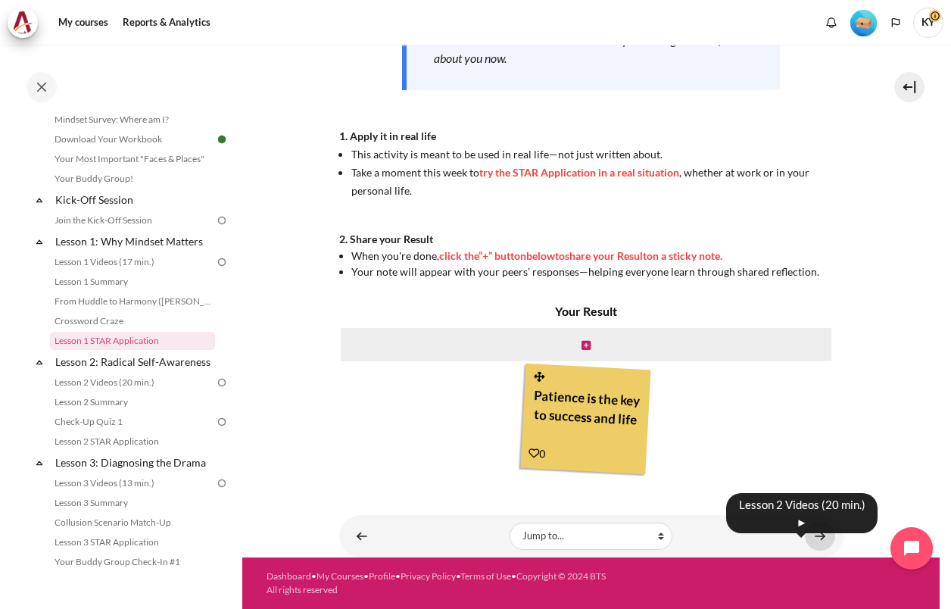
click at [811, 534] on link "Content" at bounding box center [820, 536] width 30 height 30
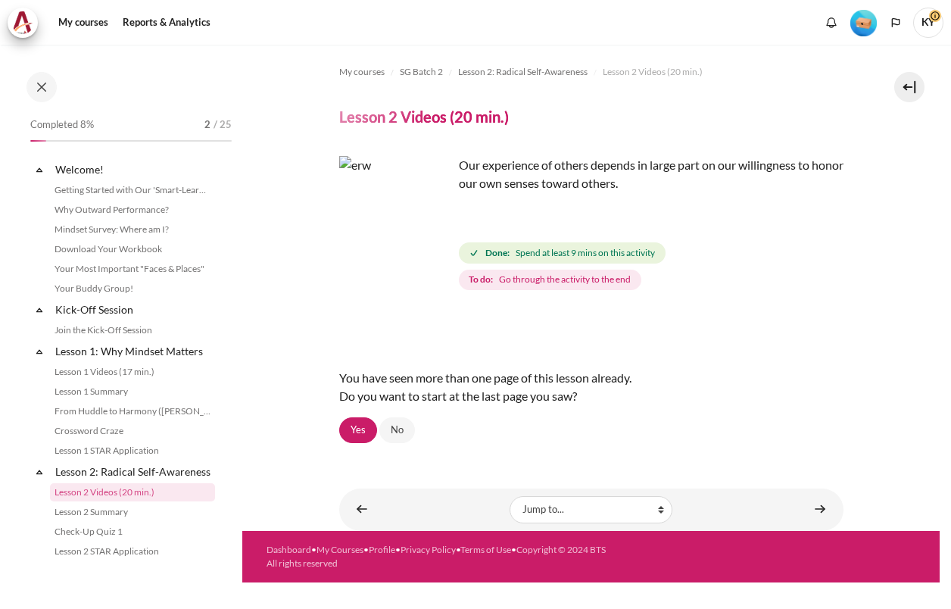
scroll to position [167, 0]
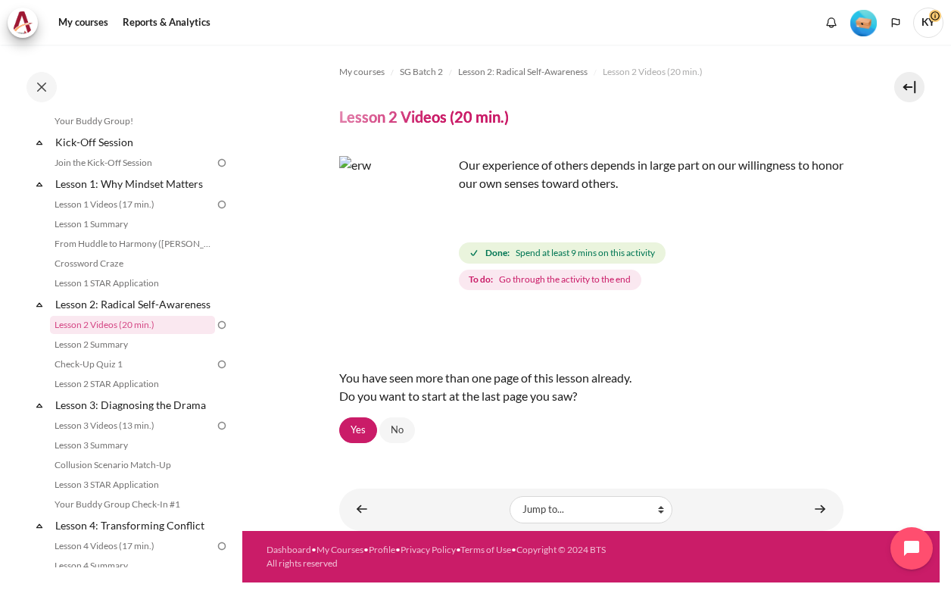
click at [428, 240] on img "Content" at bounding box center [396, 213] width 114 height 114
click at [388, 202] on img "Content" at bounding box center [396, 213] width 114 height 114
click at [416, 234] on img "Content" at bounding box center [396, 213] width 114 height 114
click at [496, 142] on div "My courses SG Batch 2 Lesson 2: Radical Self-Awareness Lesson 2 Videos (20 min.…" at bounding box center [591, 255] width 504 height 421
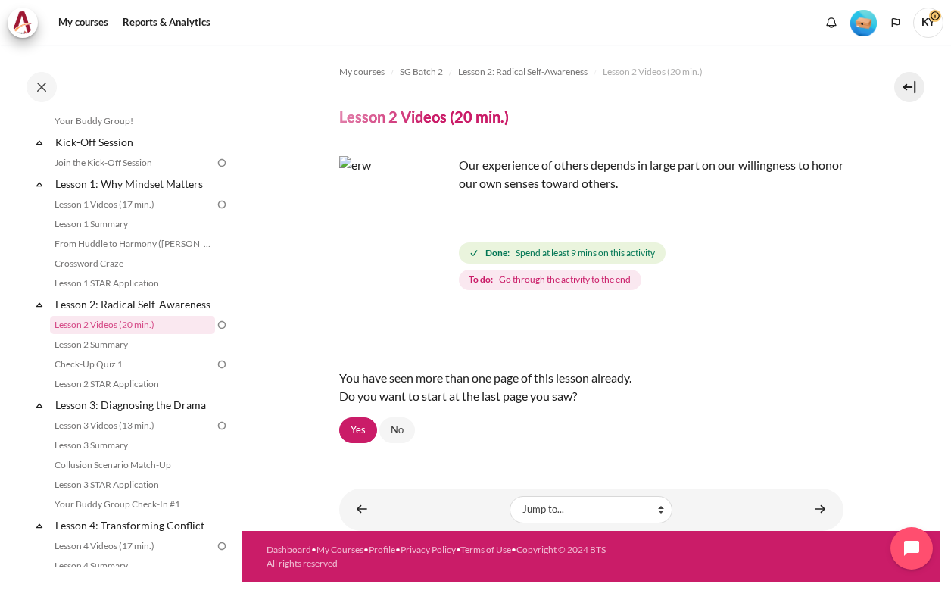
click at [496, 142] on div "My courses SG Batch 2 Lesson 2: Radical Self-Awareness Lesson 2 Videos (20 min.…" at bounding box center [591, 255] width 504 height 421
click at [503, 179] on p "Our experience of others depends in large part on our willingness to honor our …" at bounding box center [591, 174] width 504 height 36
drag, startPoint x: 503, startPoint y: 179, endPoint x: 554, endPoint y: 206, distance: 58.2
click at [554, 206] on div "Our experience of others depends in large part on our willingness to honor our …" at bounding box center [591, 186] width 504 height 61
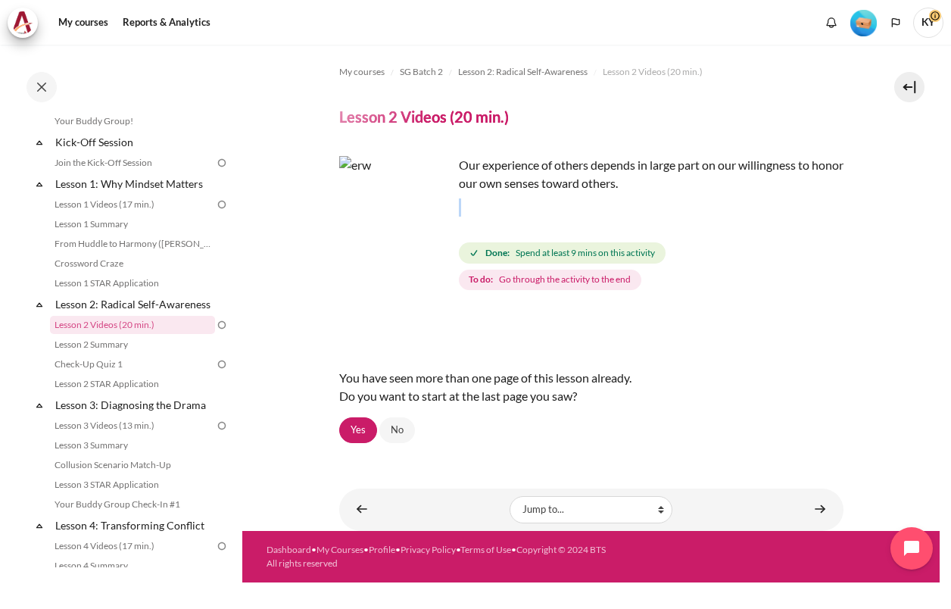
click at [554, 206] on div "Our experience of others depends in large part on our willingness to honor our …" at bounding box center [591, 186] width 504 height 61
click at [586, 256] on span "Spend at least 9 mins on this activity" at bounding box center [584, 253] width 139 height 14
click at [408, 436] on link "No" at bounding box center [397, 430] width 36 height 26
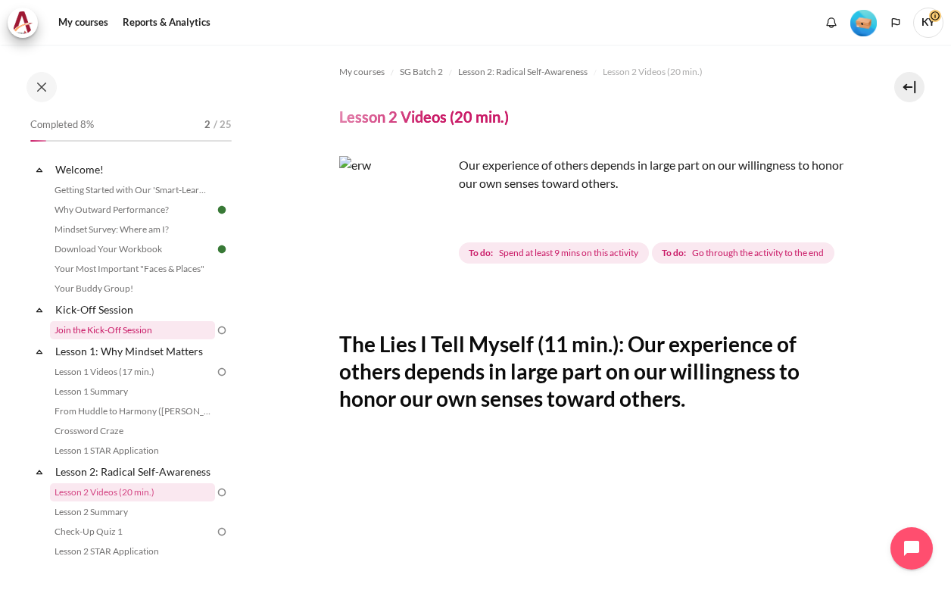
click at [118, 325] on link "Join the Kick-Off Session" at bounding box center [132, 330] width 165 height 18
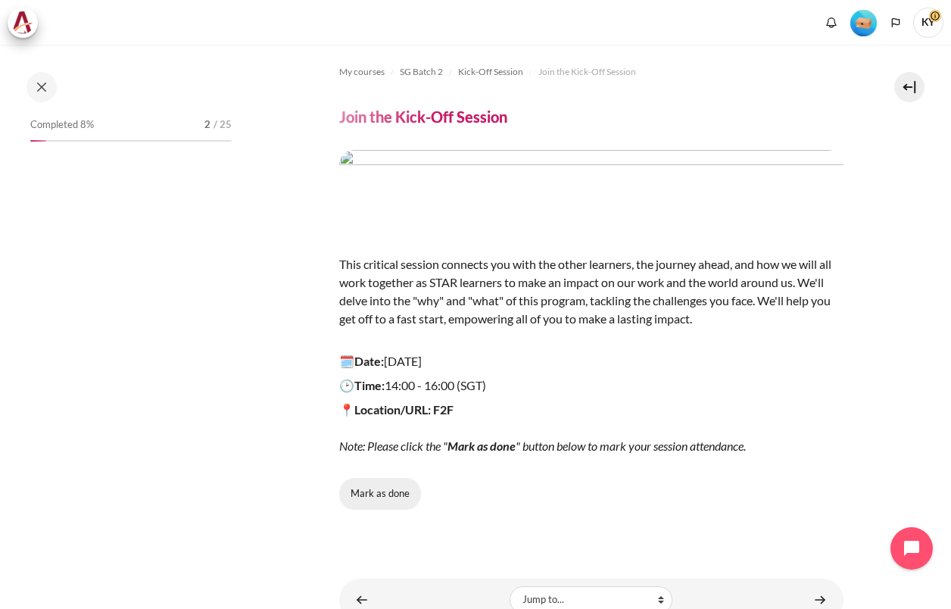
click at [397, 490] on button "Mark as done" at bounding box center [380, 494] width 82 height 32
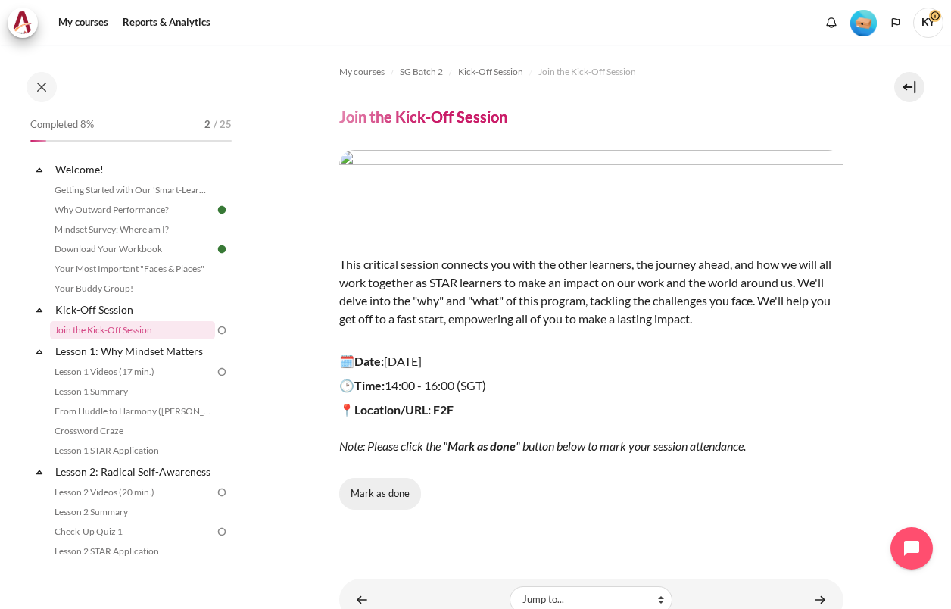
click at [371, 496] on button "Mark as done" at bounding box center [380, 494] width 82 height 32
click at [148, 377] on link "Lesson 1 Videos (17 min.)" at bounding box center [132, 372] width 165 height 18
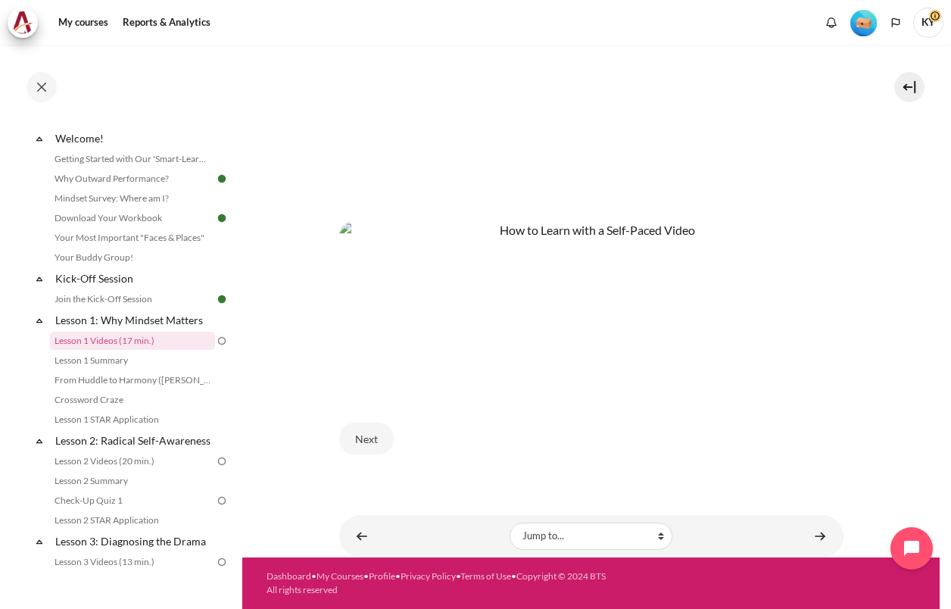
scroll to position [565, 0]
click at [375, 444] on button "Next" at bounding box center [366, 438] width 54 height 32
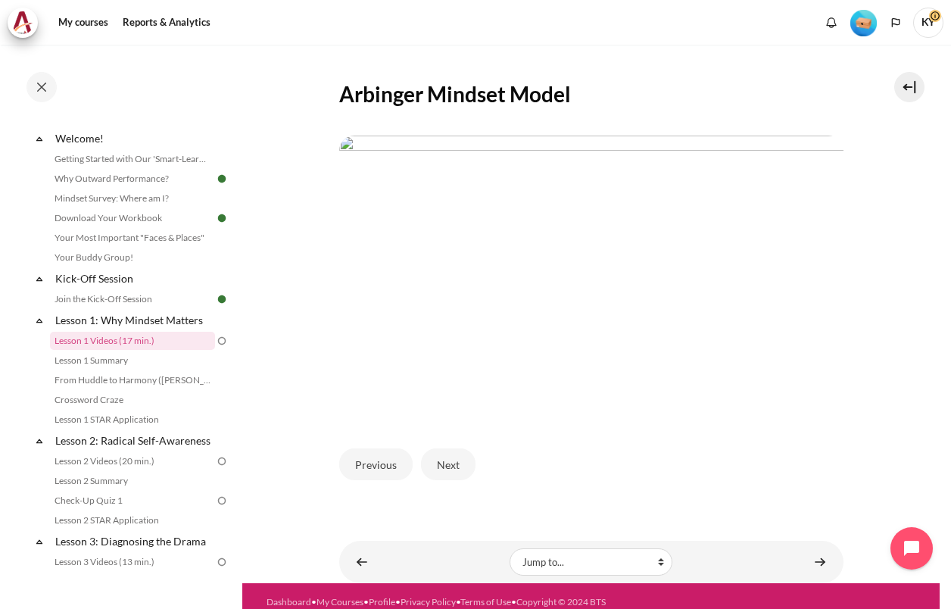
scroll to position [310, 0]
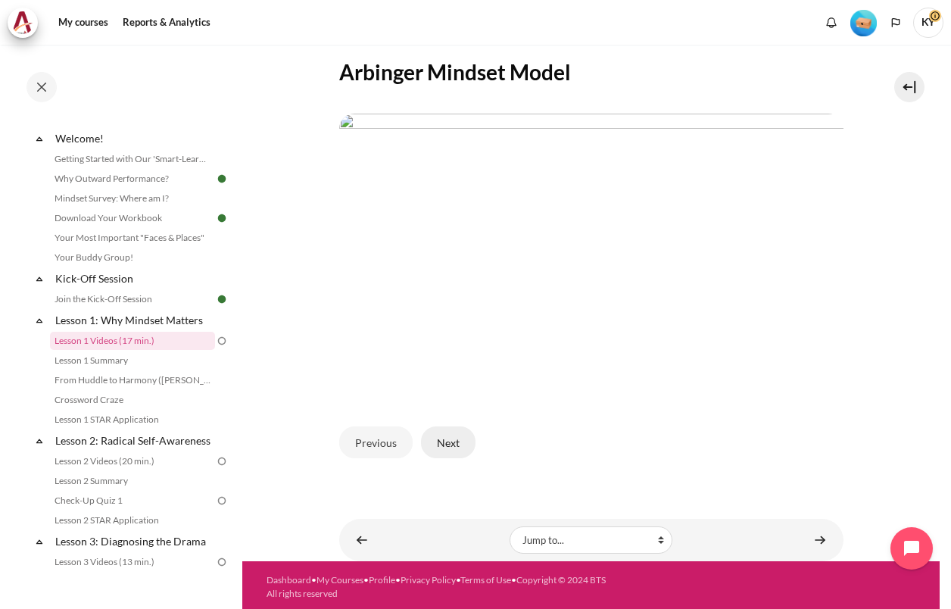
click at [454, 437] on button "Next" at bounding box center [448, 442] width 54 height 32
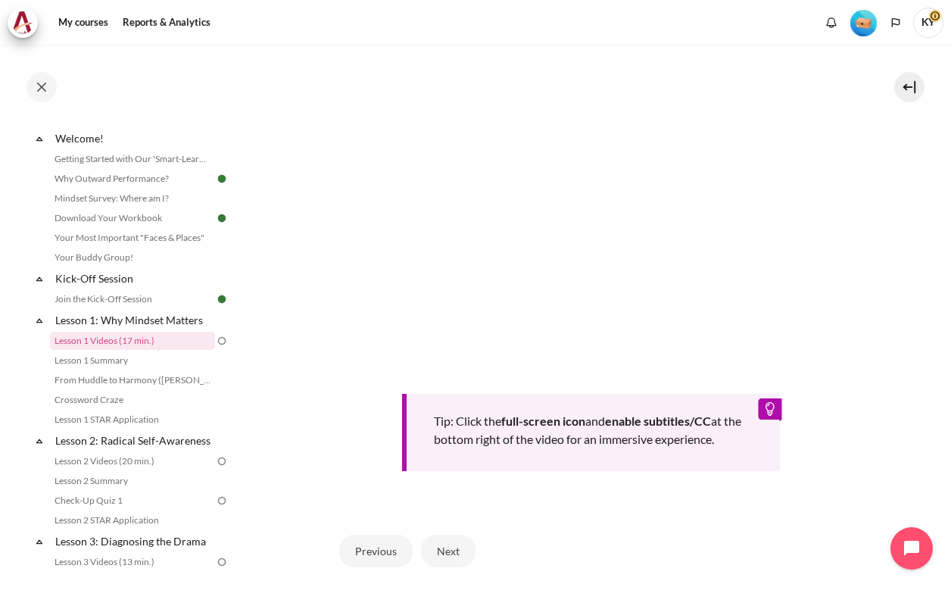
scroll to position [559, 0]
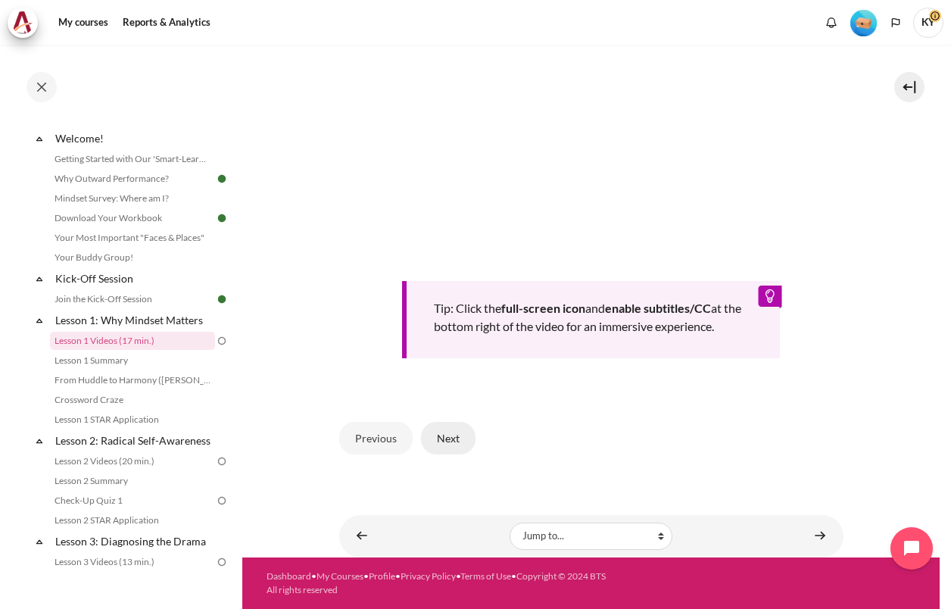
click at [455, 442] on button "Next" at bounding box center [448, 438] width 54 height 32
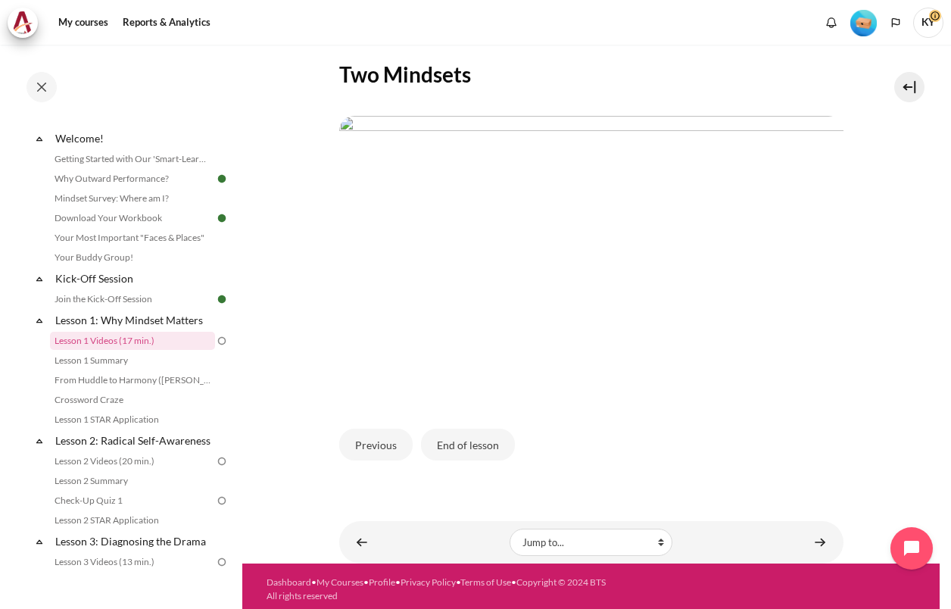
scroll to position [310, 0]
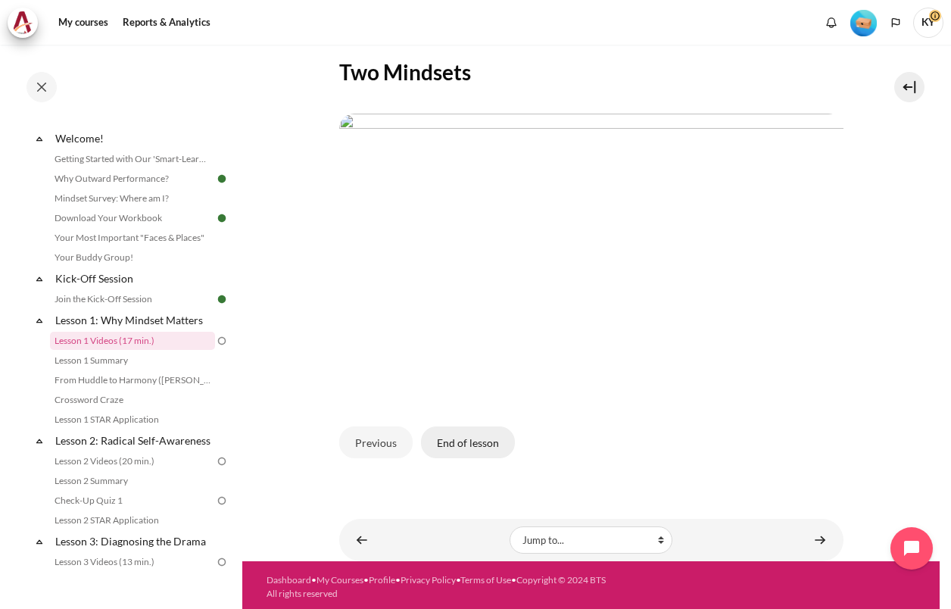
click at [462, 434] on button "End of lesson" at bounding box center [468, 442] width 94 height 32
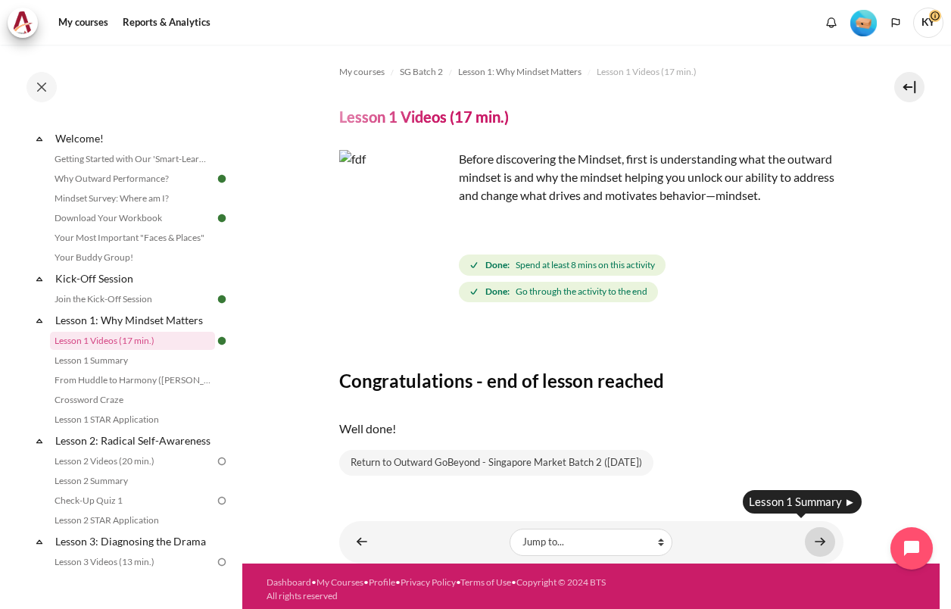
click at [821, 539] on link "Content" at bounding box center [820, 542] width 30 height 30
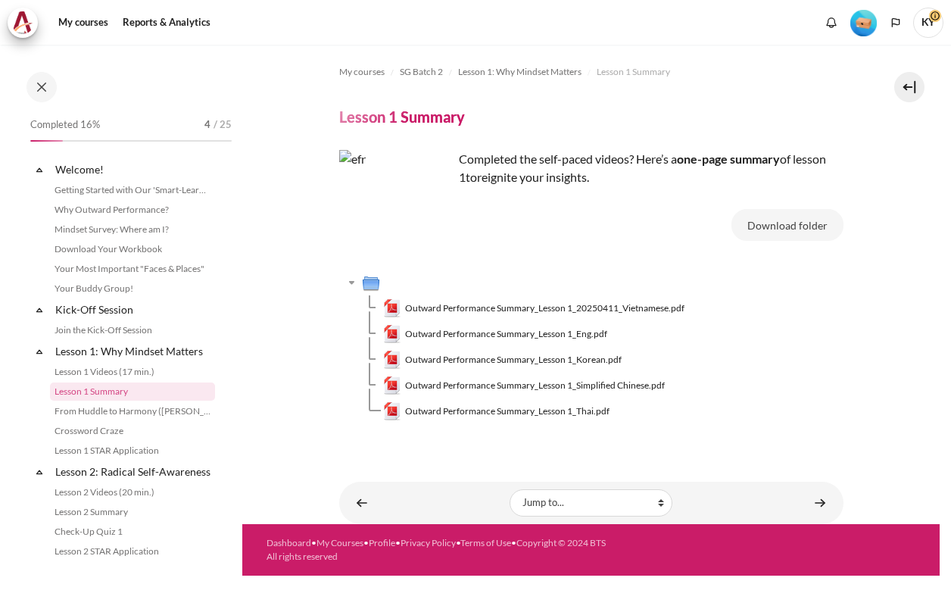
scroll to position [51, 0]
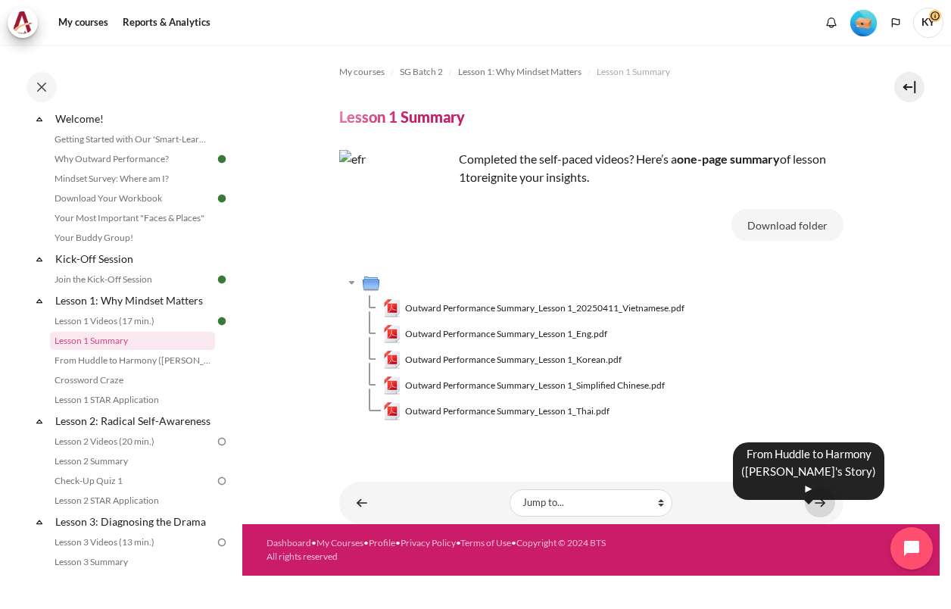
click at [819, 503] on link "Content" at bounding box center [820, 502] width 30 height 30
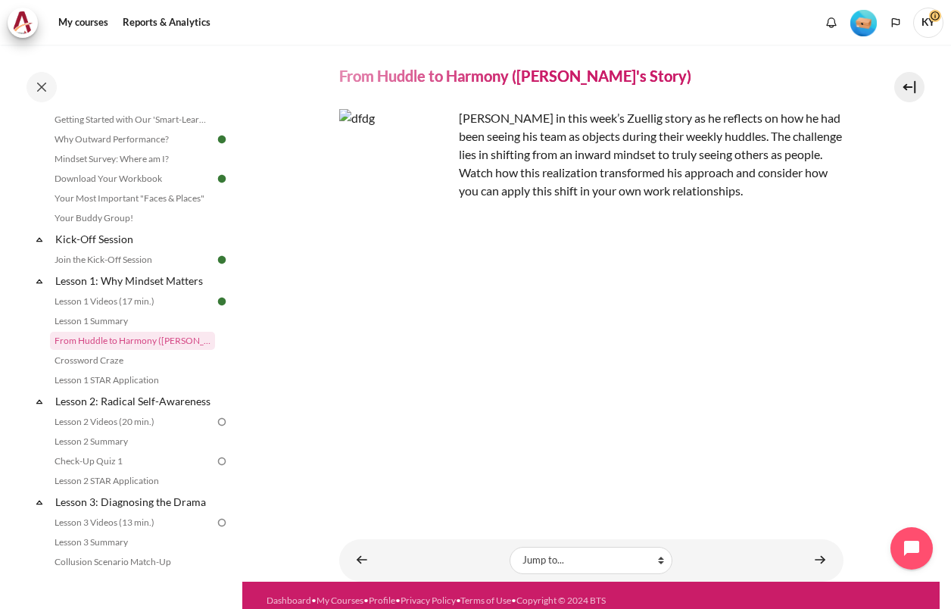
scroll to position [61, 0]
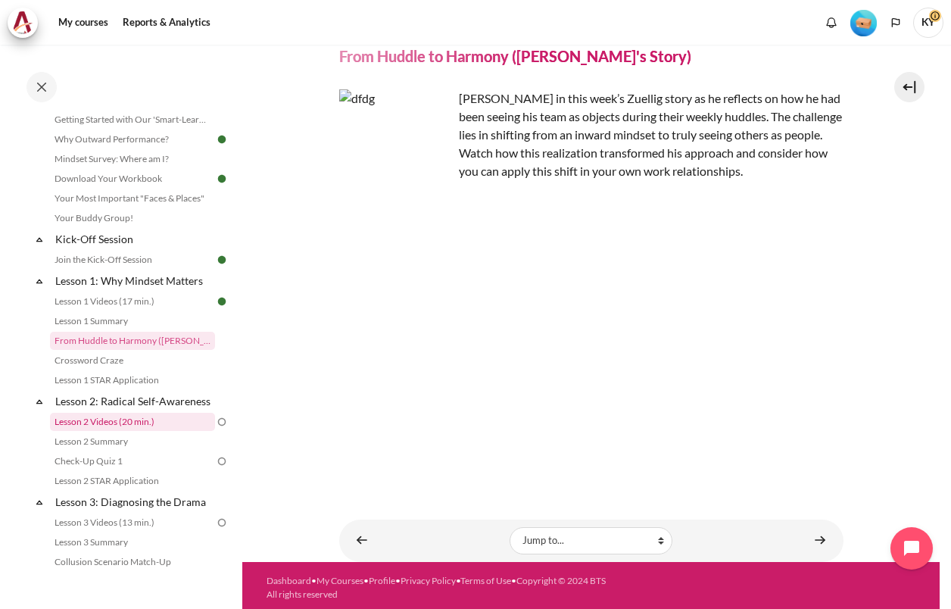
click at [106, 431] on link "Lesson 2 Videos (20 min.)" at bounding box center [132, 422] width 165 height 18
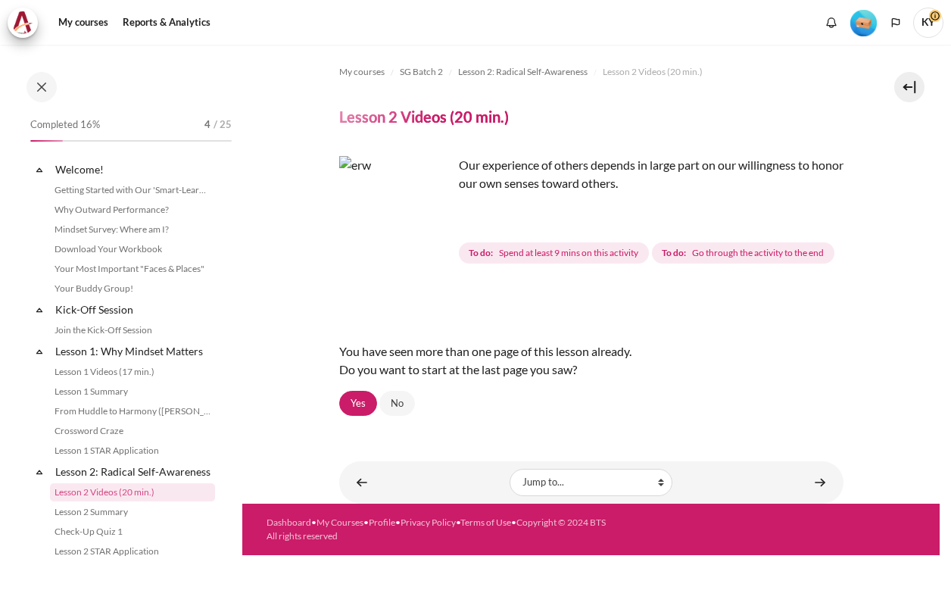
scroll to position [167, 0]
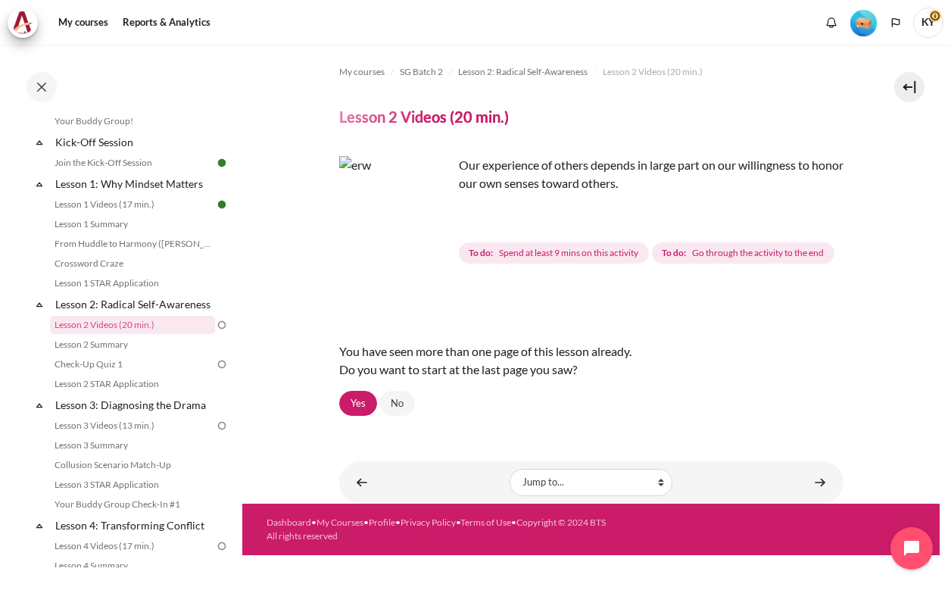
click at [425, 243] on img "Content" at bounding box center [396, 213] width 114 height 114
click at [369, 402] on link "Yes" at bounding box center [358, 404] width 38 height 26
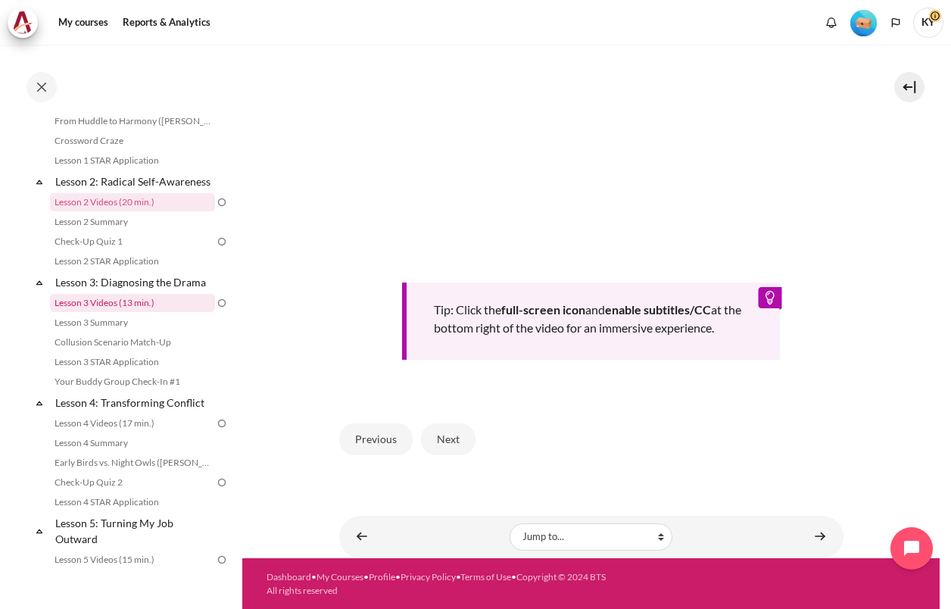
scroll to position [167, 0]
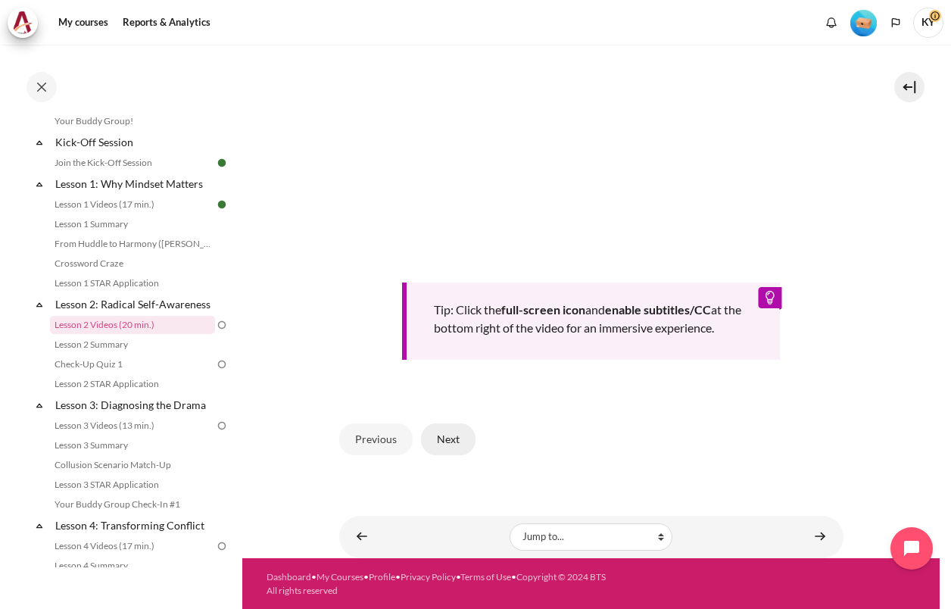
click at [461, 455] on button "Next" at bounding box center [448, 439] width 54 height 32
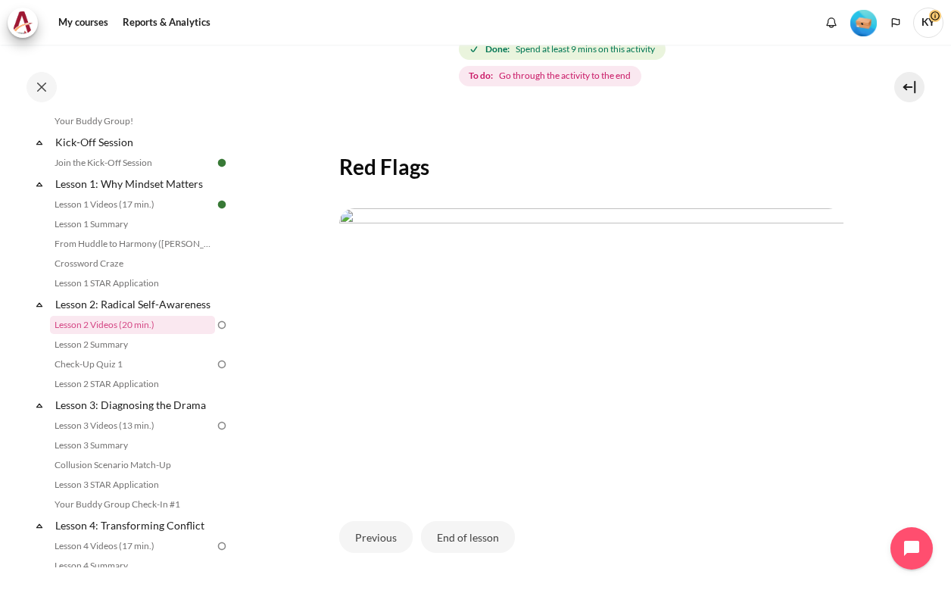
scroll to position [252, 0]
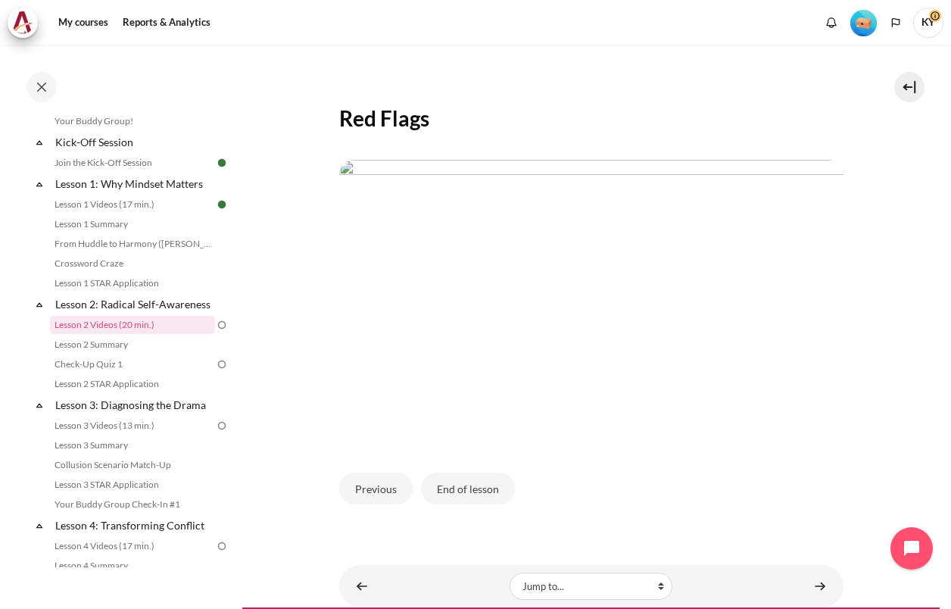
click at [885, 452] on section "My courses SG Batch 2 Lesson 2: Radical Self-Awareness Lesson 2 Videos (20 min.…" at bounding box center [590, 200] width 697 height 814
click at [482, 494] on button "End of lesson" at bounding box center [468, 488] width 94 height 32
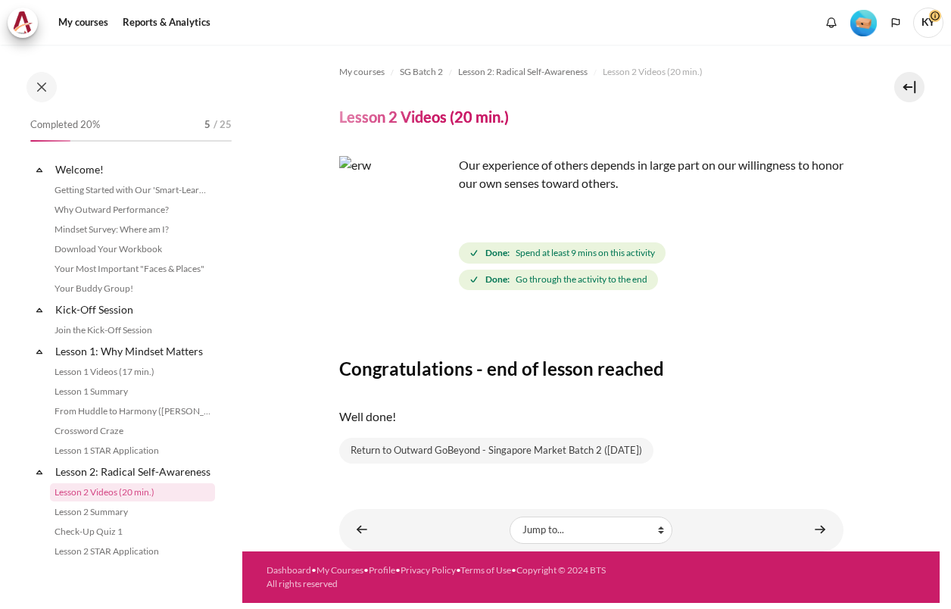
scroll to position [167, 0]
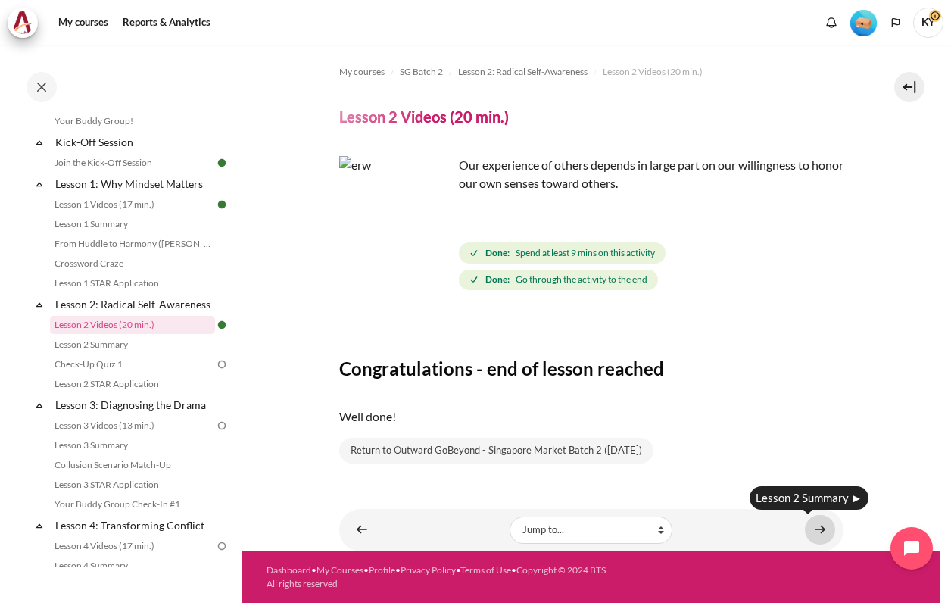
click at [827, 524] on link "Content" at bounding box center [820, 530] width 30 height 30
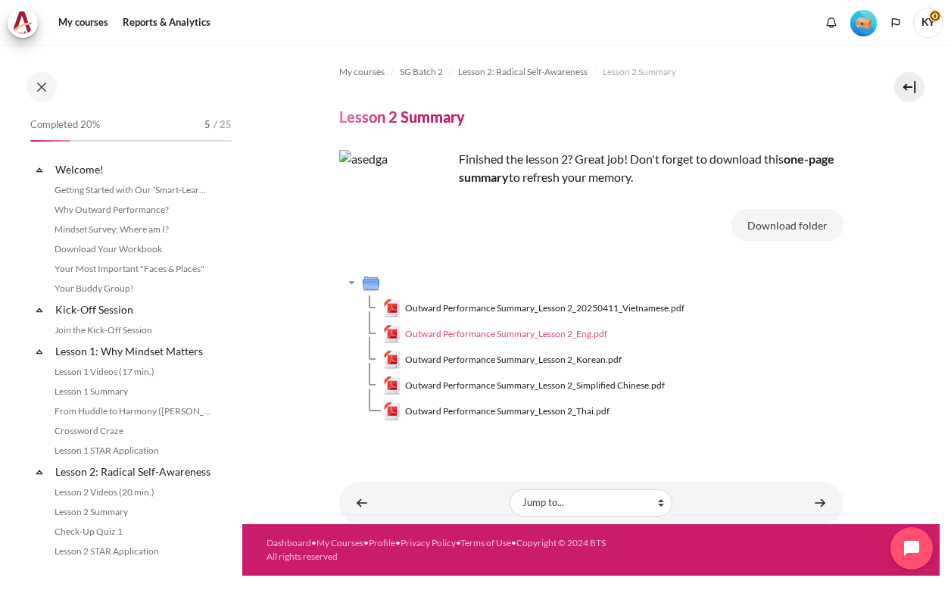
scroll to position [187, 0]
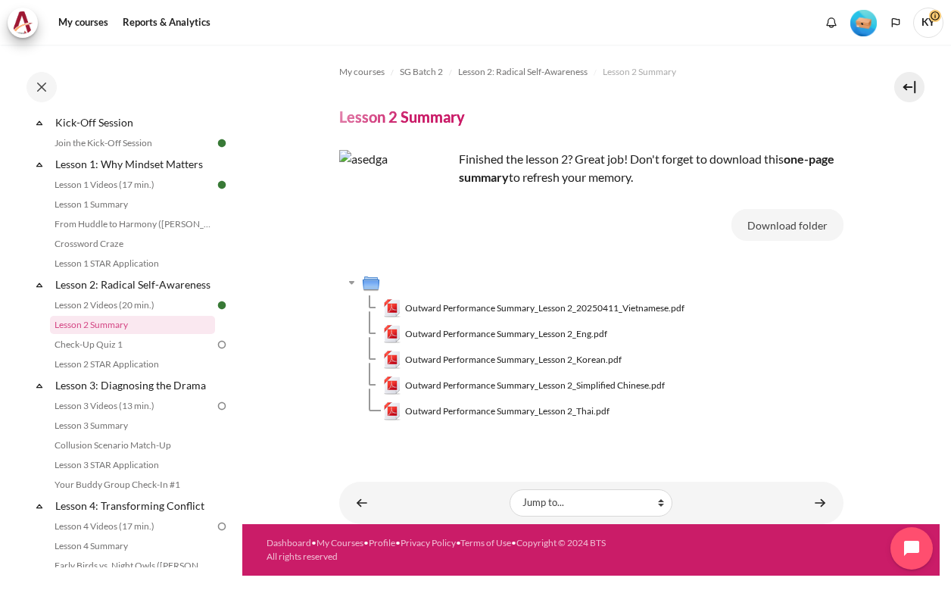
click at [284, 380] on section "My courses SG Batch 2 Lesson 2: Radical Self-Awareness Lesson 2 Summary Lesson …" at bounding box center [590, 284] width 697 height 479
click at [581, 335] on span "Outward Performance Summary_Lesson 2_Eng.pdf" at bounding box center [506, 334] width 202 height 14
click at [815, 500] on link "Content" at bounding box center [820, 502] width 30 height 30
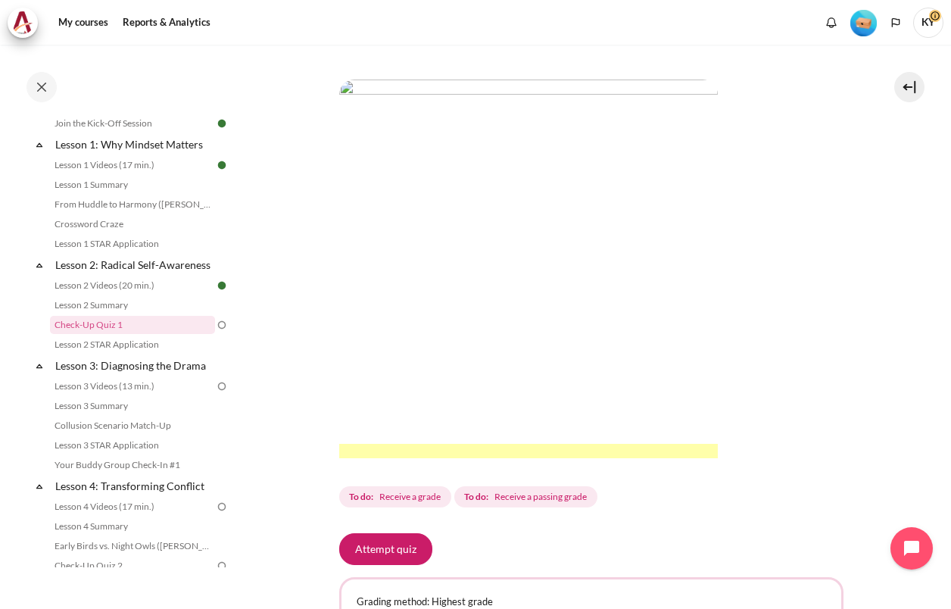
scroll to position [378, 0]
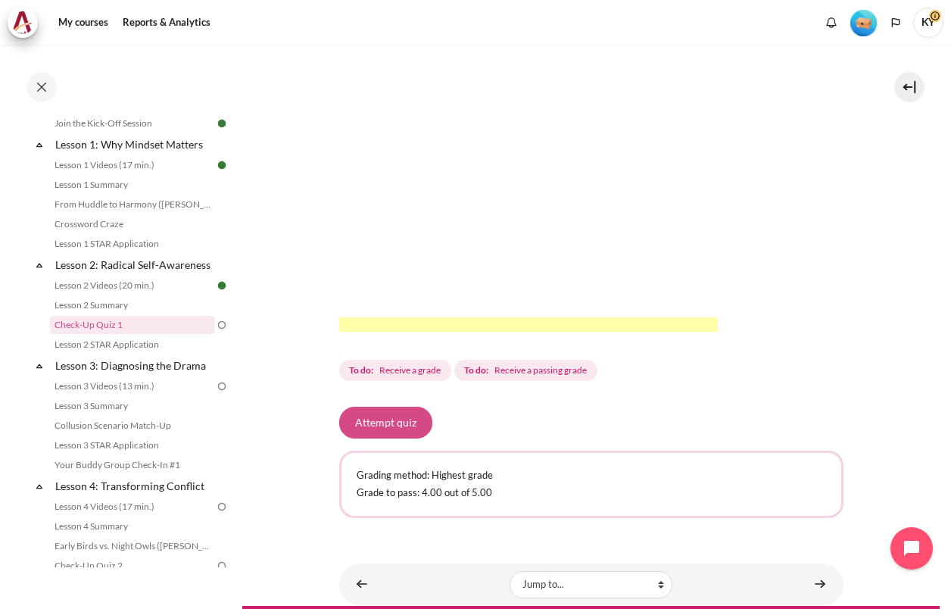
click at [410, 431] on button "Attempt quiz" at bounding box center [385, 422] width 93 height 32
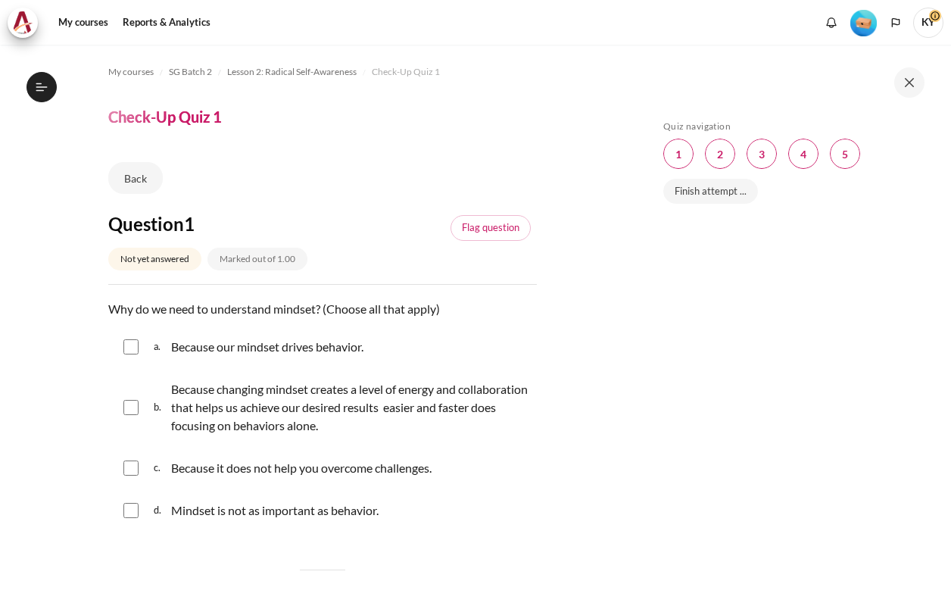
scroll to position [207, 0]
click at [133, 349] on input "Content" at bounding box center [130, 346] width 15 height 15
checkbox input "true"
click at [135, 409] on input "Content" at bounding box center [130, 407] width 15 height 15
checkbox input "true"
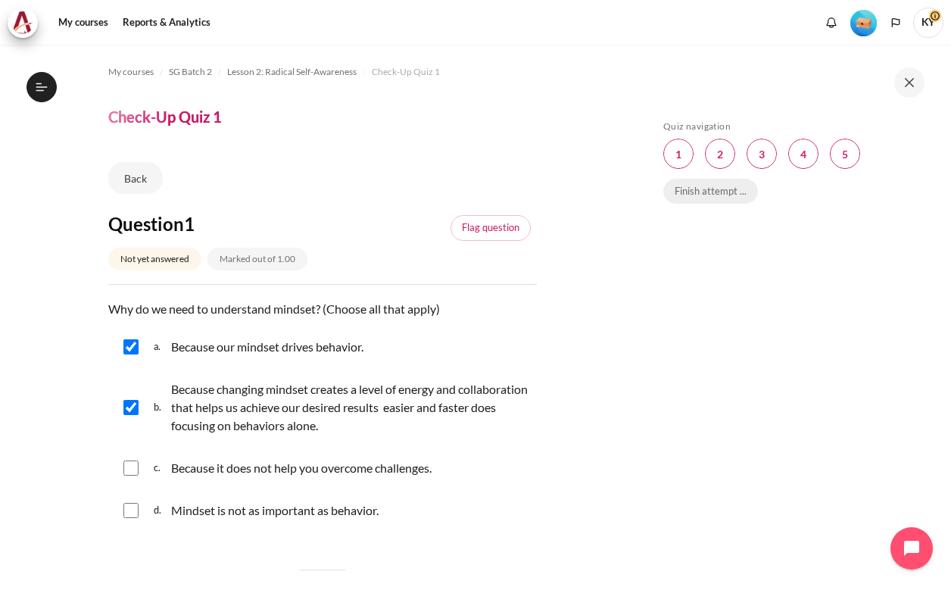
click at [700, 188] on link "Finish attempt ..." at bounding box center [710, 192] width 95 height 26
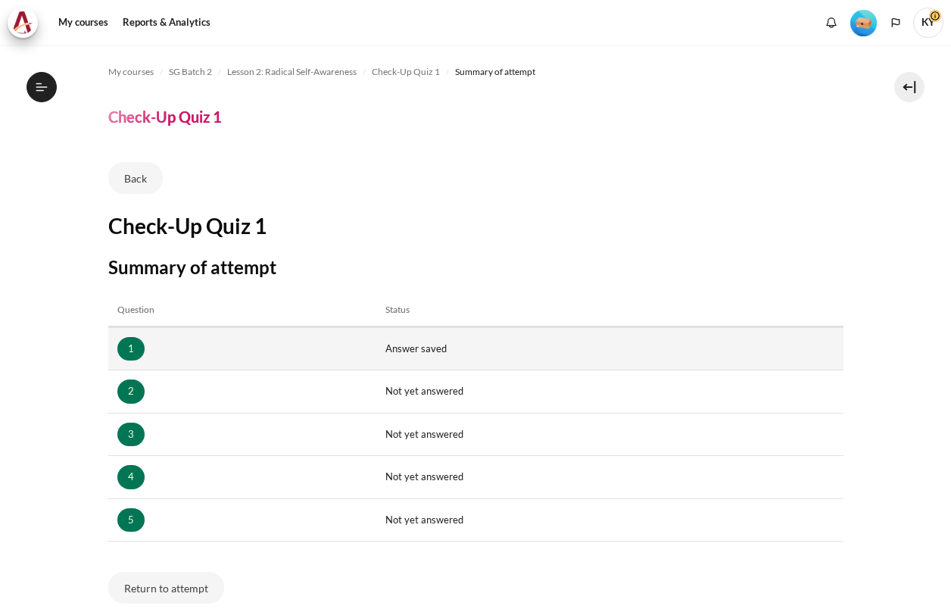
scroll to position [207, 0]
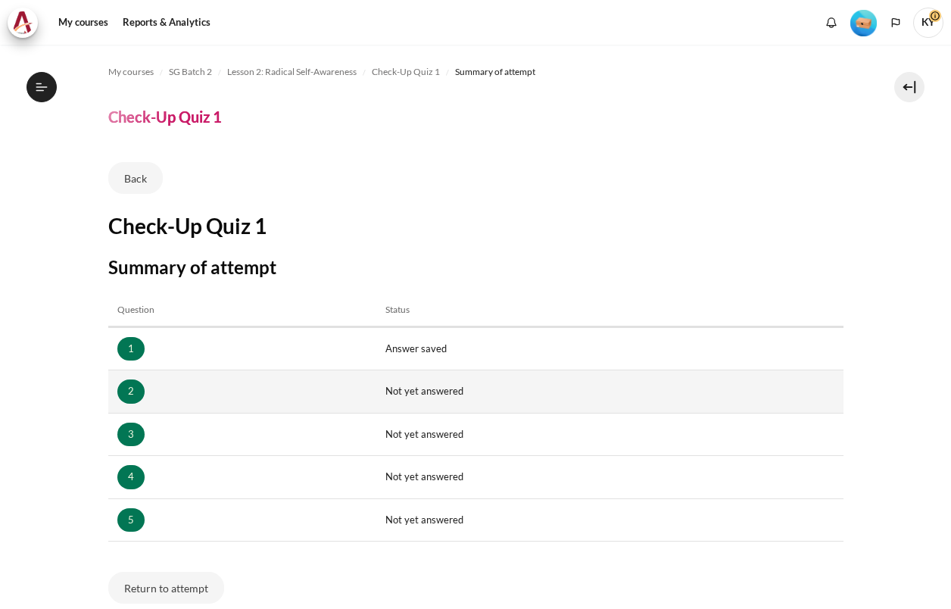
click at [191, 393] on td "2" at bounding box center [242, 391] width 268 height 43
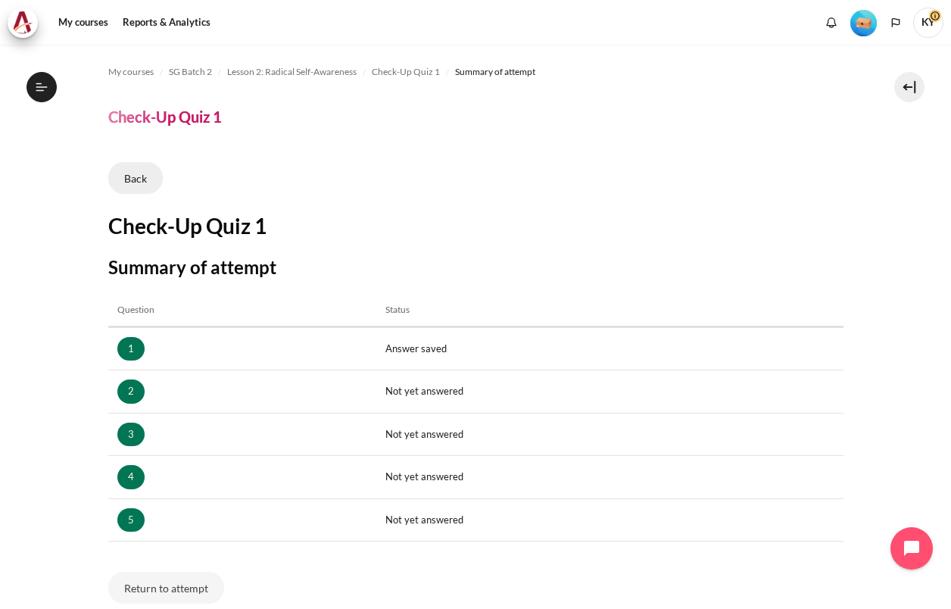
click at [149, 182] on link "Back" at bounding box center [135, 178] width 54 height 32
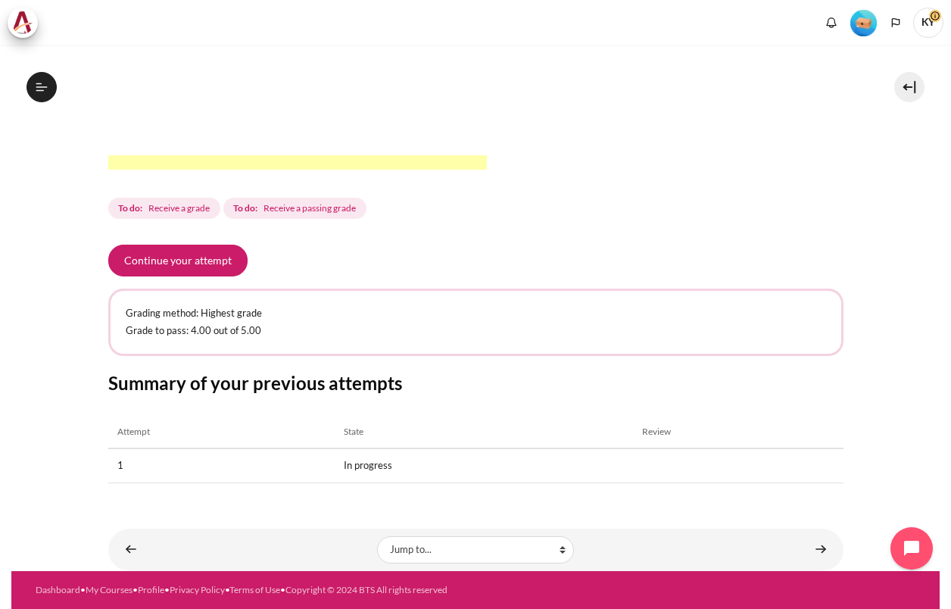
scroll to position [207, 0]
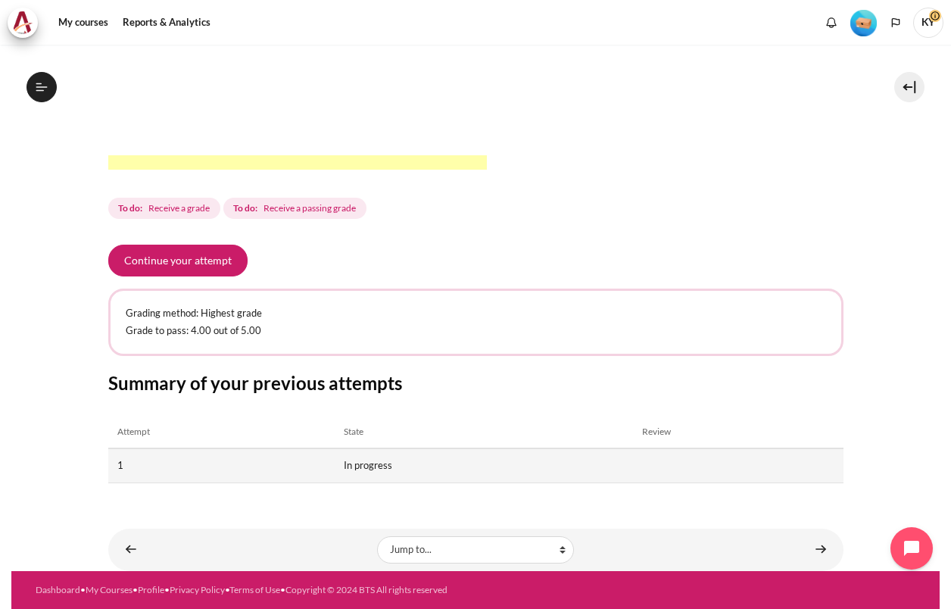
click at [370, 463] on td "In progress" at bounding box center [484, 465] width 298 height 34
click at [135, 465] on td "1" at bounding box center [221, 465] width 227 height 34
click at [425, 466] on td "In progress" at bounding box center [484, 465] width 298 height 34
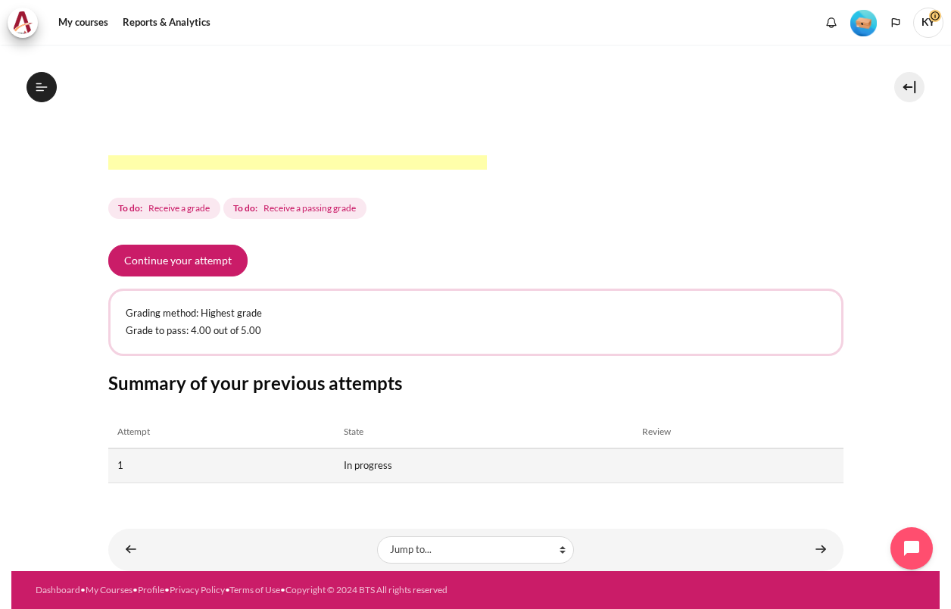
click at [166, 467] on td "1" at bounding box center [221, 465] width 227 height 34
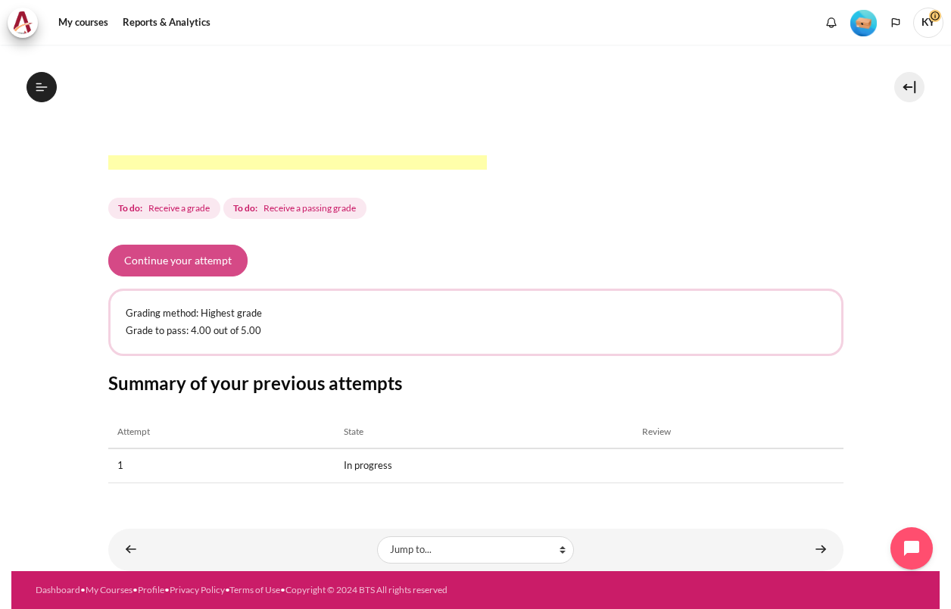
click at [213, 257] on button "Continue your attempt" at bounding box center [177, 260] width 139 height 32
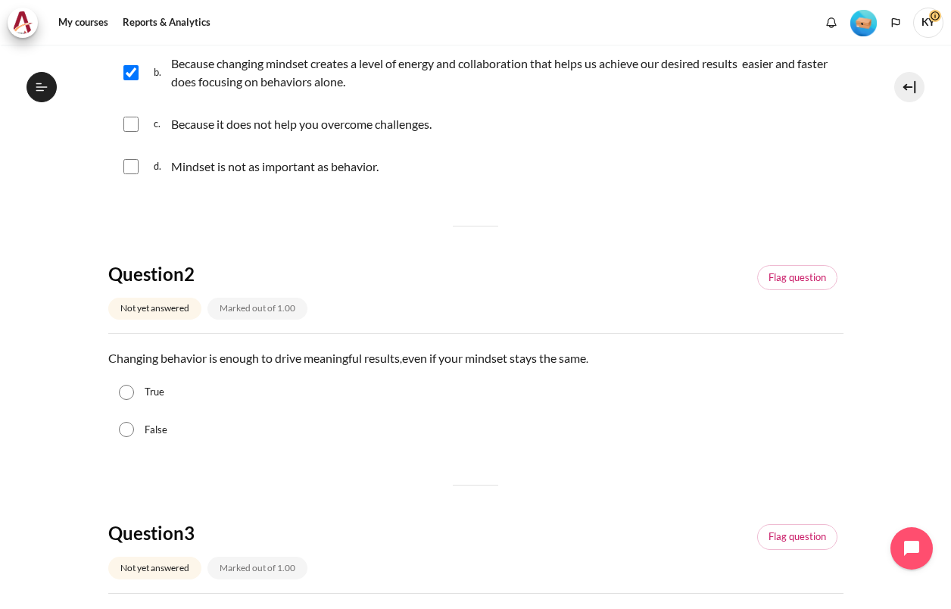
scroll to position [378, 0]
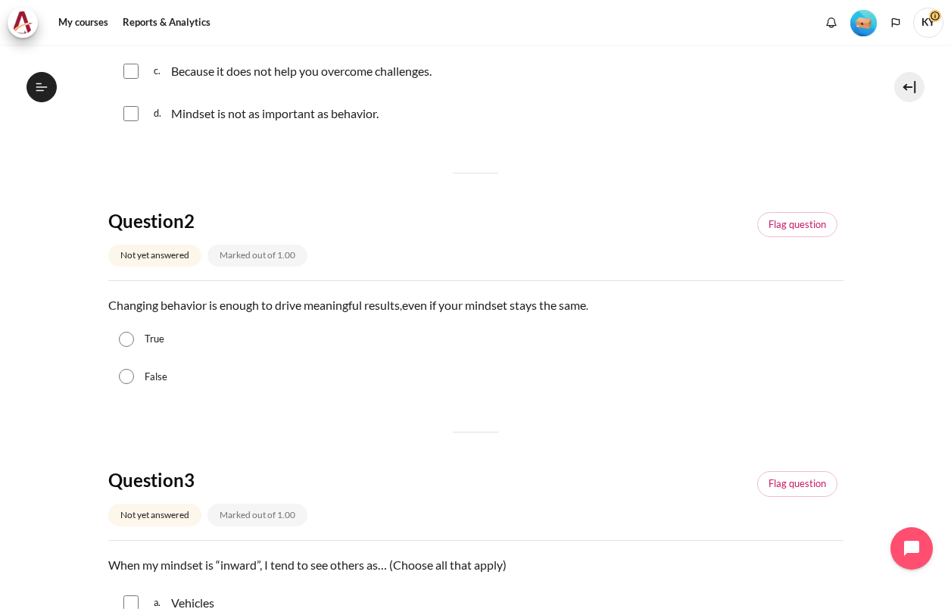
click at [126, 375] on input "False" at bounding box center [126, 376] width 15 height 15
radio input "true"
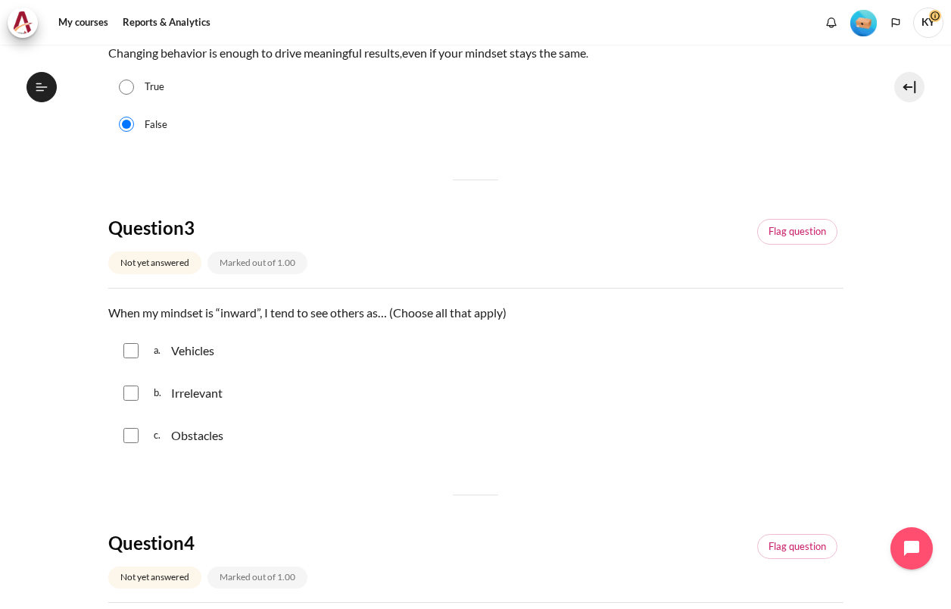
click at [188, 357] on p "Vehicles" at bounding box center [192, 350] width 43 height 18
checkbox input "true"
click at [138, 391] on input "Content" at bounding box center [130, 392] width 15 height 15
checkbox input "true"
click at [132, 444] on div "c. Obstacles" at bounding box center [475, 435] width 735 height 39
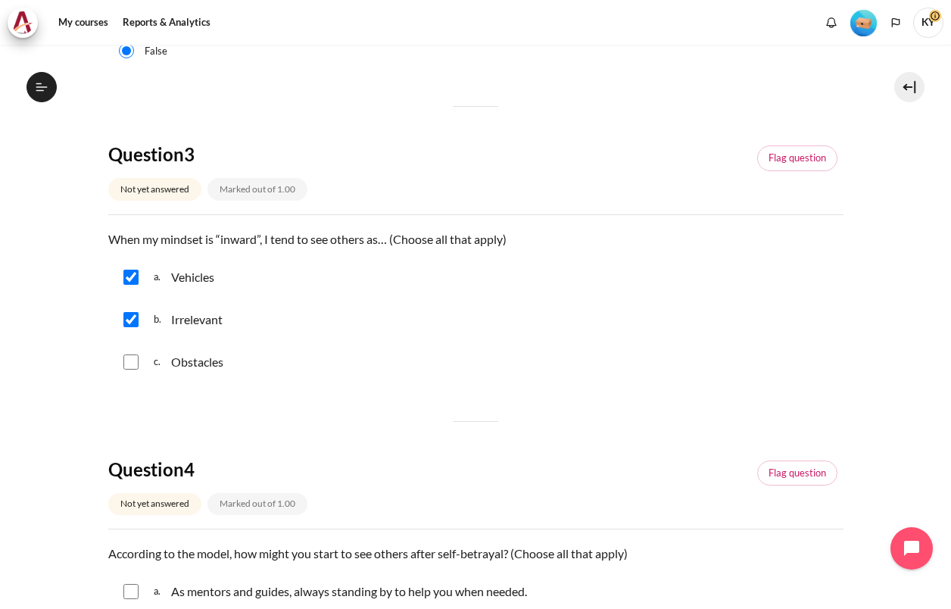
scroll to position [757, 0]
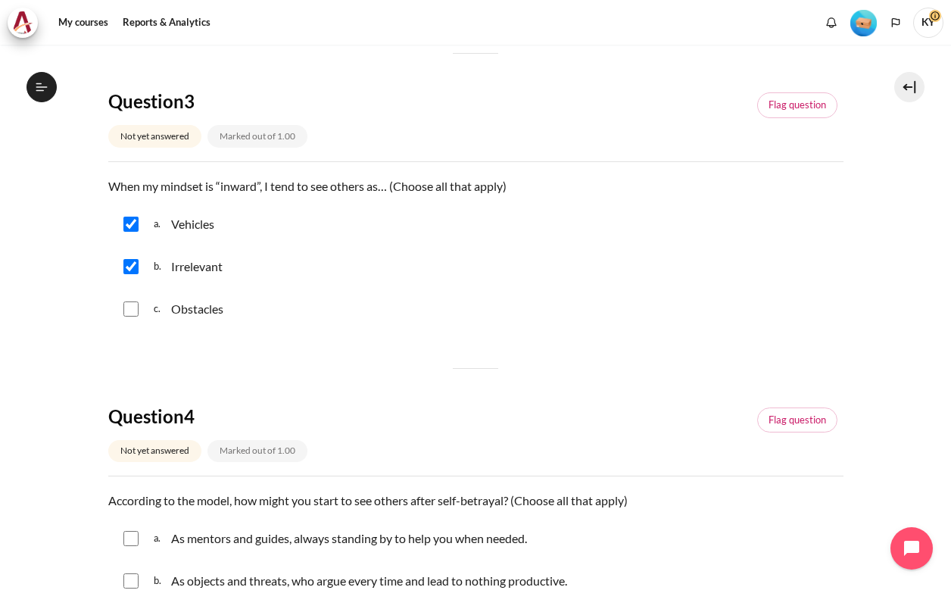
click at [131, 312] on input "Content" at bounding box center [130, 308] width 15 height 15
checkbox input "true"
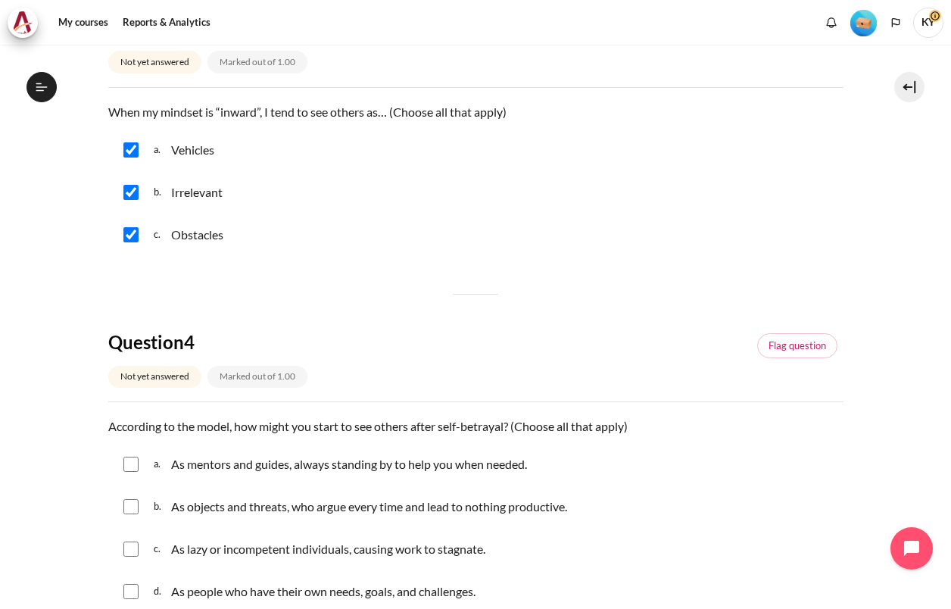
scroll to position [883, 0]
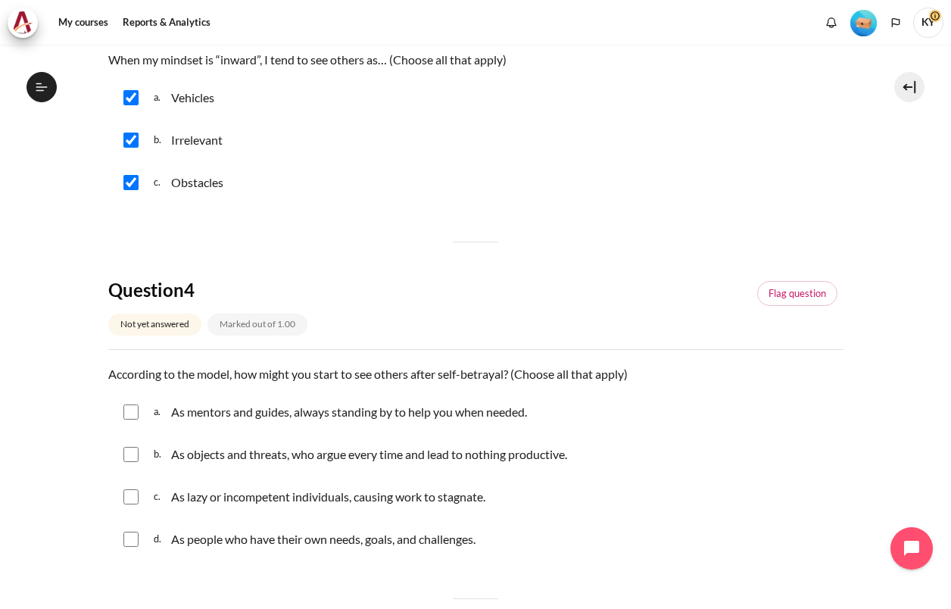
click at [129, 494] on input "Content" at bounding box center [130, 496] width 15 height 15
checkbox input "true"
click at [134, 453] on input "Content" at bounding box center [130, 454] width 15 height 15
checkbox input "true"
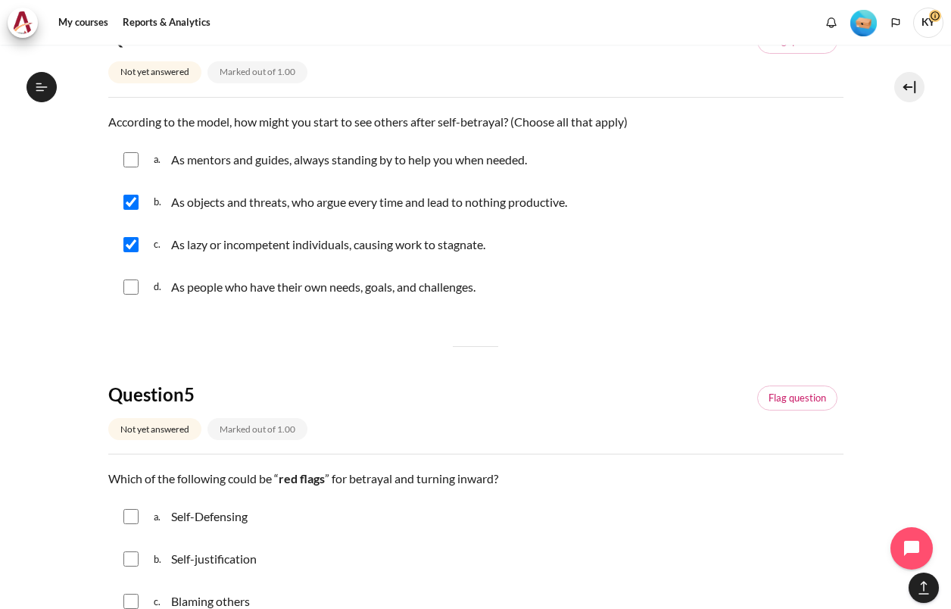
scroll to position [1262, 0]
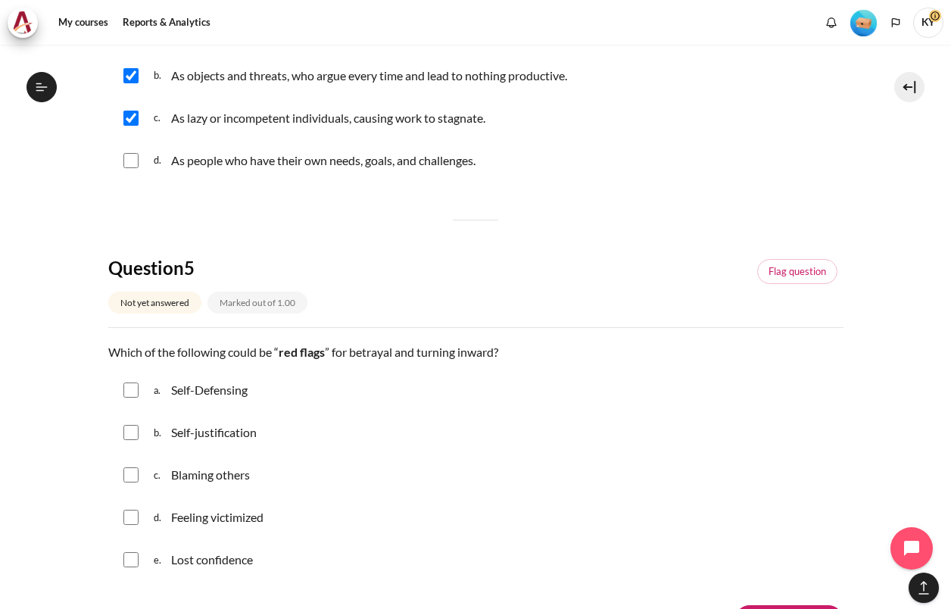
click at [235, 394] on p "Self-Defensing" at bounding box center [209, 390] width 76 height 18
checkbox input "true"
click at [133, 431] on input "Content" at bounding box center [130, 432] width 15 height 15
checkbox input "true"
click at [132, 478] on input "Content" at bounding box center [130, 474] width 15 height 15
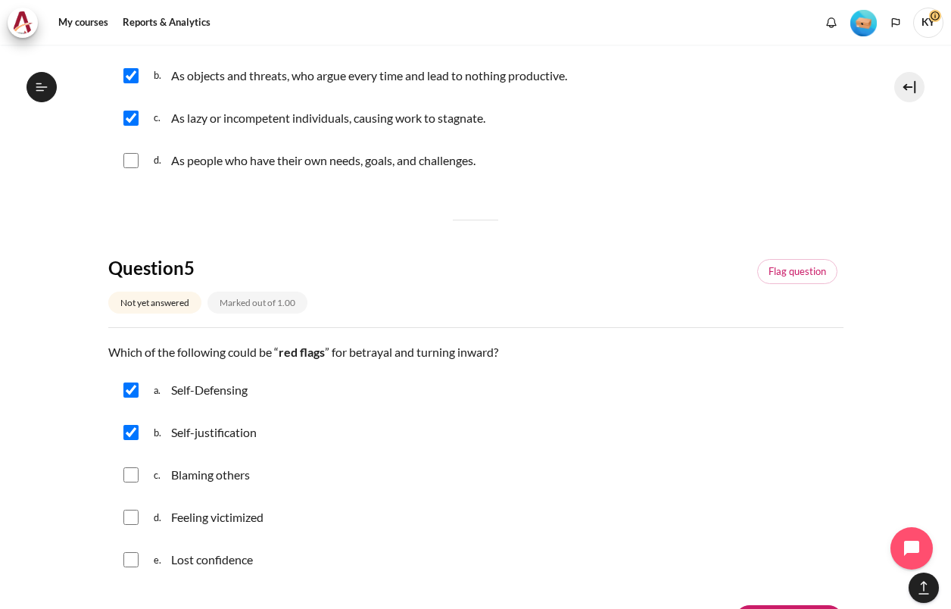
checkbox input "true"
click at [132, 515] on input "Content" at bounding box center [130, 516] width 15 height 15
checkbox input "true"
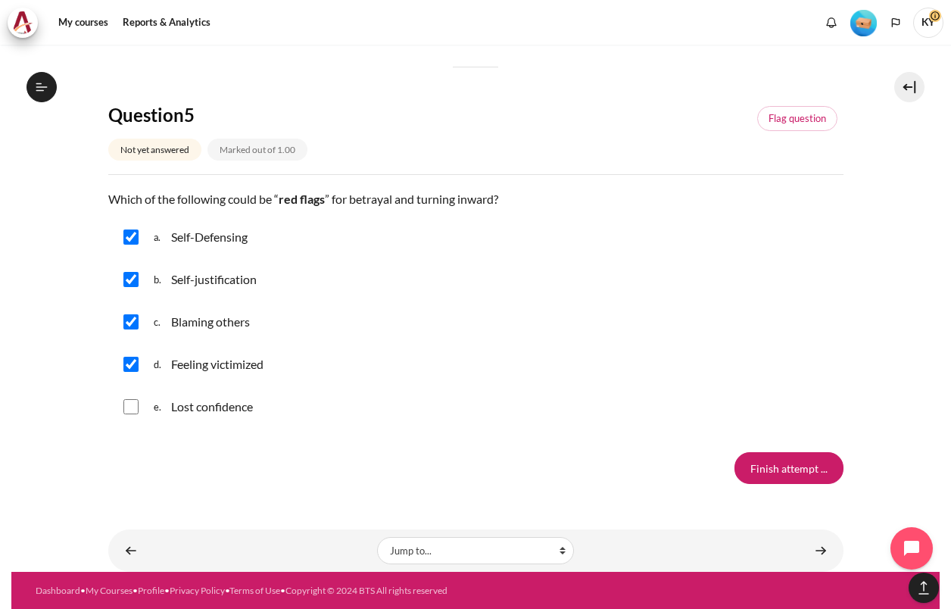
scroll to position [1415, 0]
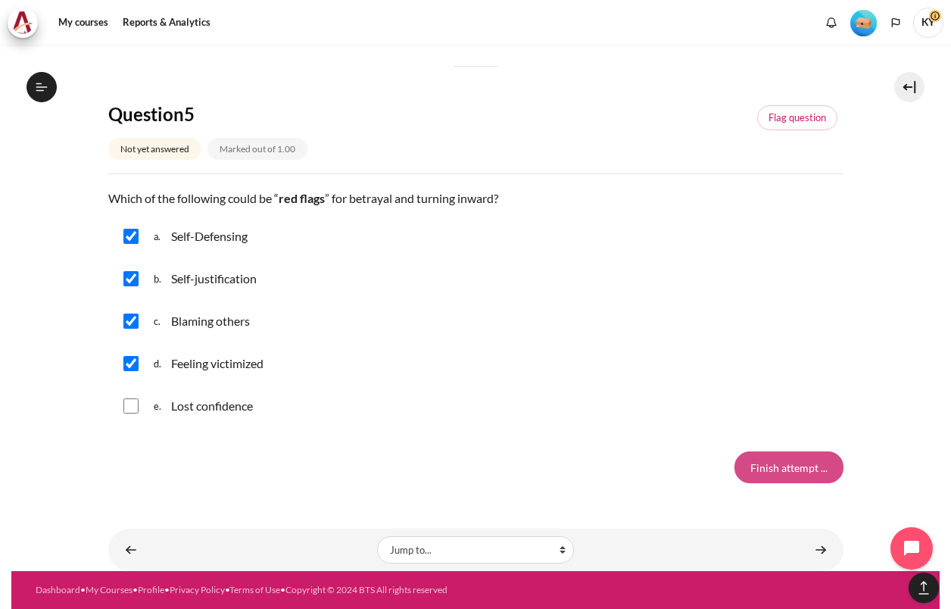
click at [752, 465] on input "Finish attempt ..." at bounding box center [788, 467] width 109 height 32
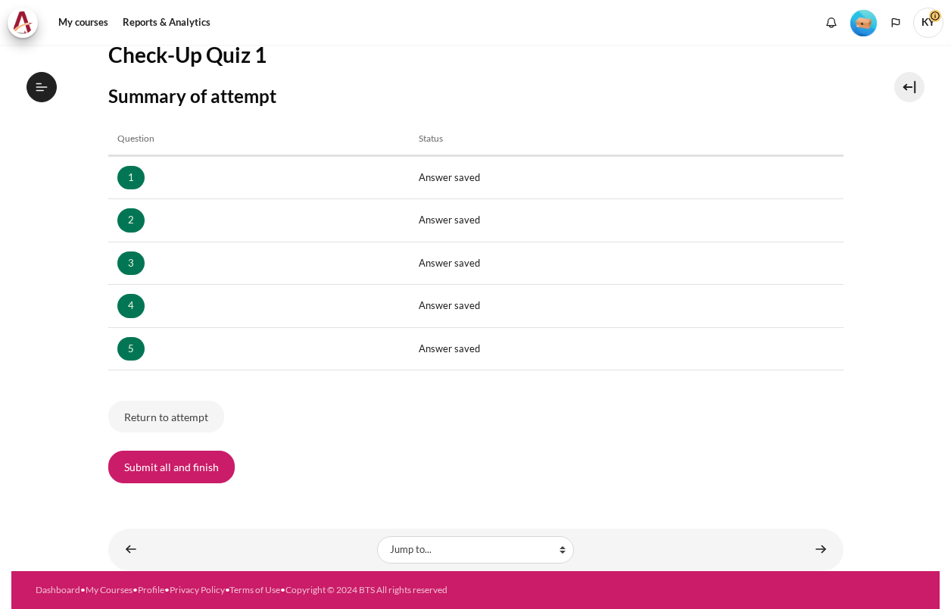
scroll to position [207, 0]
click at [219, 469] on button "Submit all and finish" at bounding box center [171, 466] width 126 height 32
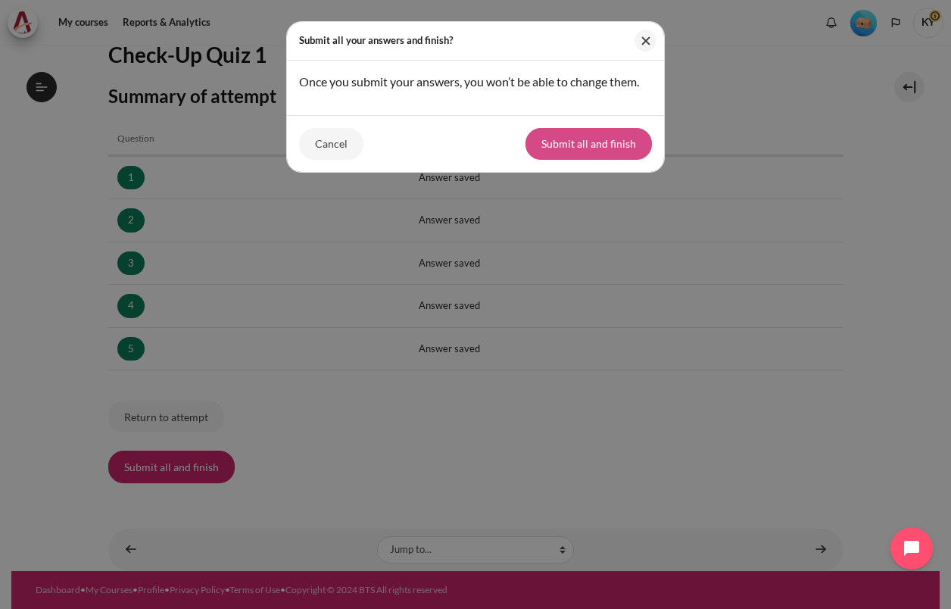
click at [609, 144] on button "Submit all and finish" at bounding box center [588, 144] width 126 height 32
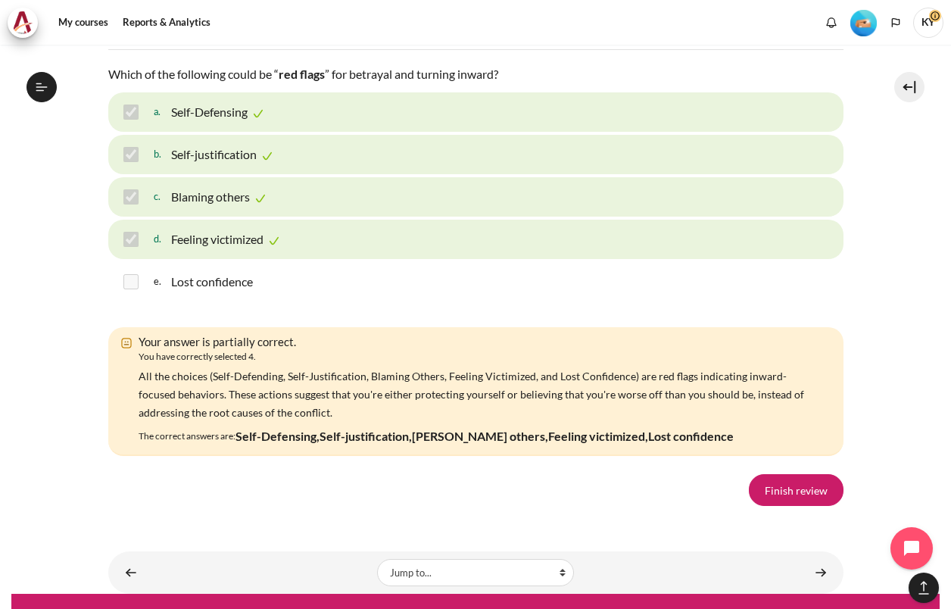
scroll to position [2511, 0]
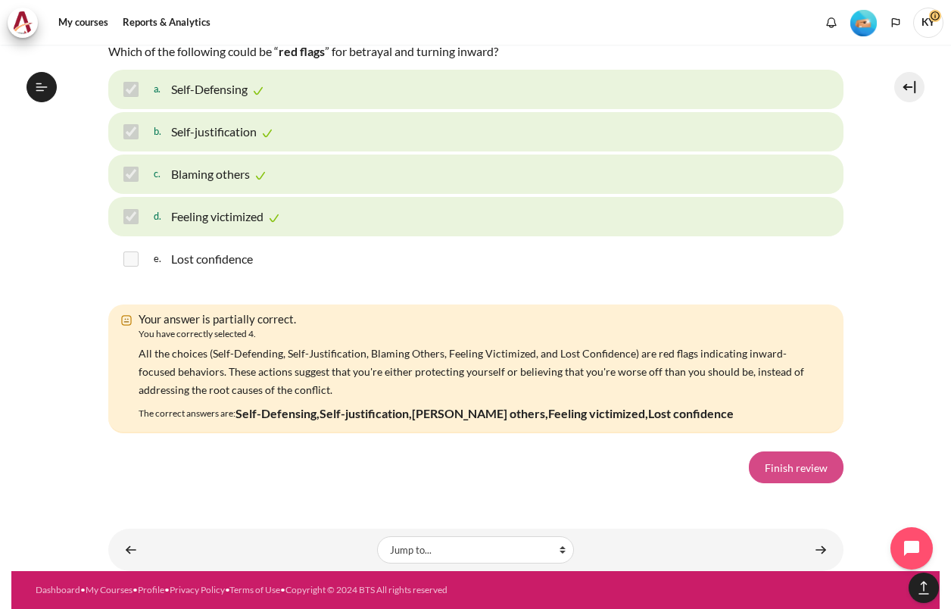
click at [799, 458] on link "Finish review" at bounding box center [796, 467] width 95 height 32
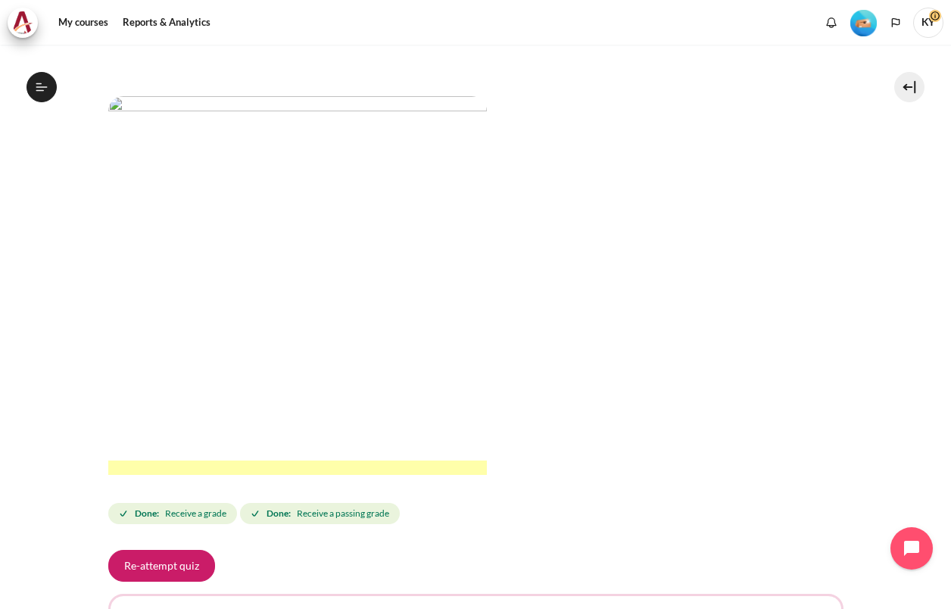
scroll to position [577, 0]
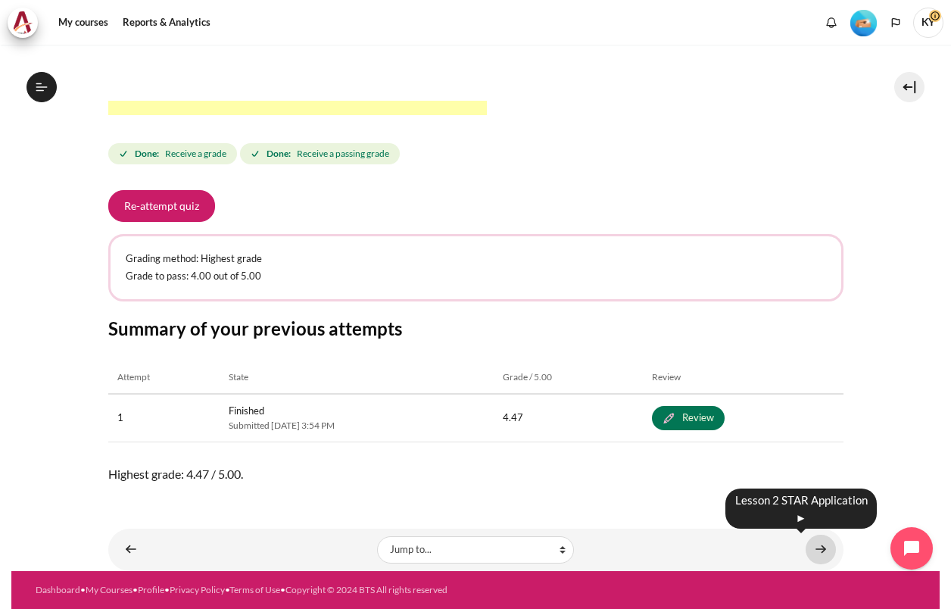
click at [812, 547] on link "Content" at bounding box center [820, 549] width 30 height 30
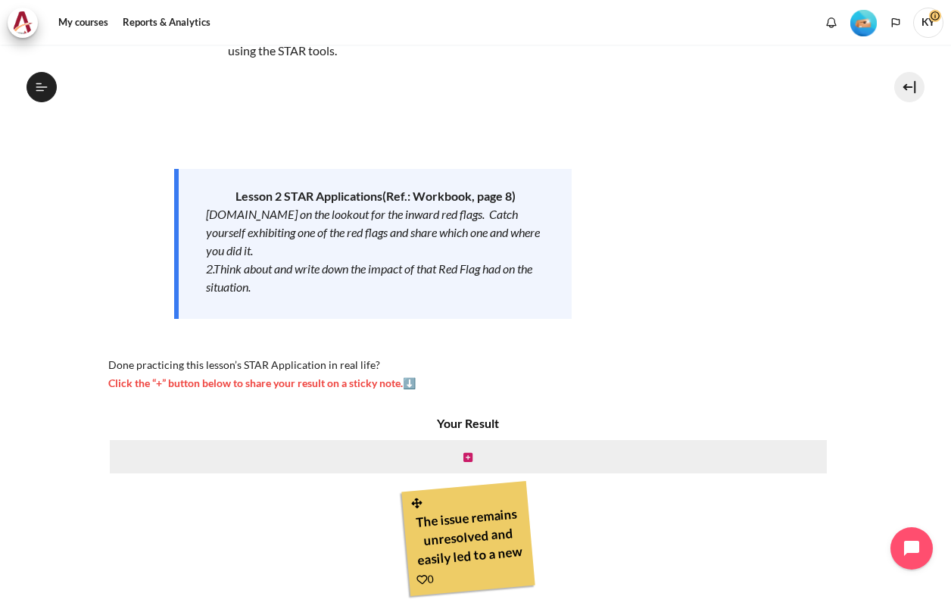
scroll to position [232, 0]
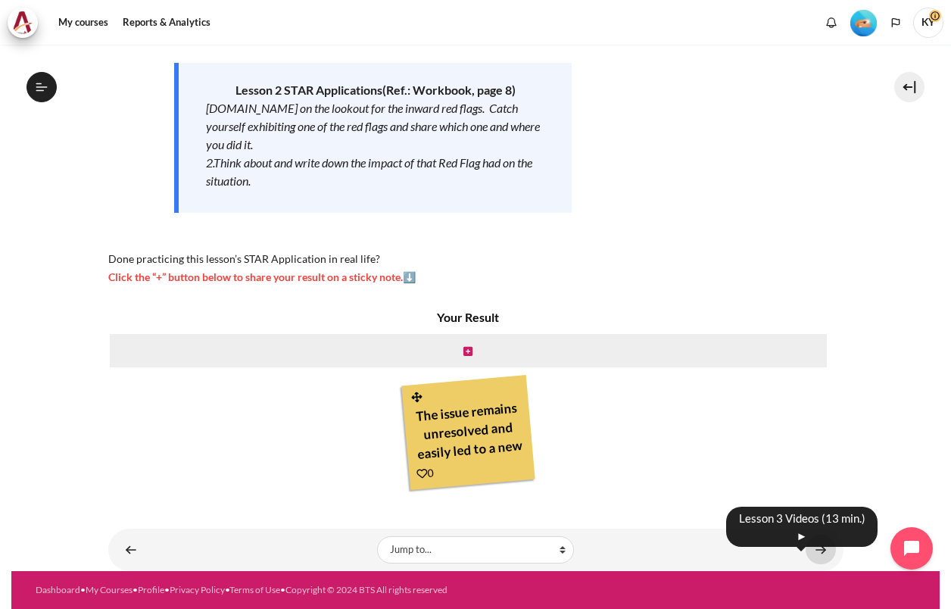
click at [809, 552] on link "Content" at bounding box center [820, 549] width 30 height 30
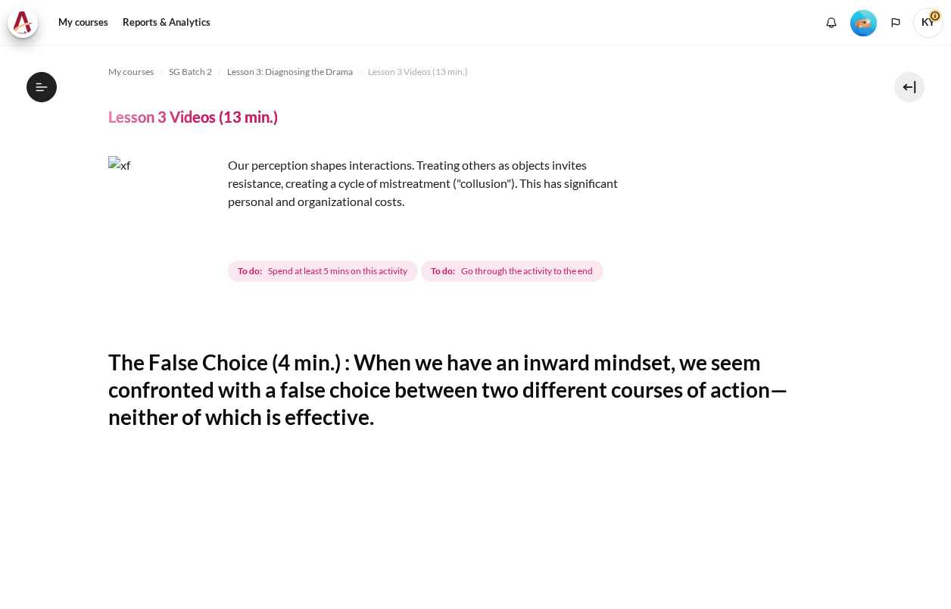
click at [31, 73] on section "My courses SG Batch 2 Lesson 3: Diagnosing the Drama Lesson 3 Videos (13 min.) …" at bounding box center [475, 614] width 928 height 1138
click at [36, 88] on icon at bounding box center [42, 87] width 14 height 14
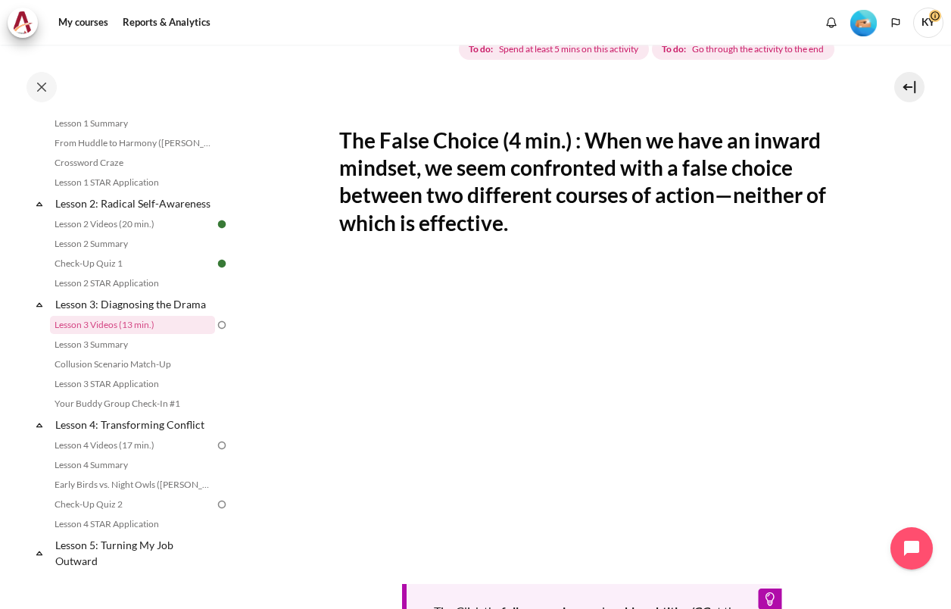
scroll to position [252, 0]
